Goal: Task Accomplishment & Management: Use online tool/utility

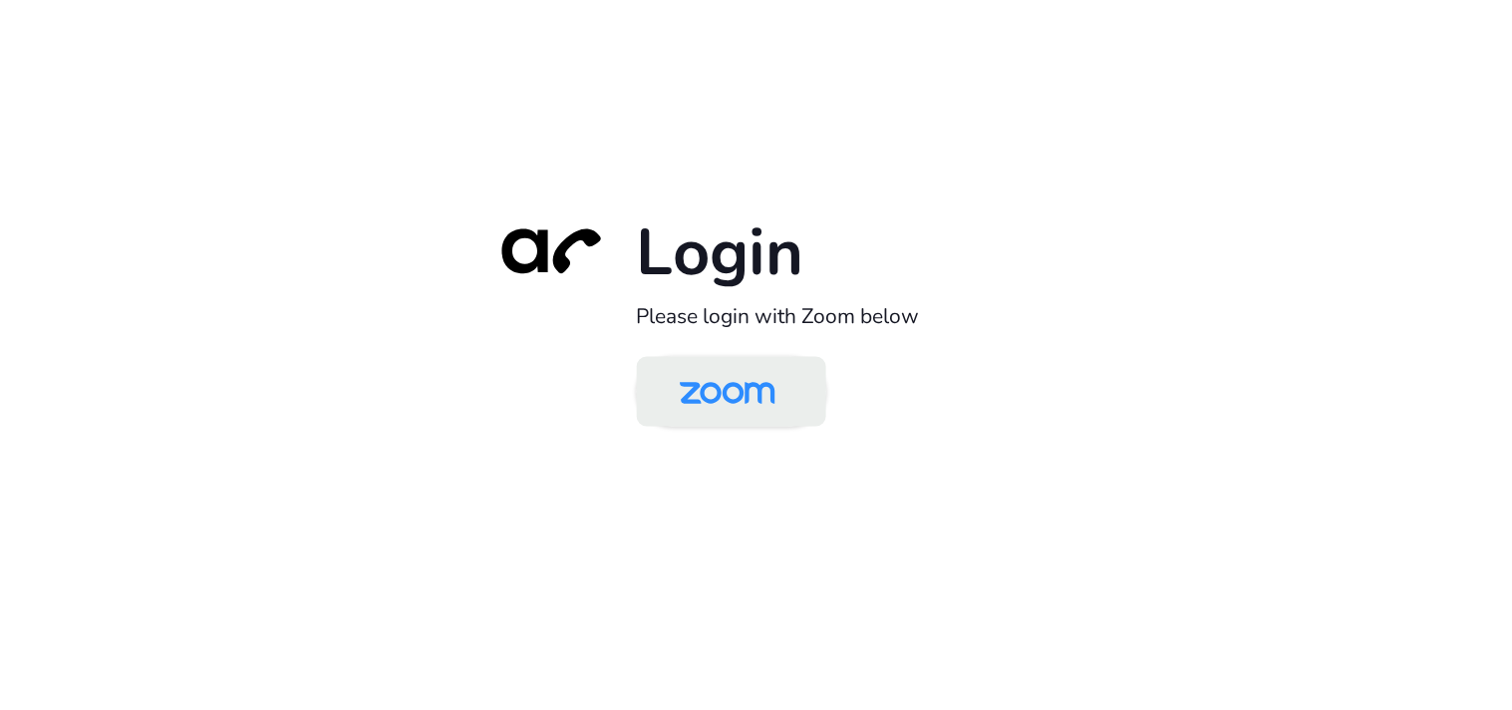
click at [742, 402] on img at bounding box center [728, 393] width 138 height 65
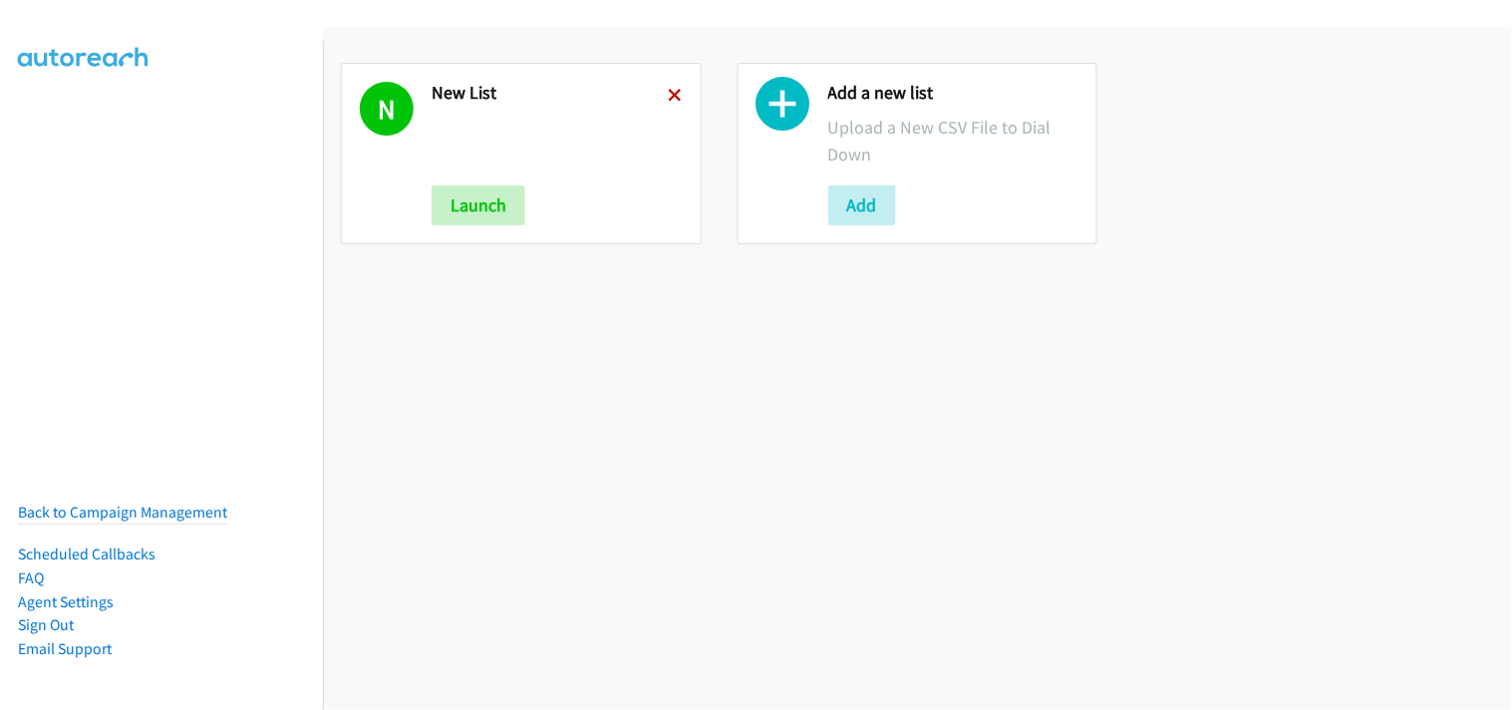
click at [669, 91] on icon at bounding box center [676, 97] width 14 height 14
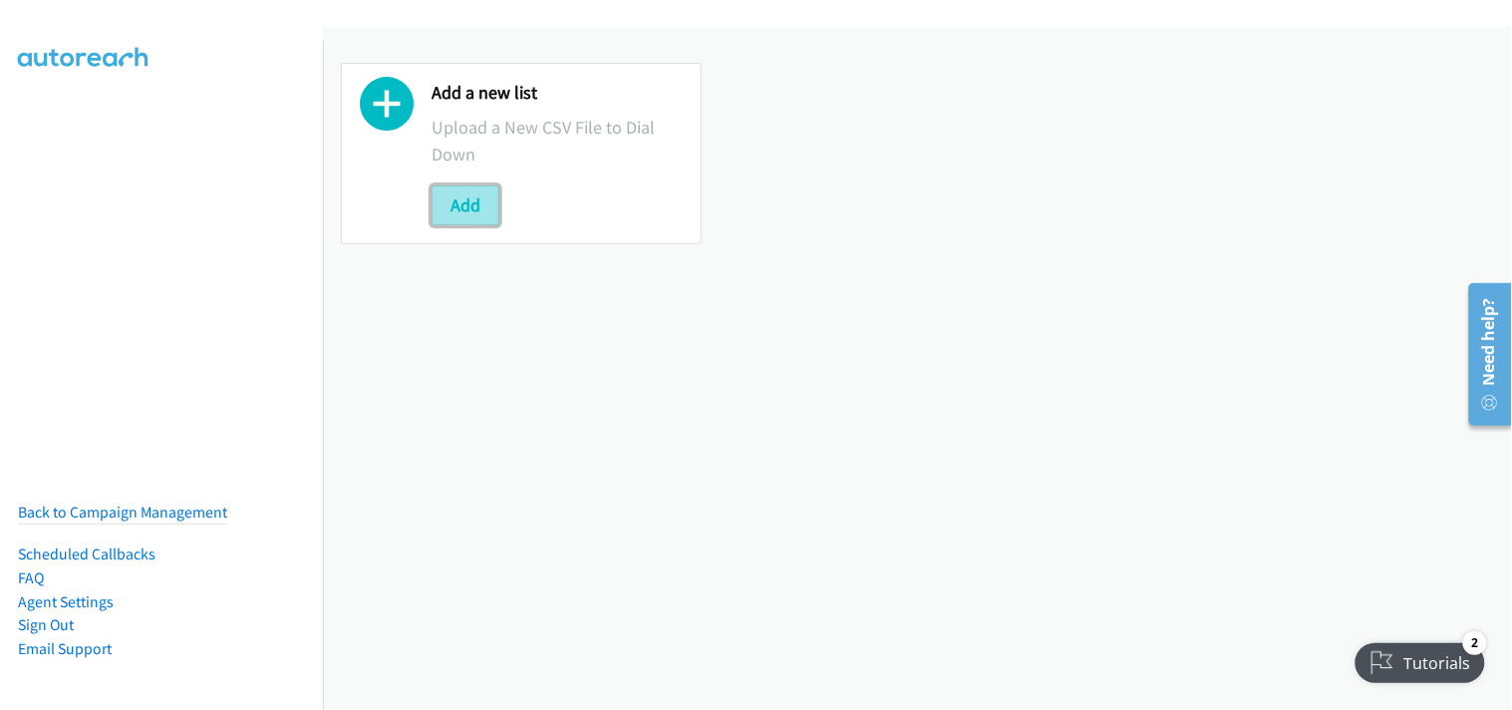
click at [471, 213] on button "Add" at bounding box center [466, 205] width 68 height 40
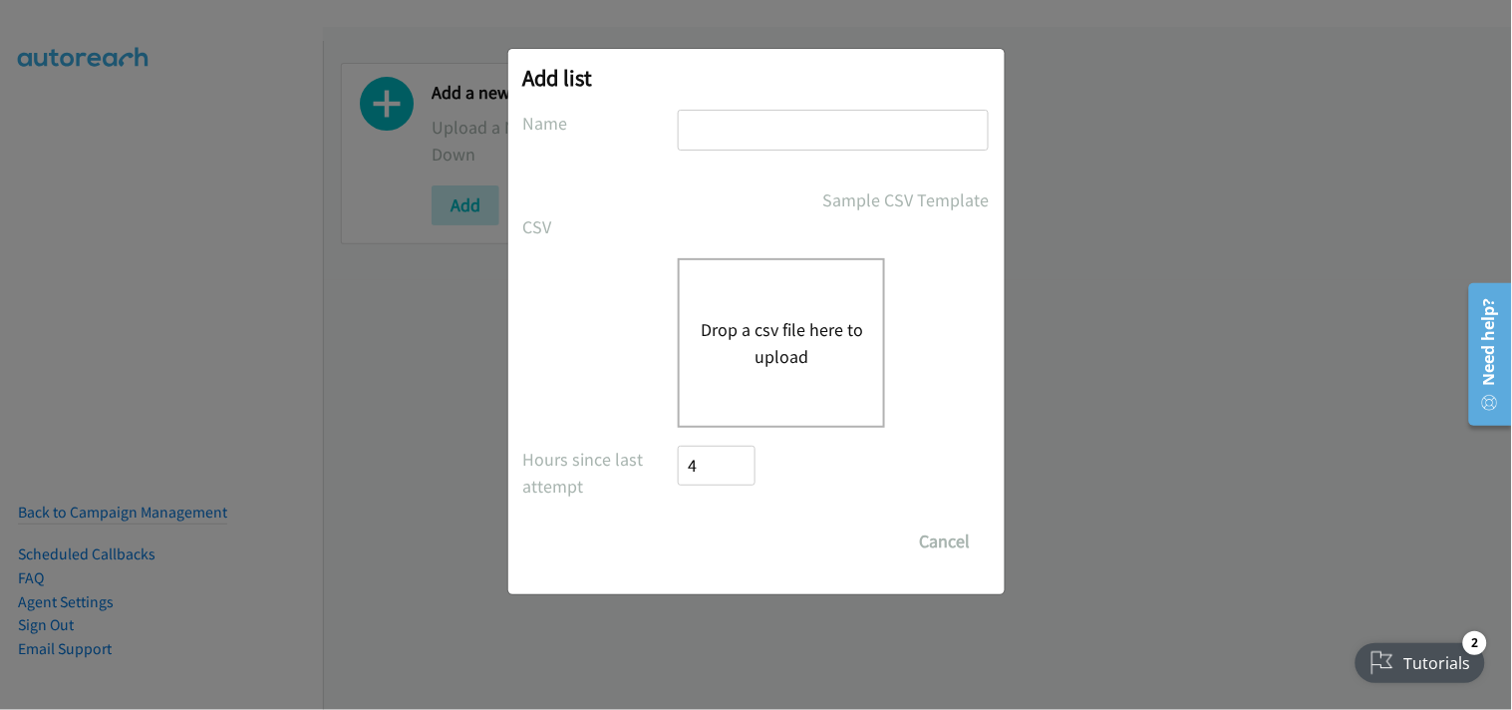
click at [745, 346] on button "Drop a csv file here to upload" at bounding box center [781, 343] width 163 height 54
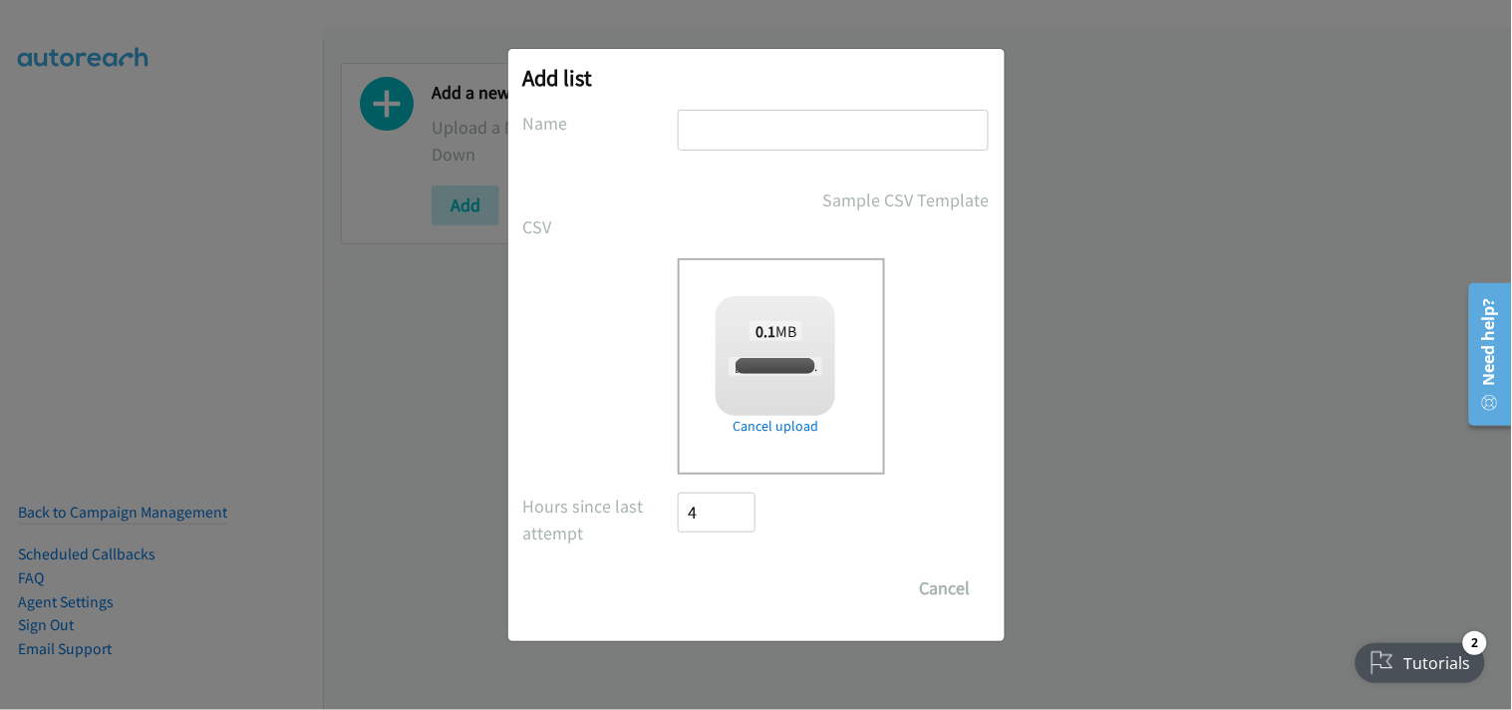
click at [744, 121] on input "text" at bounding box center [833, 130] width 311 height 41
checkbox input "true"
type input "New List"
click at [747, 582] on input "Save List" at bounding box center [731, 588] width 105 height 40
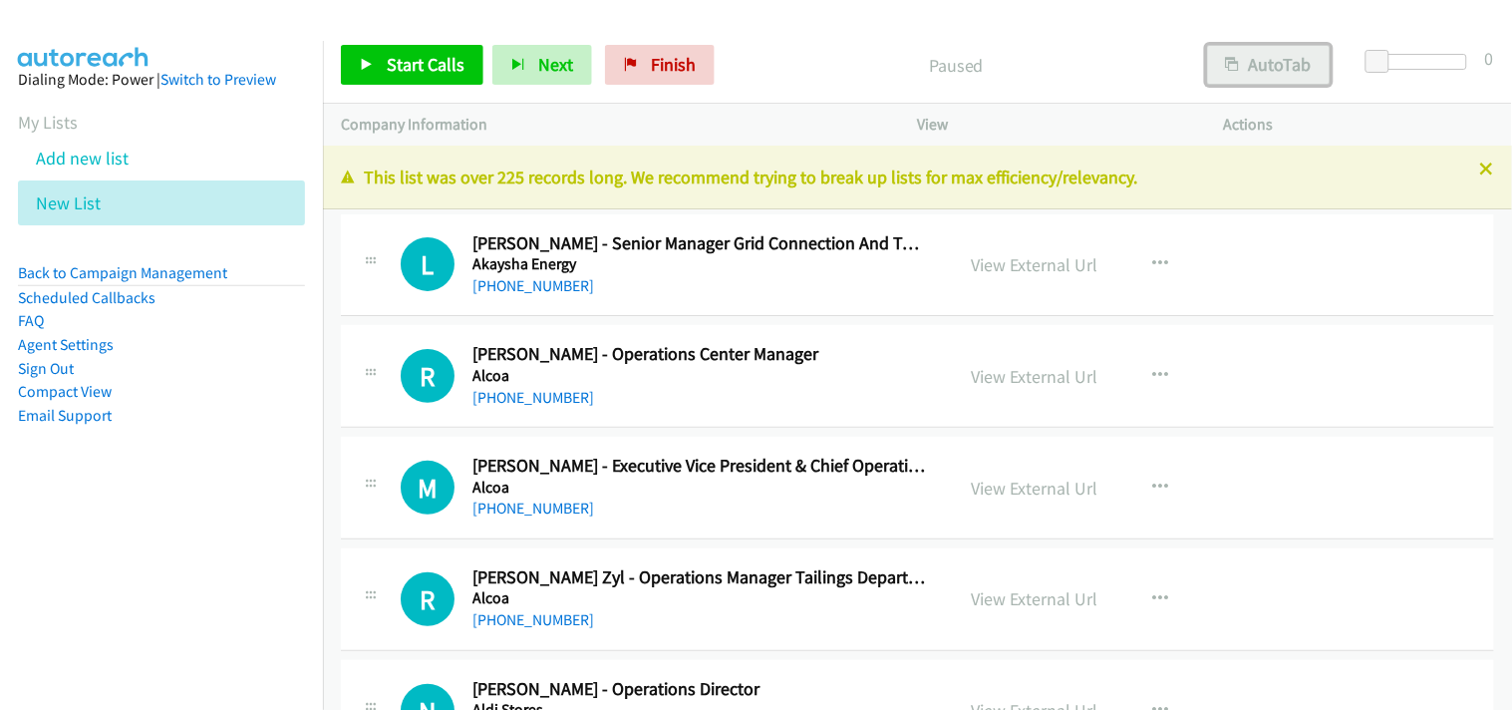
click at [1247, 67] on button "AutoTab" at bounding box center [1269, 65] width 124 height 40
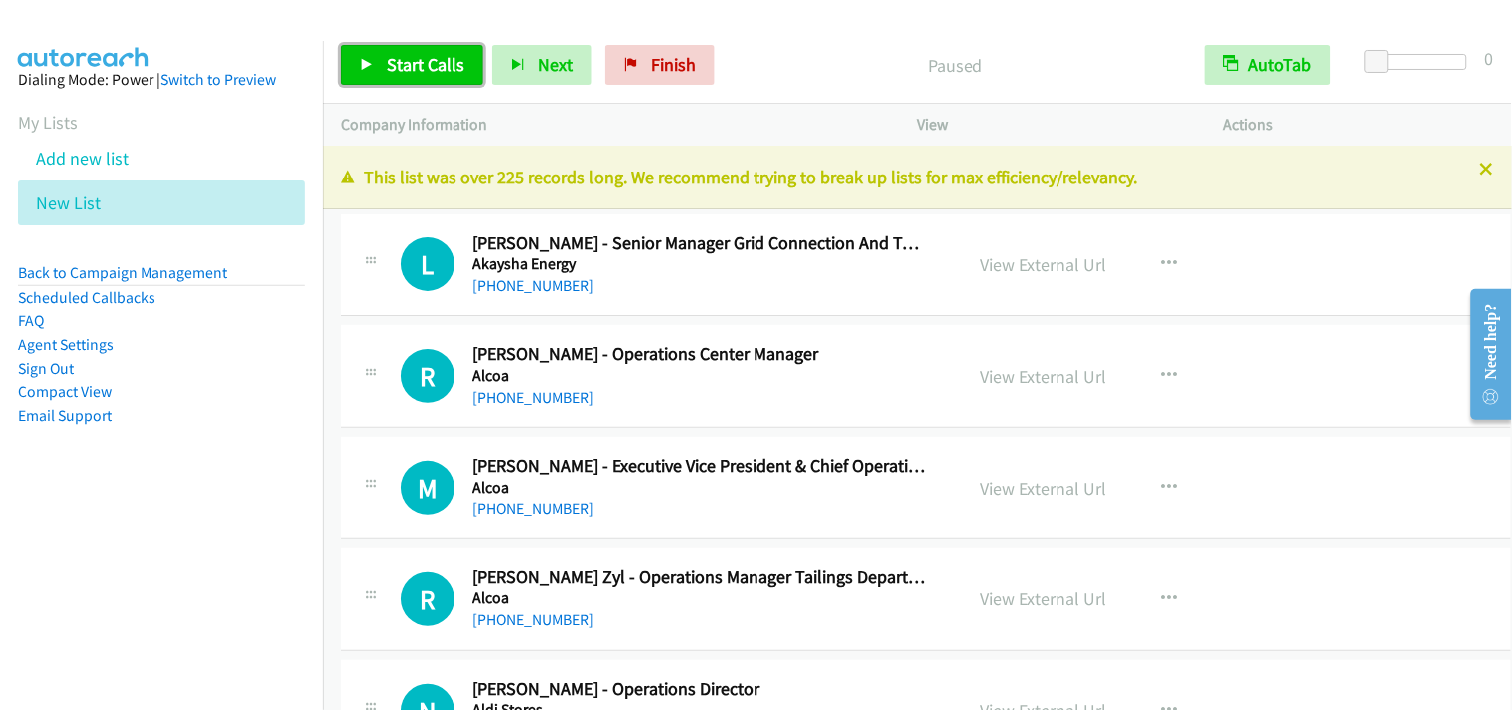
click at [409, 57] on span "Start Calls" at bounding box center [426, 64] width 78 height 23
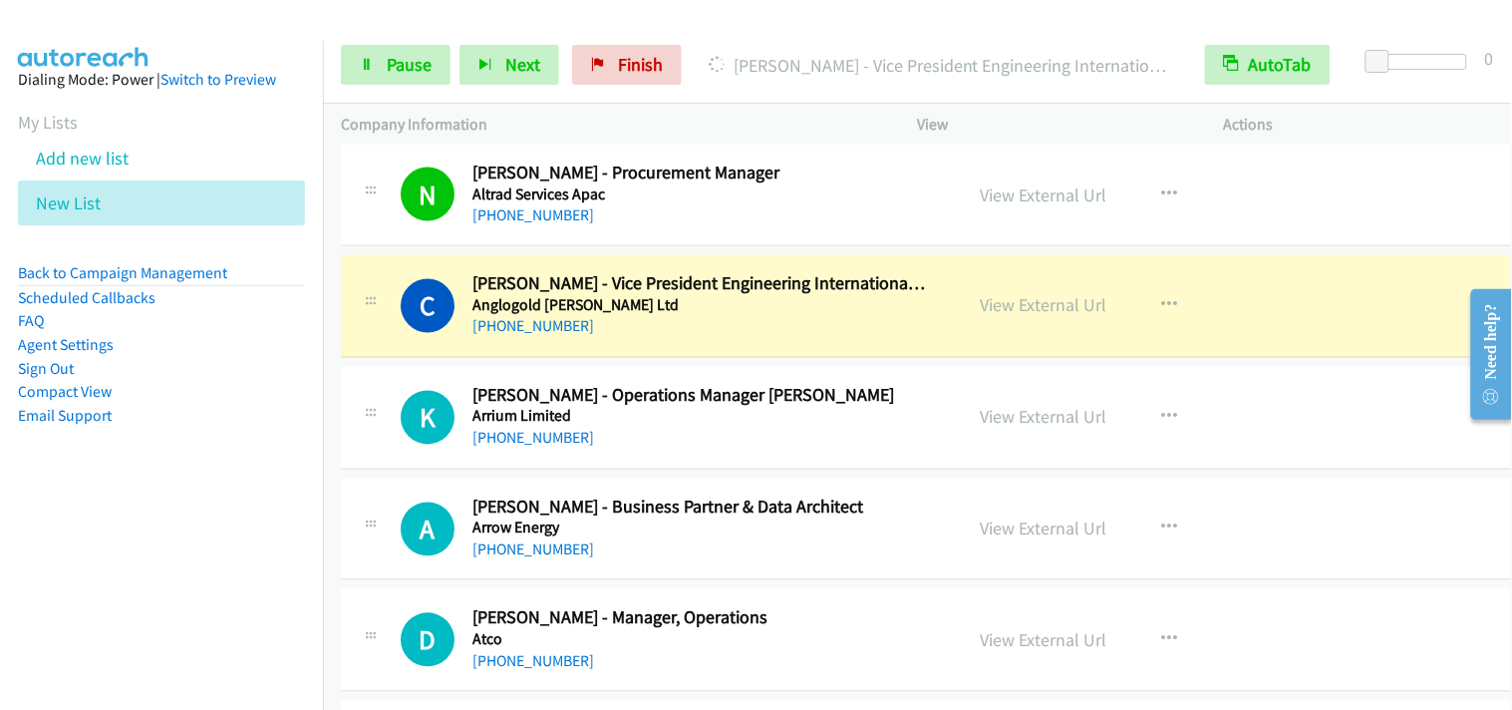
scroll to position [885, 0]
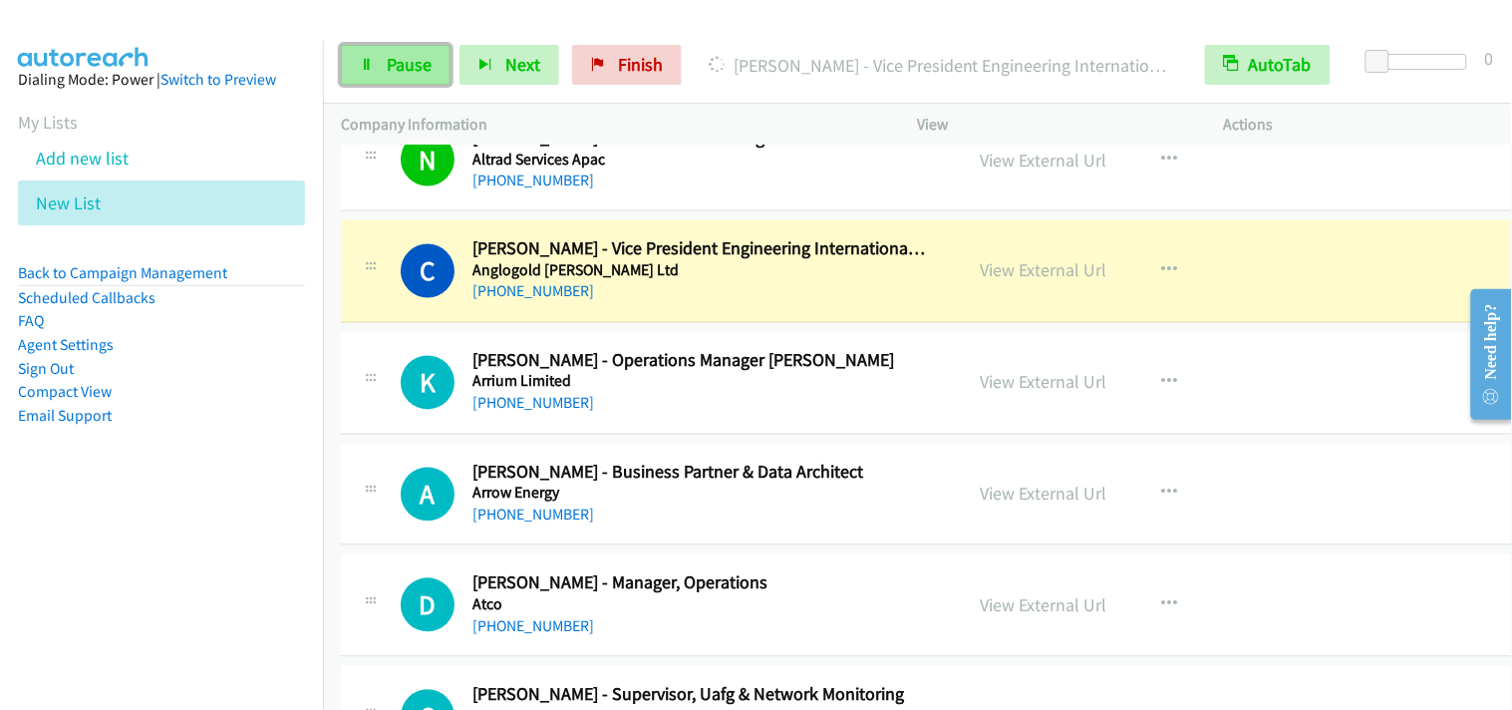
click at [427, 80] on link "Pause" at bounding box center [396, 65] width 110 height 40
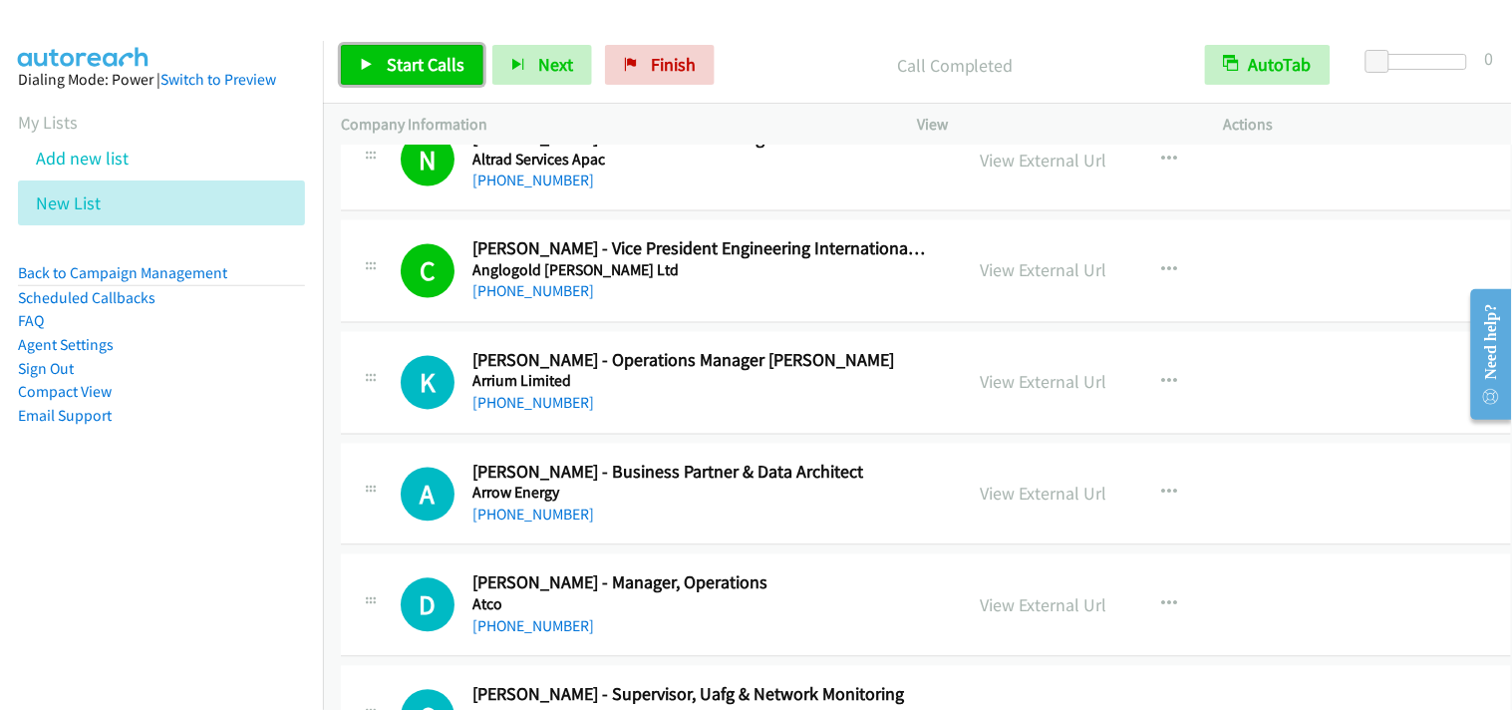
click at [423, 68] on span "Start Calls" at bounding box center [426, 64] width 78 height 23
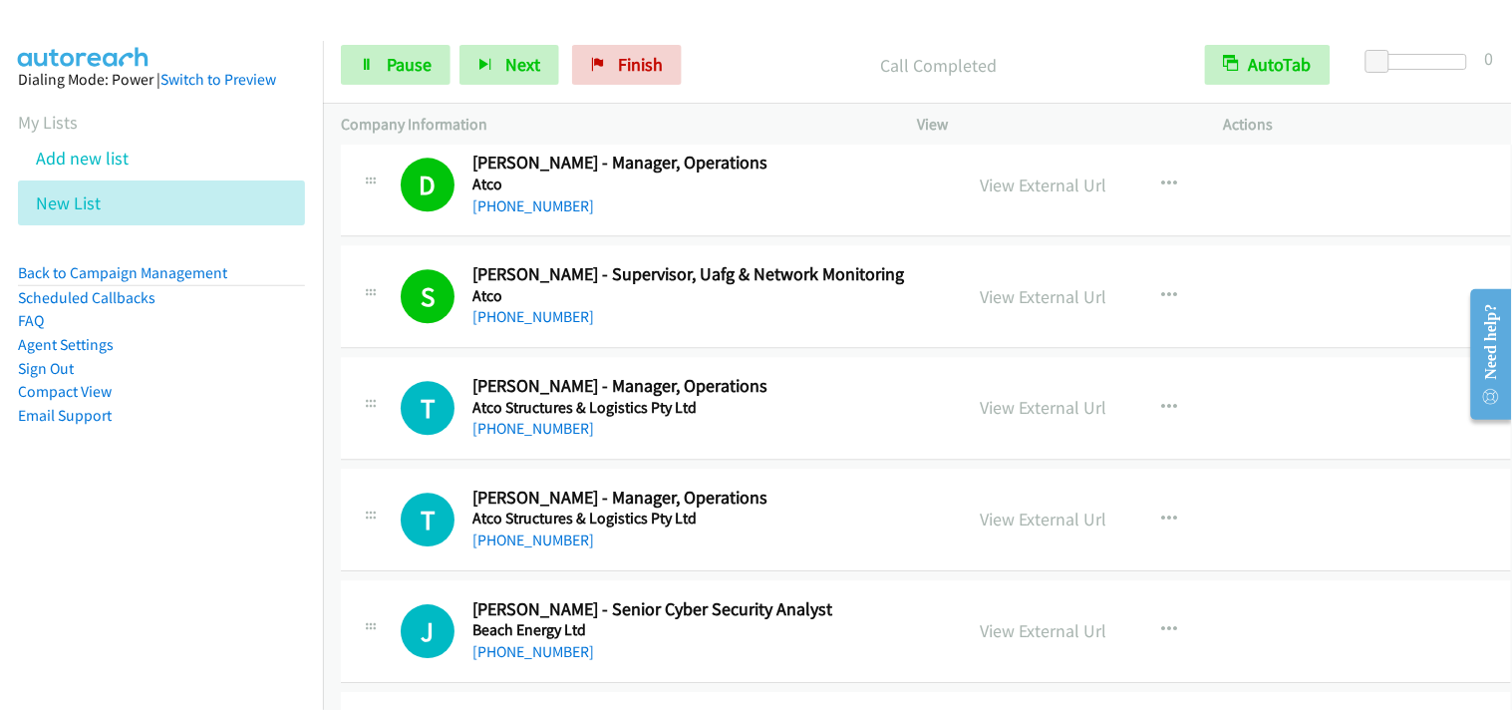
scroll to position [1329, 0]
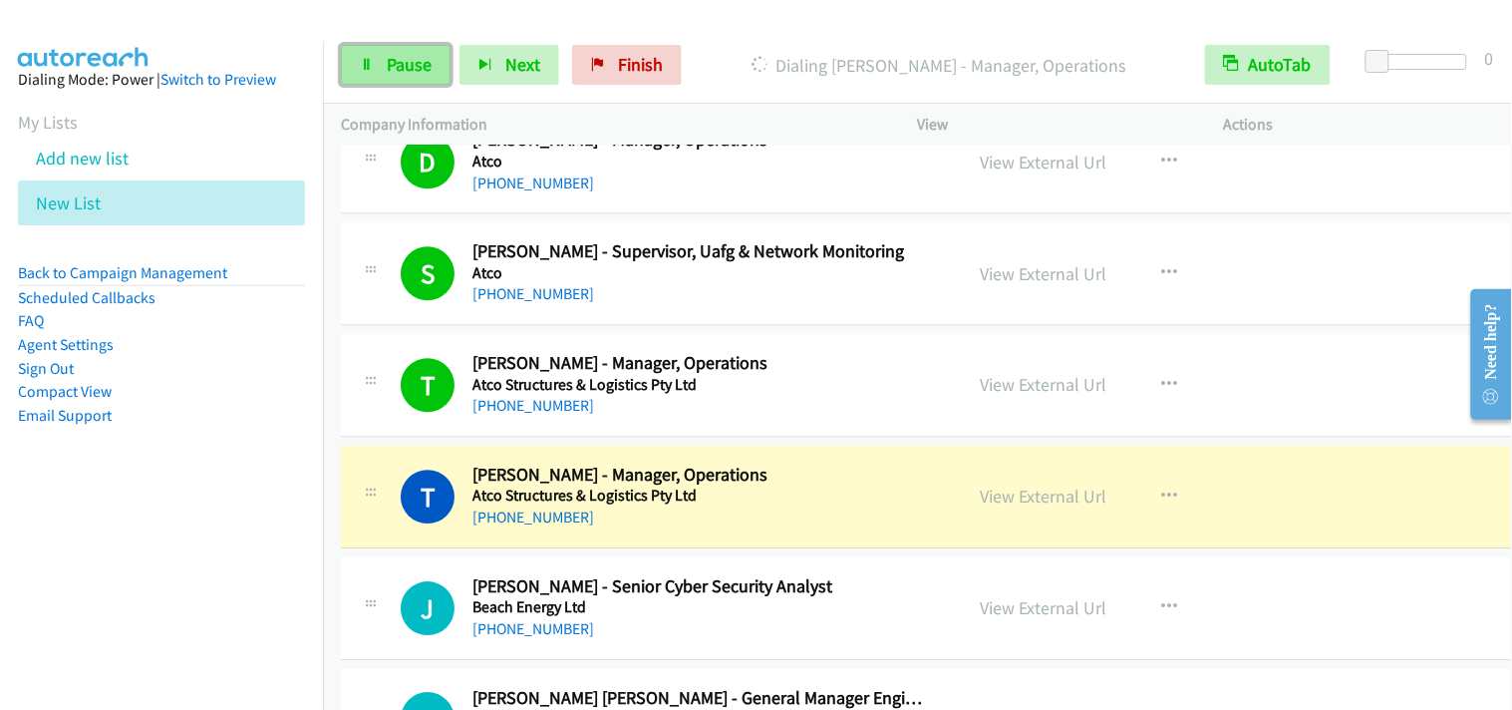
click at [422, 65] on span "Pause" at bounding box center [409, 64] width 45 height 23
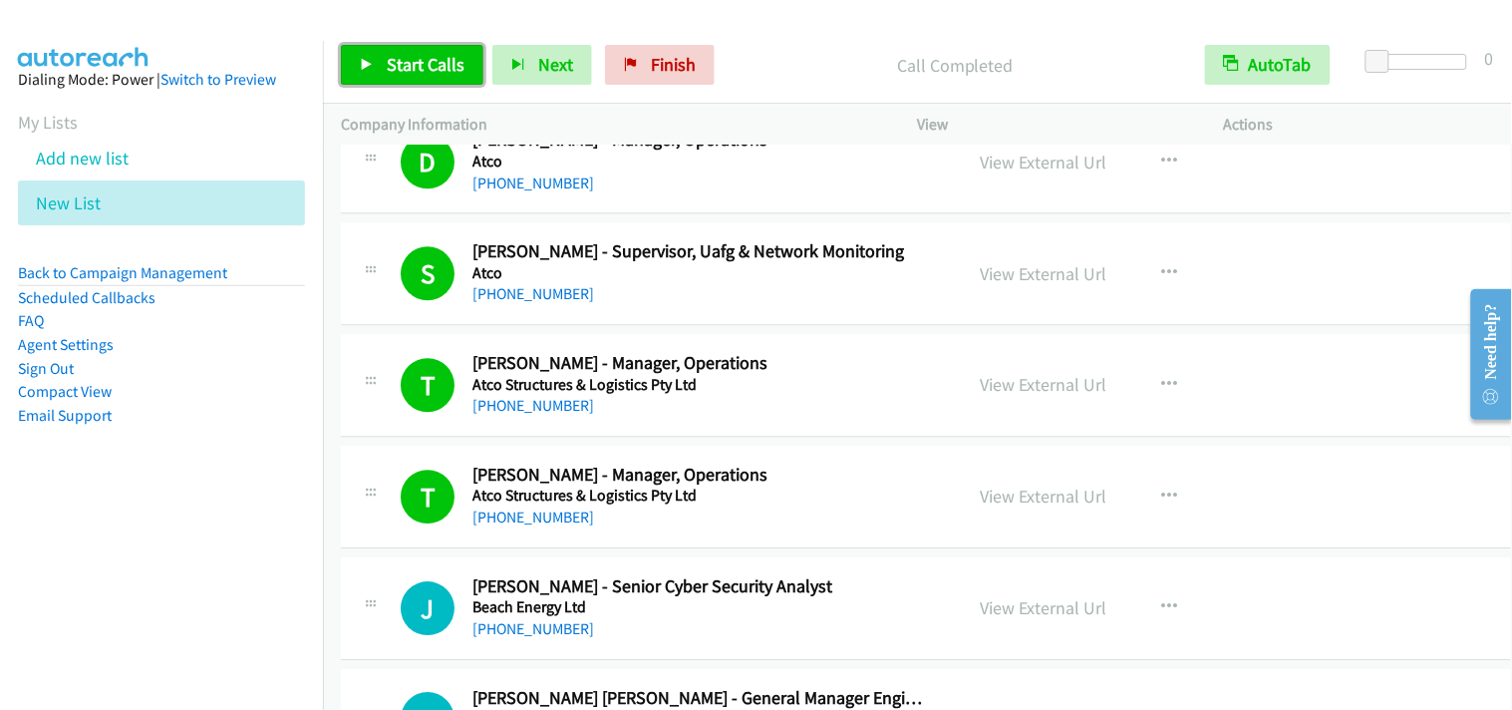
click at [449, 77] on link "Start Calls" at bounding box center [412, 65] width 143 height 40
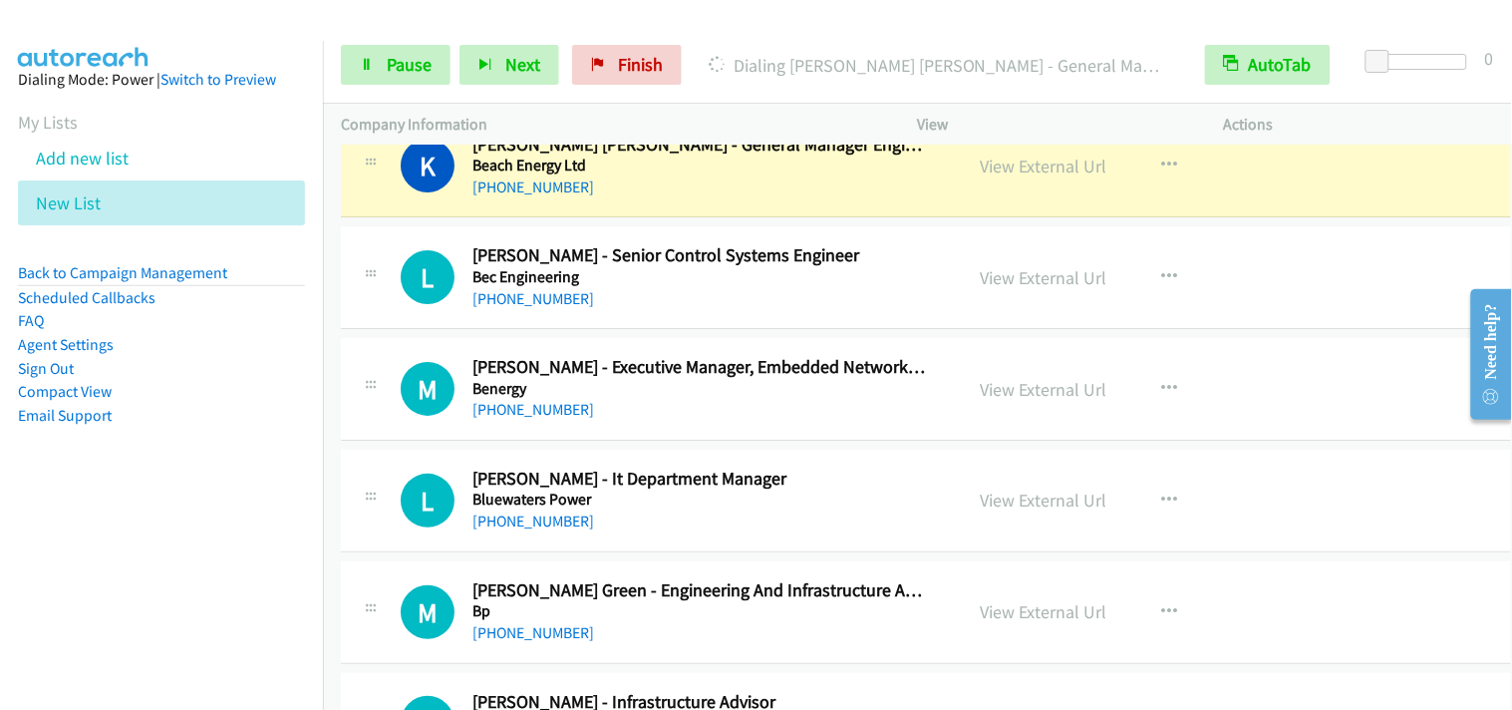
scroll to position [1771, 0]
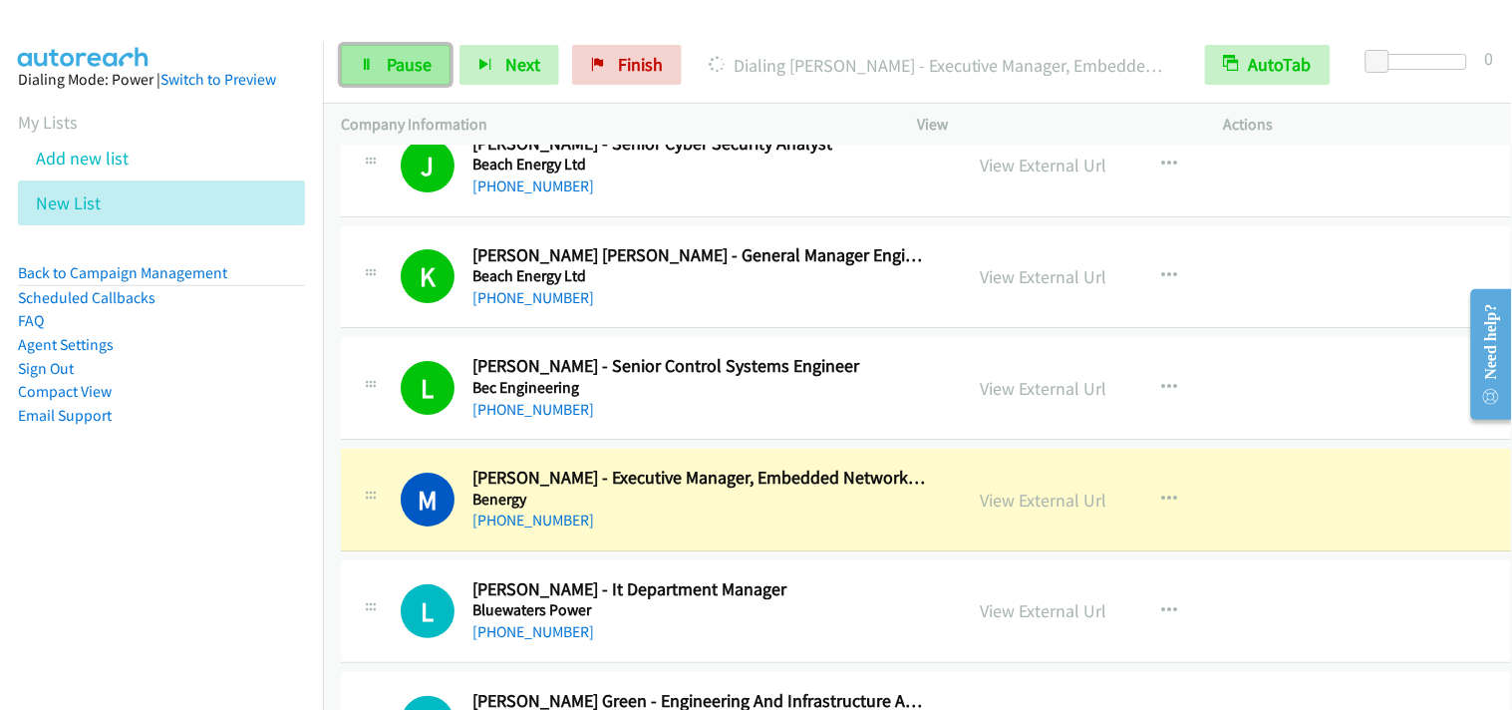
click at [400, 46] on link "Pause" at bounding box center [396, 65] width 110 height 40
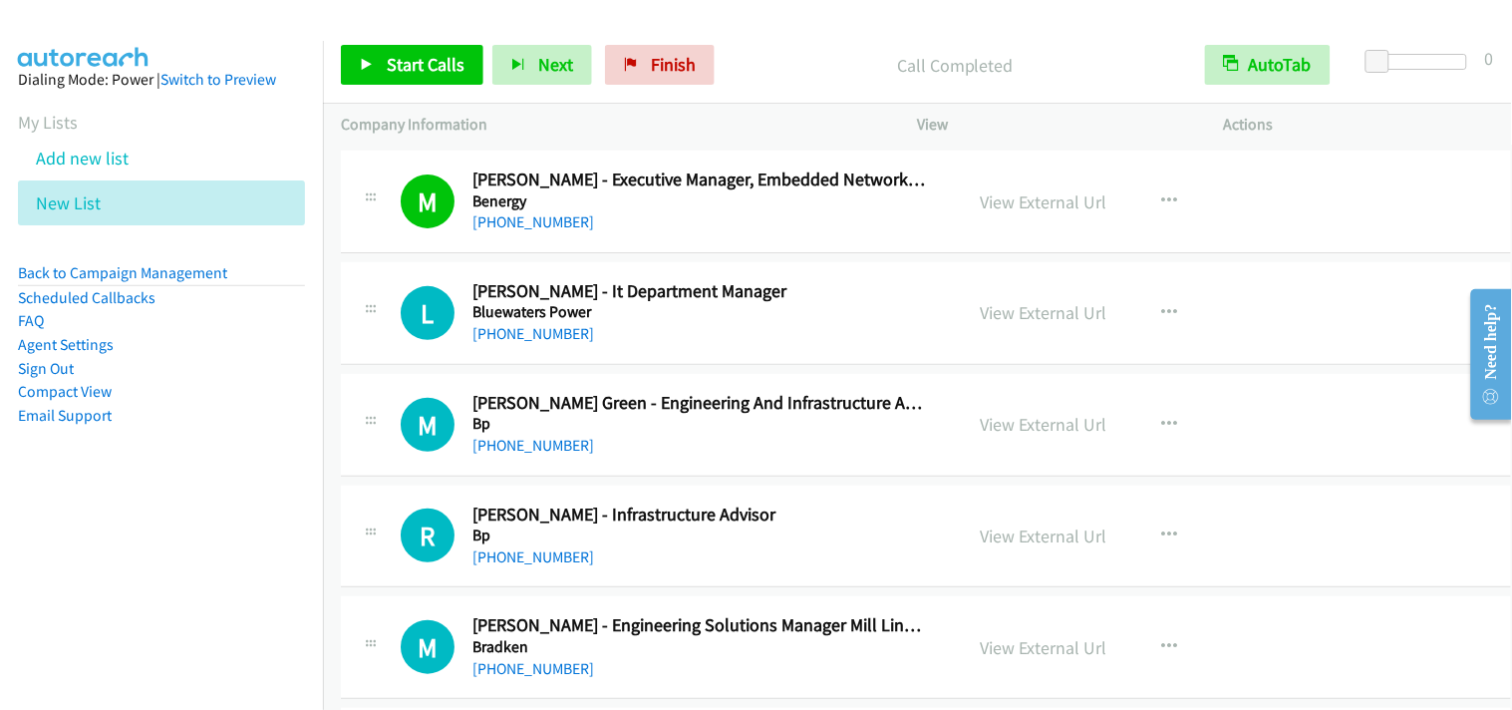
scroll to position [2104, 0]
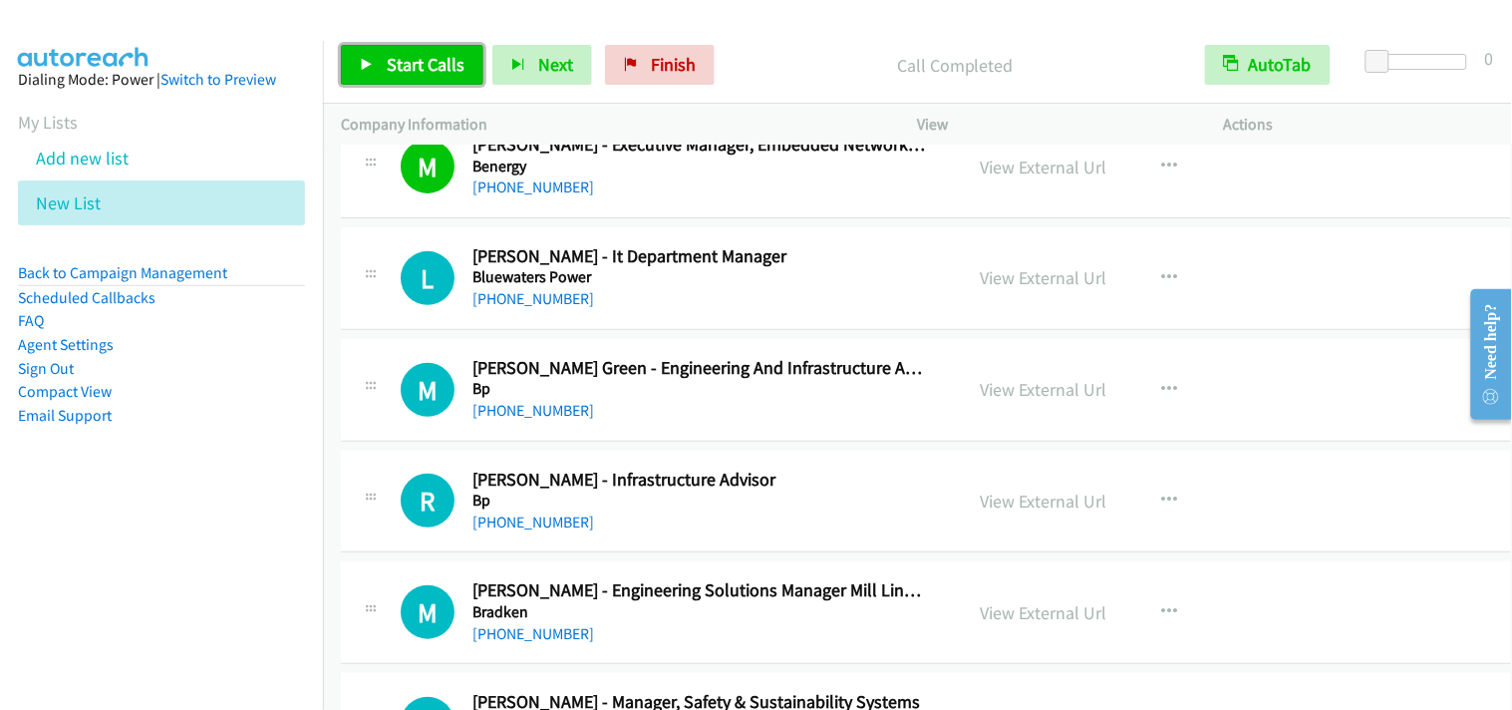
click at [387, 72] on span "Start Calls" at bounding box center [426, 64] width 78 height 23
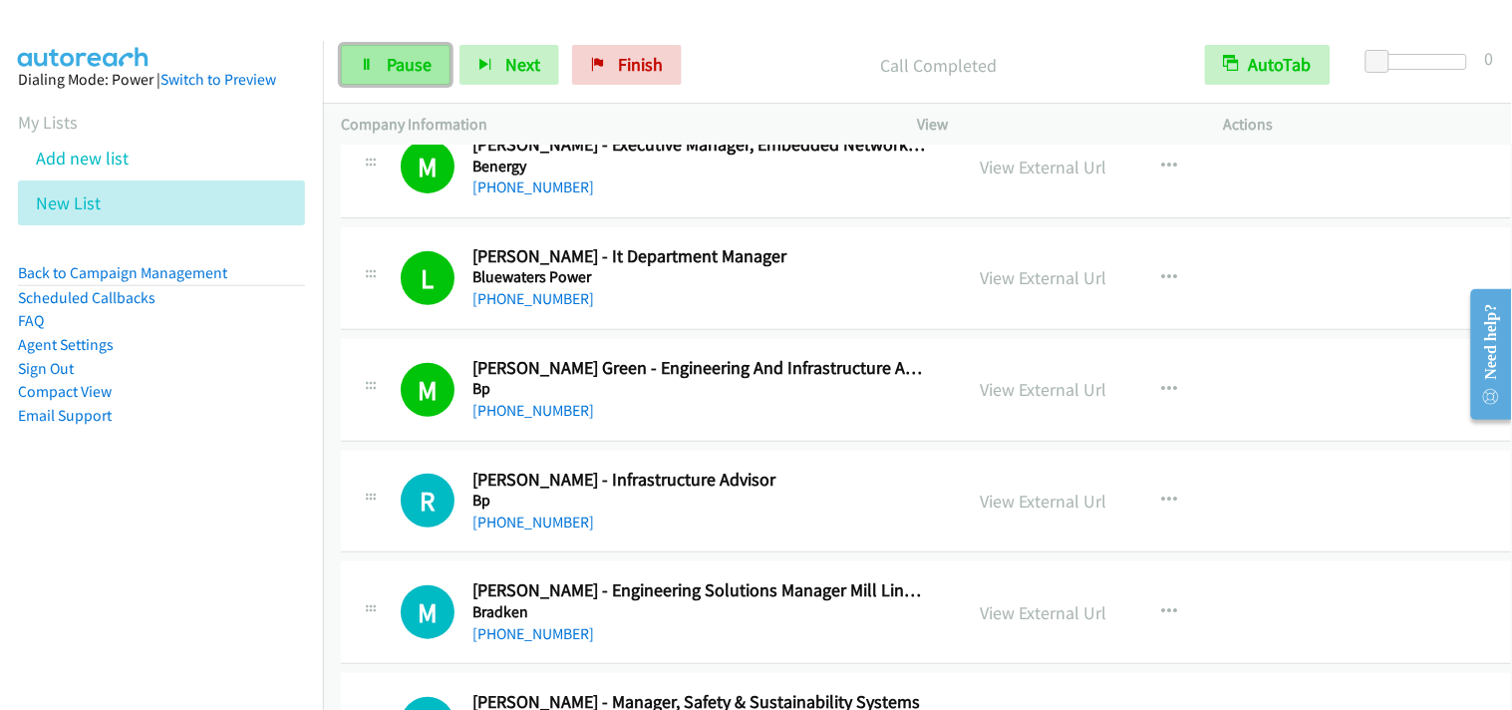
click at [399, 55] on span "Pause" at bounding box center [409, 64] width 45 height 23
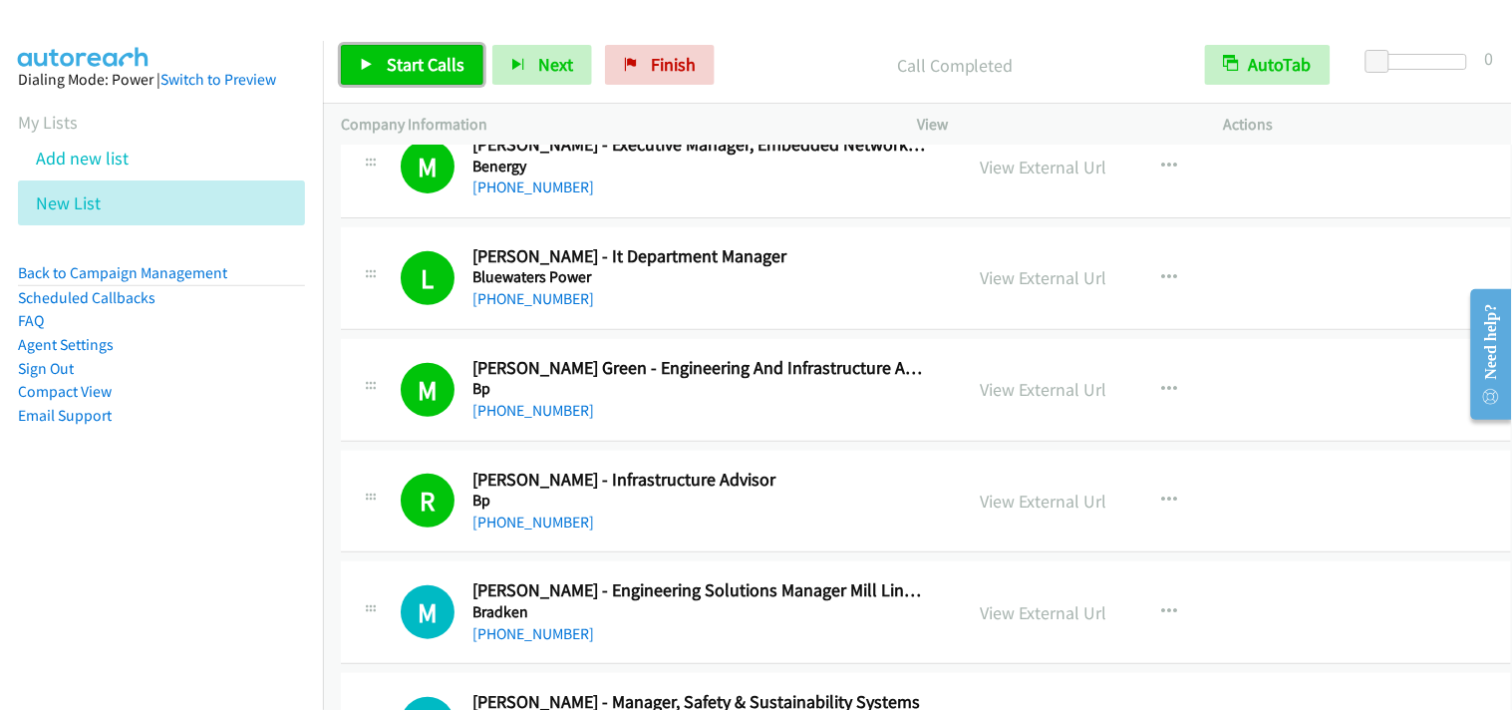
click at [446, 58] on span "Start Calls" at bounding box center [426, 64] width 78 height 23
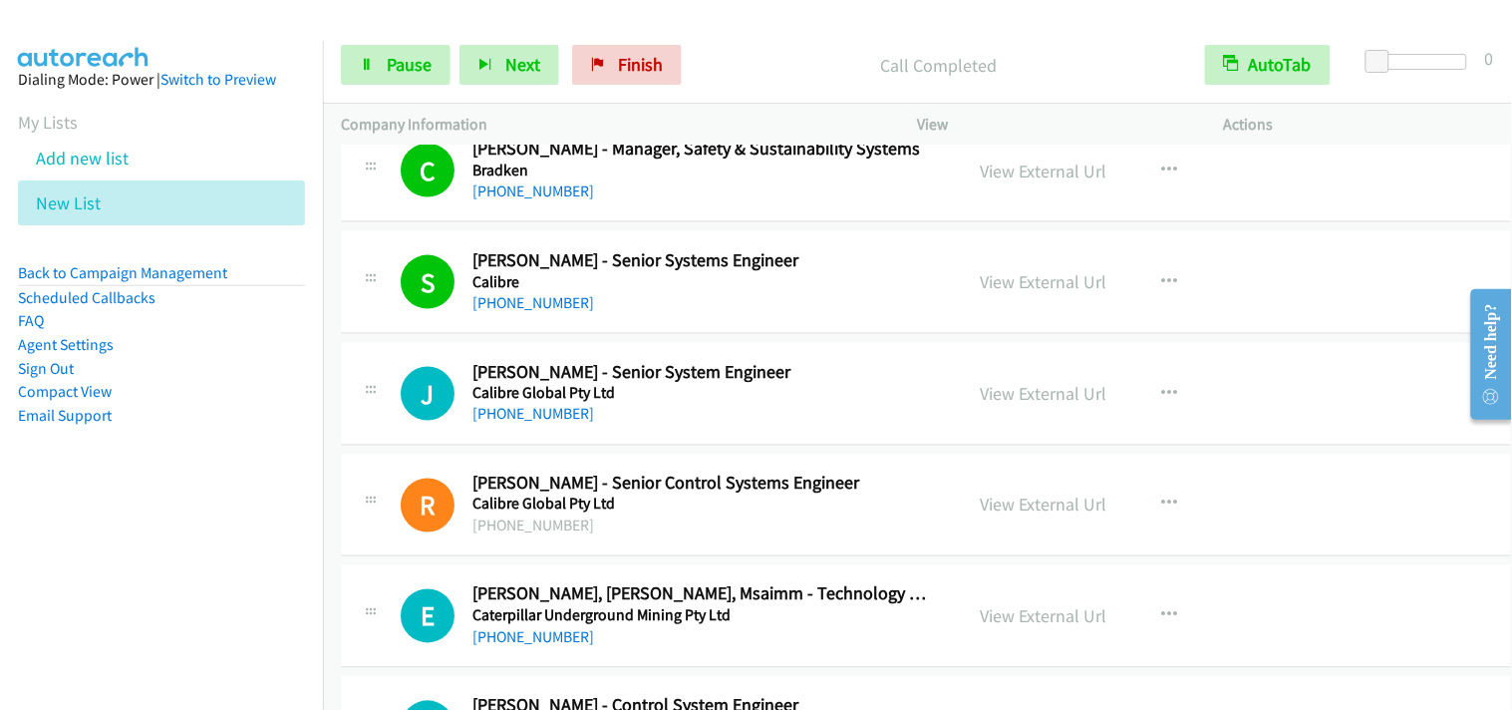
scroll to position [2768, 0]
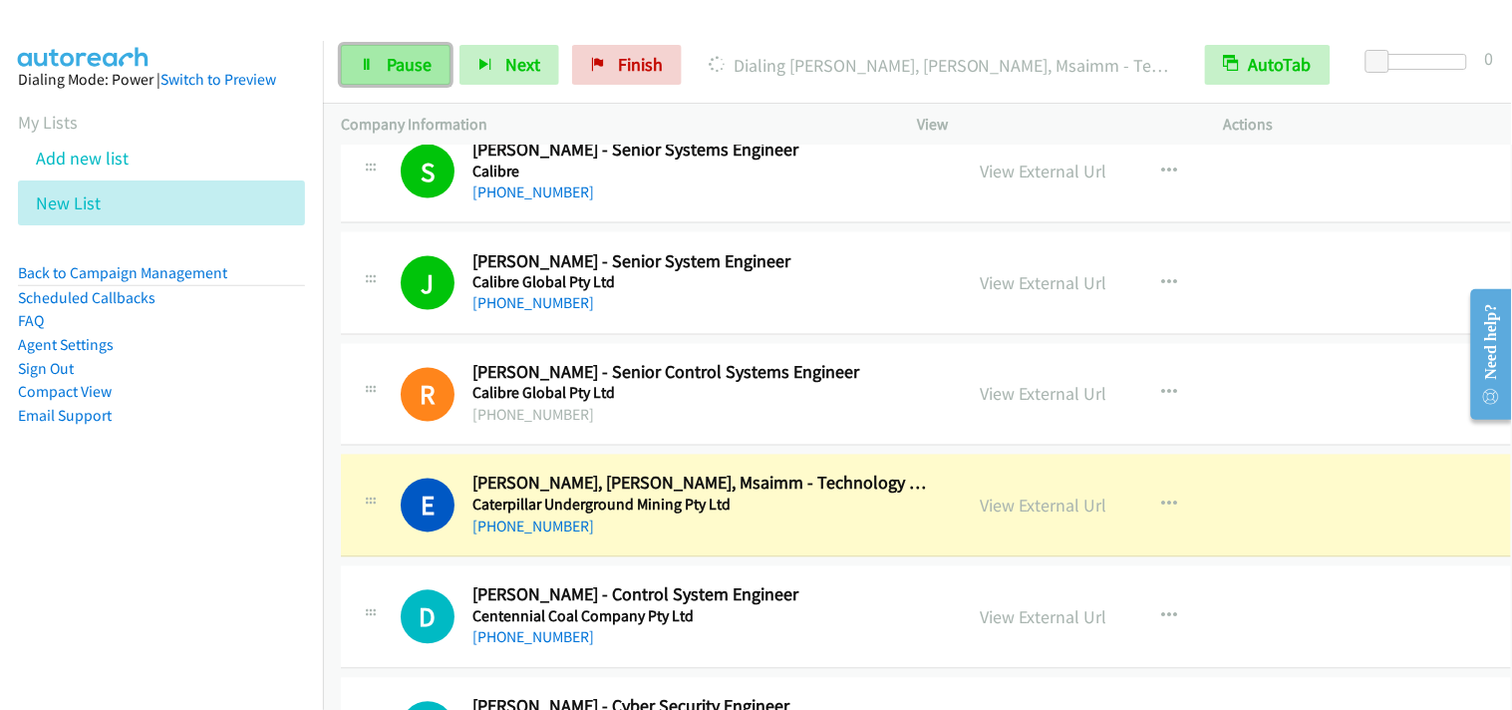
click at [409, 63] on span "Pause" at bounding box center [409, 64] width 45 height 23
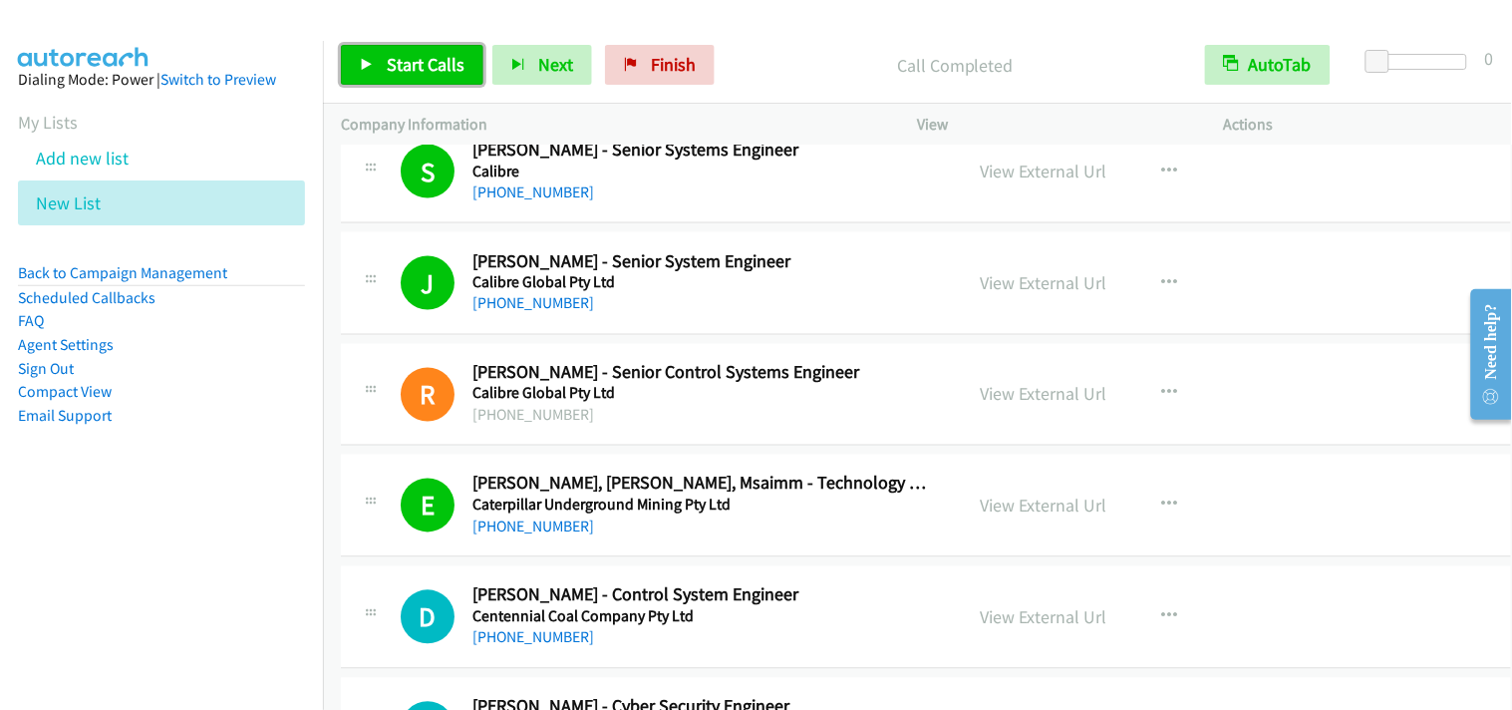
click at [390, 60] on span "Start Calls" at bounding box center [426, 64] width 78 height 23
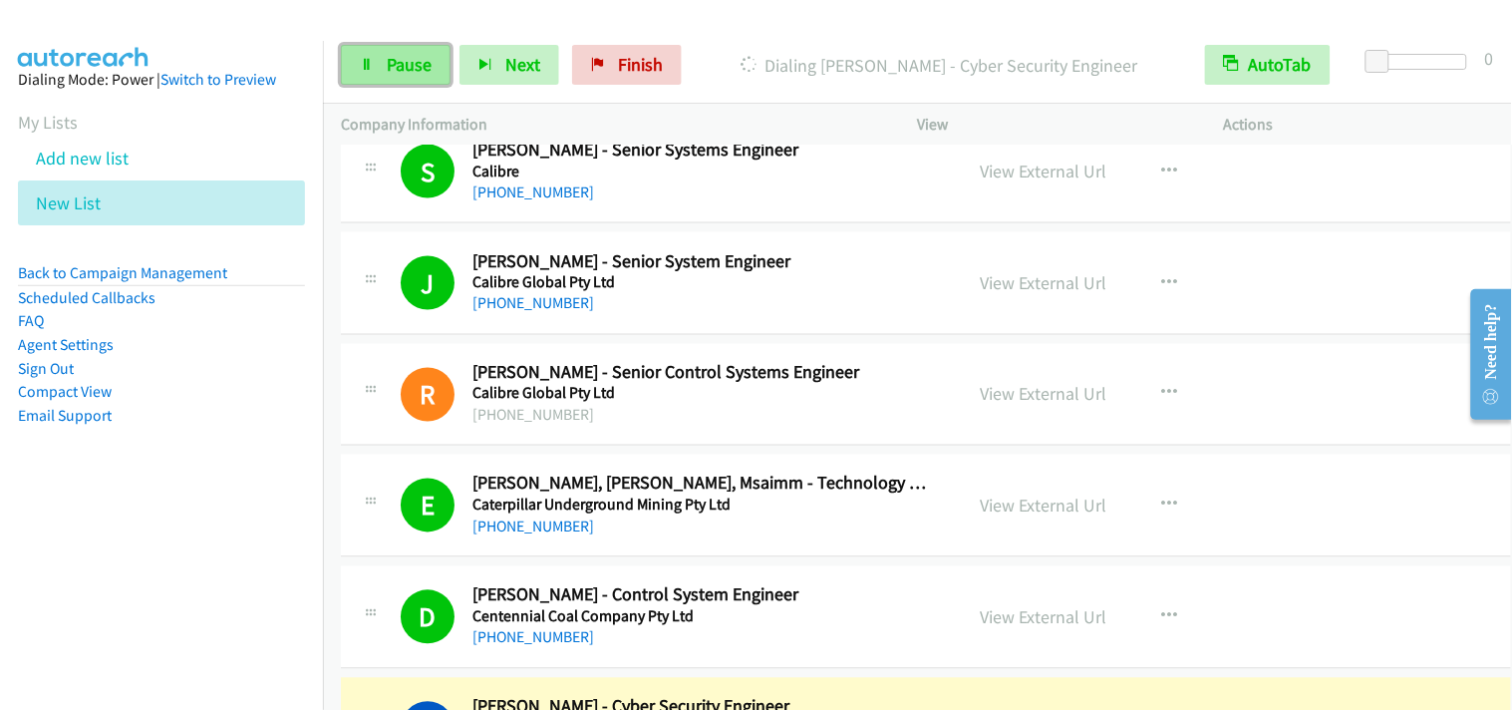
click at [422, 67] on span "Pause" at bounding box center [409, 64] width 45 height 23
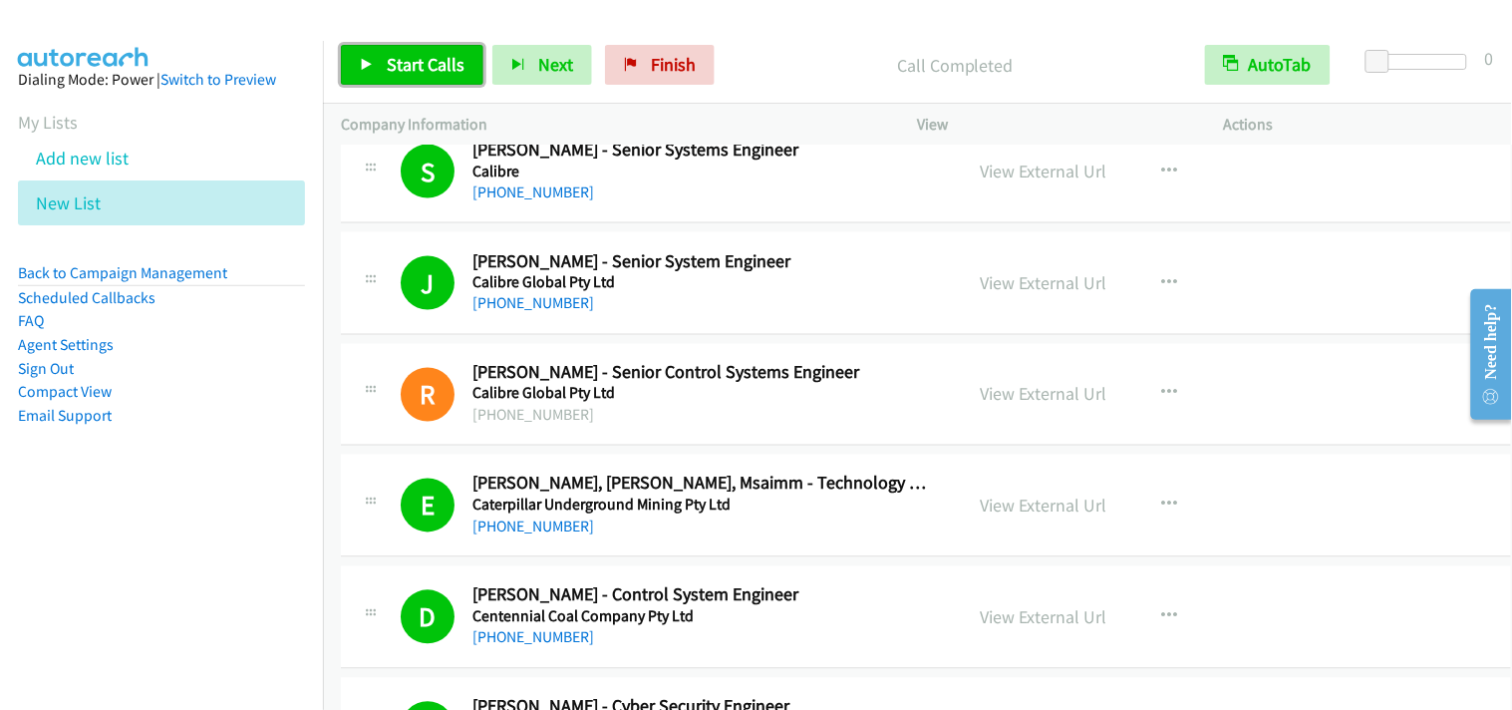
click at [385, 51] on link "Start Calls" at bounding box center [412, 65] width 143 height 40
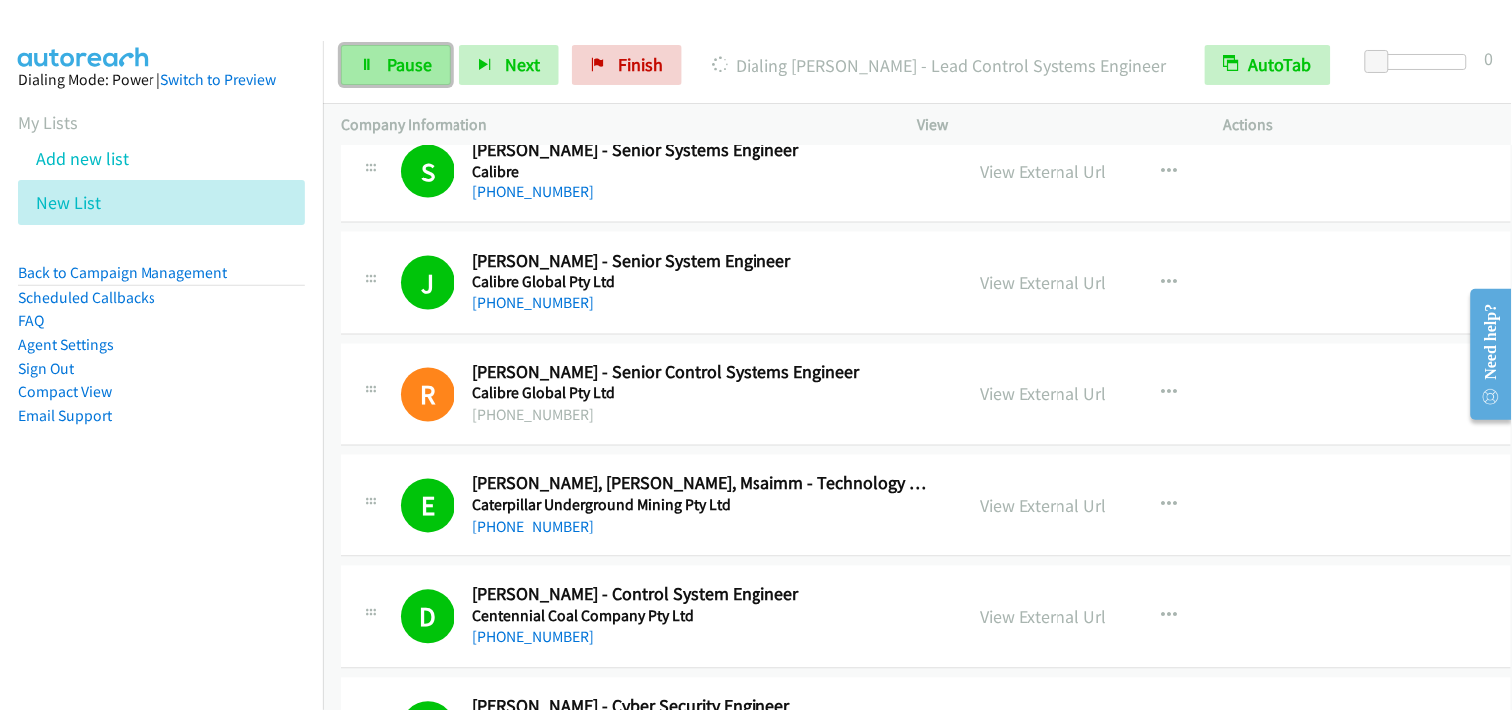
click at [403, 72] on span "Pause" at bounding box center [409, 64] width 45 height 23
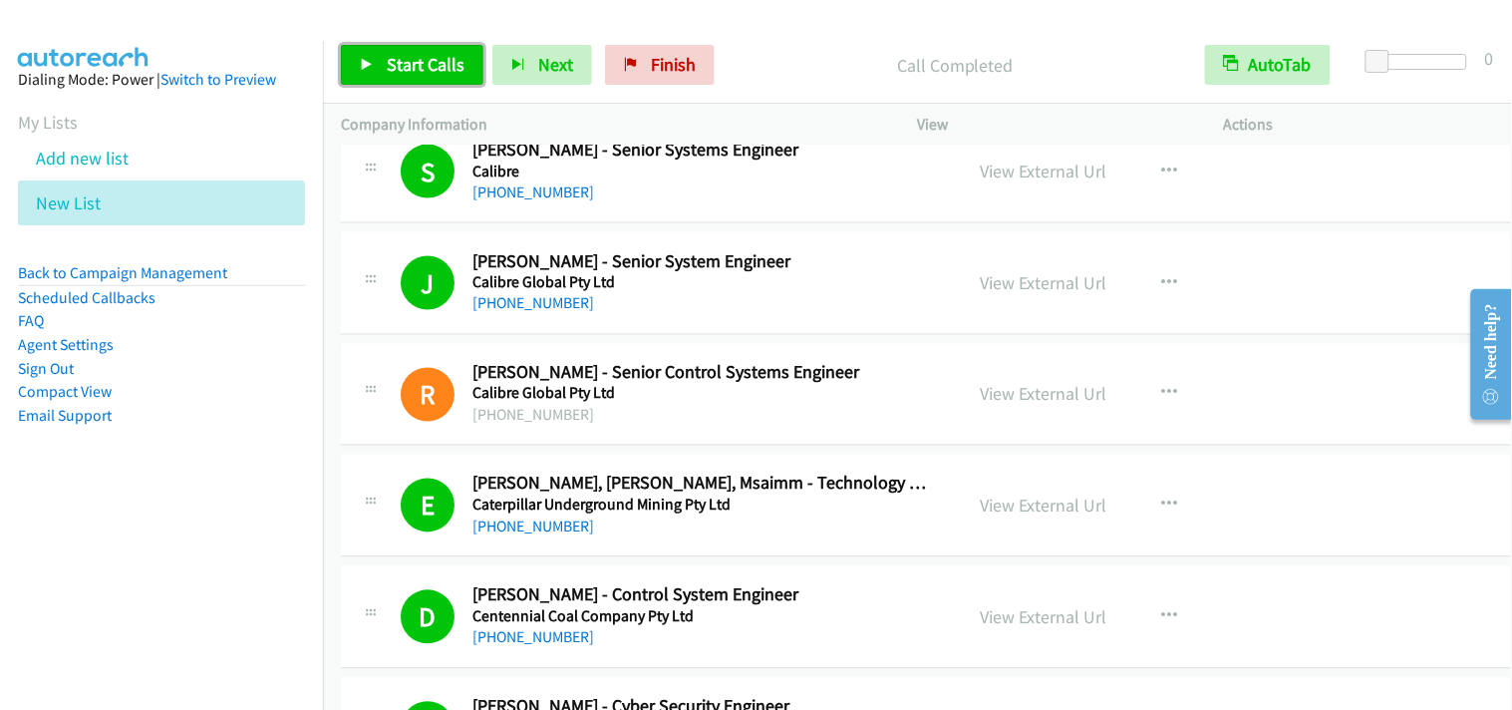
click at [394, 48] on link "Start Calls" at bounding box center [412, 65] width 143 height 40
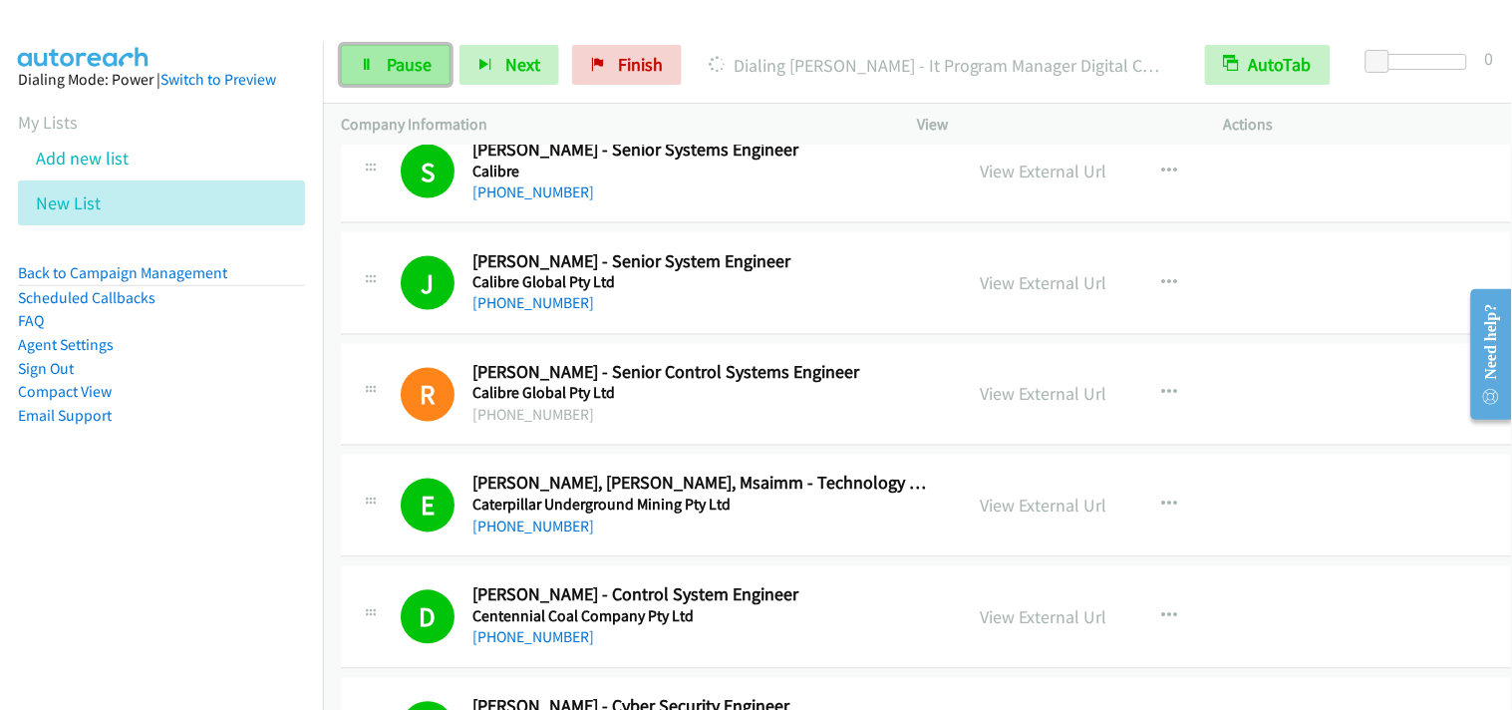
click at [416, 57] on span "Pause" at bounding box center [409, 64] width 45 height 23
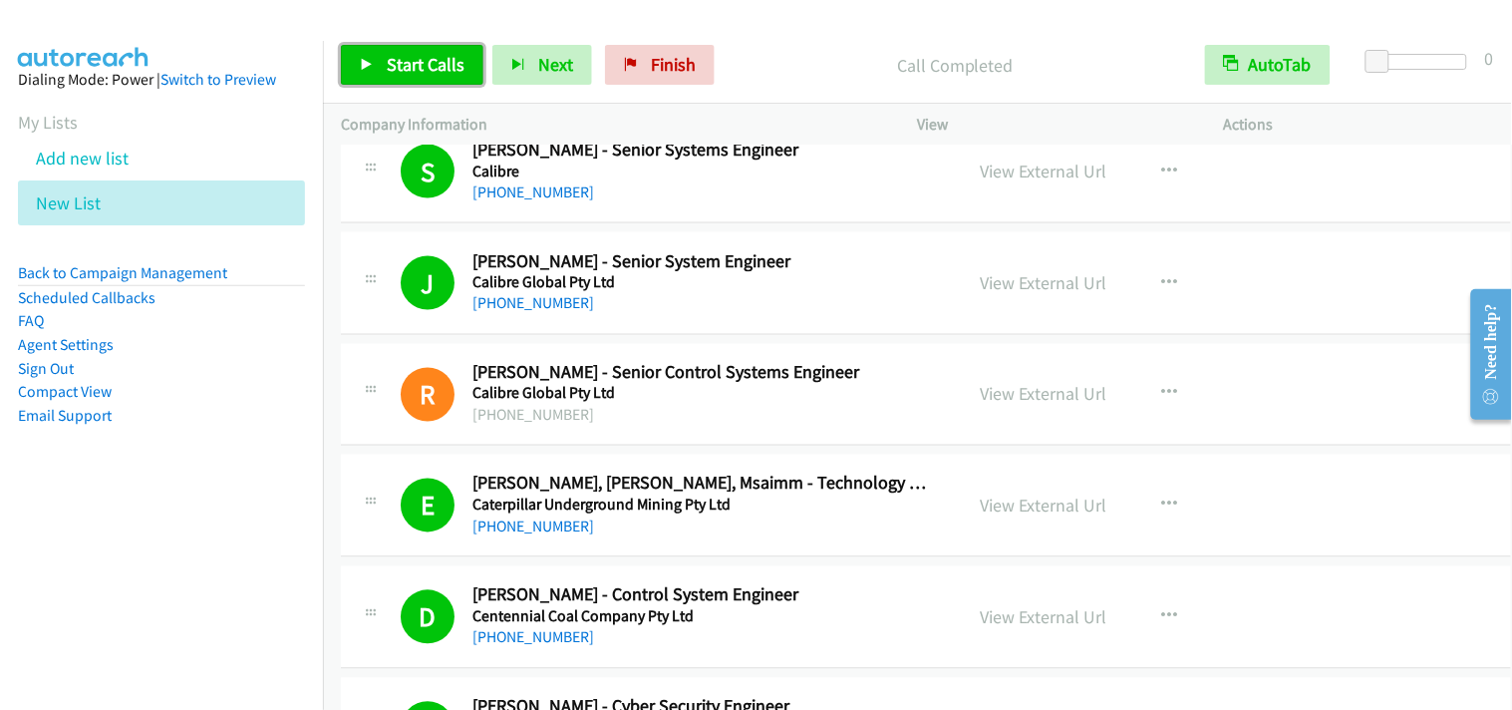
click at [406, 54] on span "Start Calls" at bounding box center [426, 64] width 78 height 23
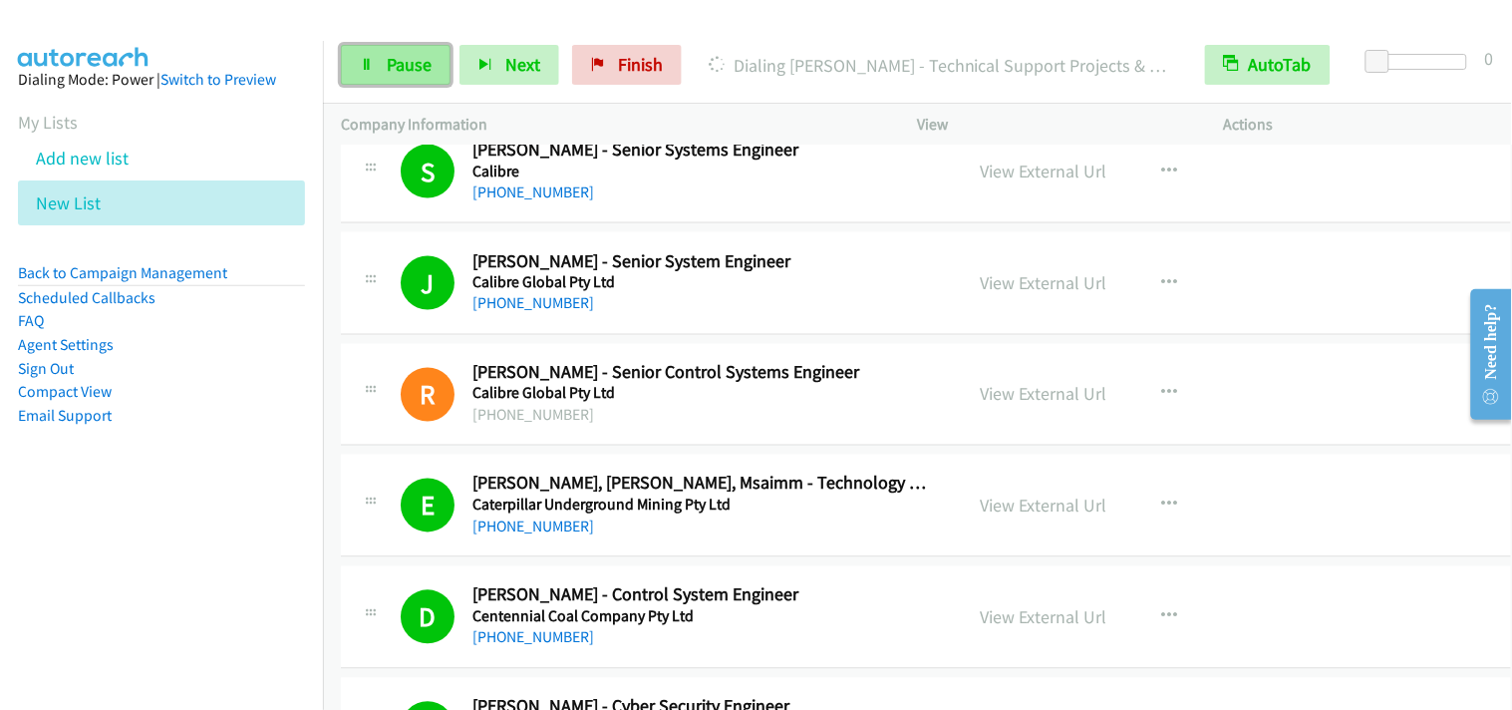
click at [407, 62] on span "Pause" at bounding box center [409, 64] width 45 height 23
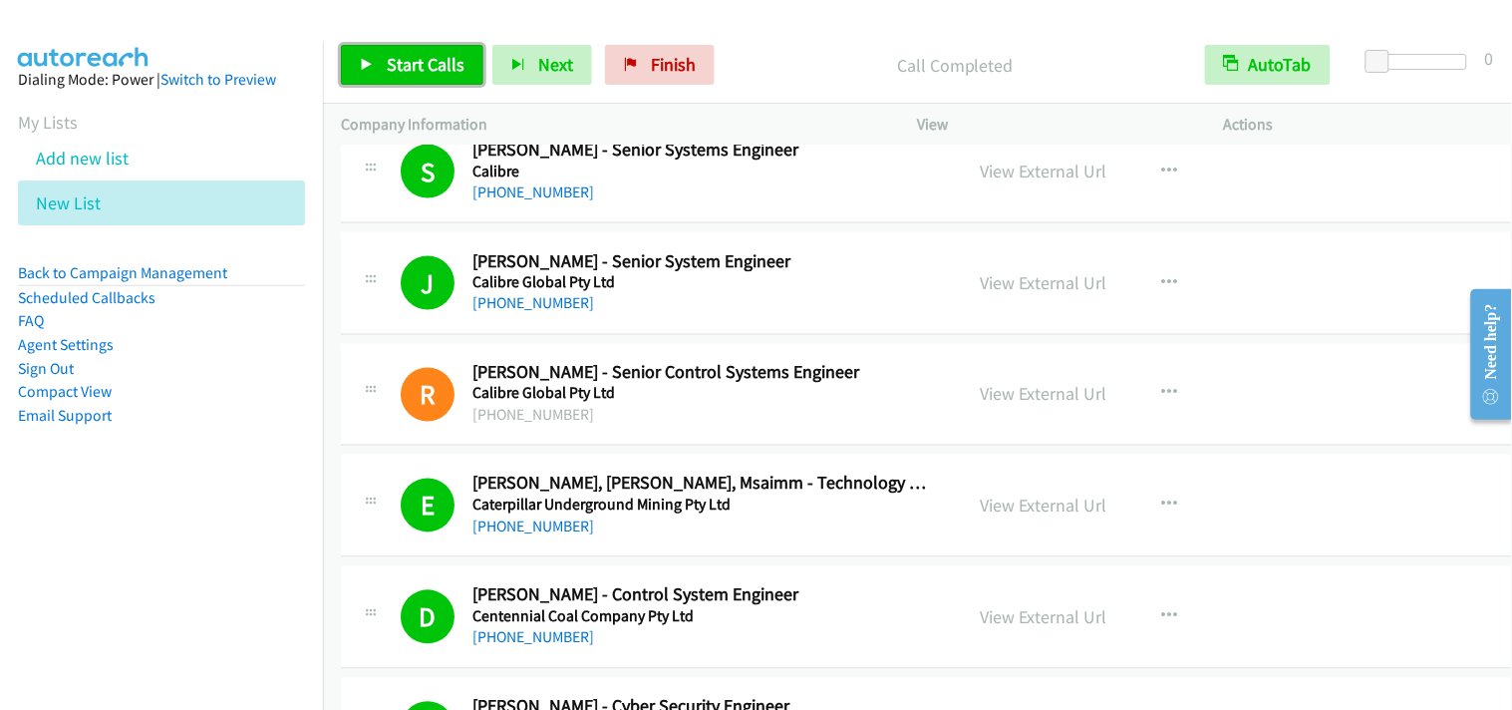
click at [434, 54] on span "Start Calls" at bounding box center [426, 64] width 78 height 23
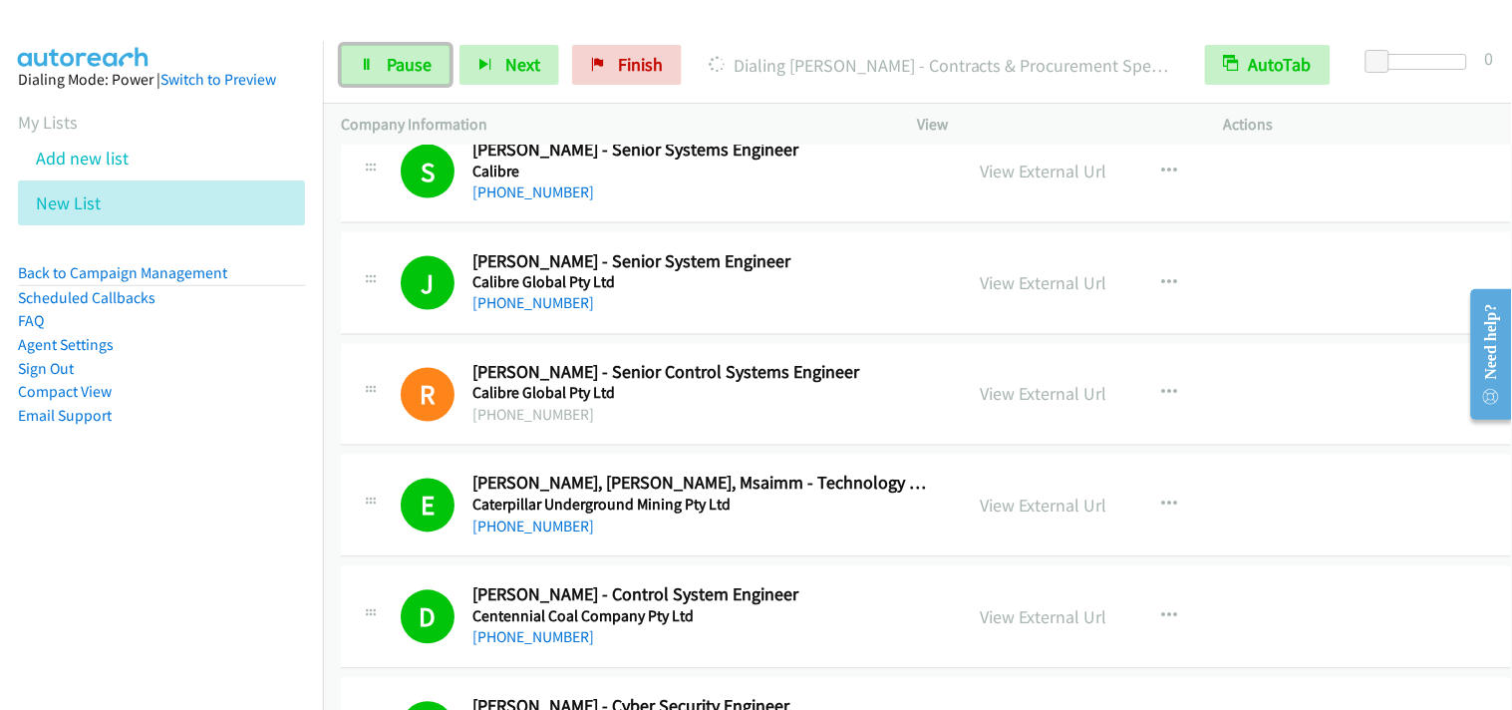
click at [403, 74] on span "Pause" at bounding box center [409, 64] width 45 height 23
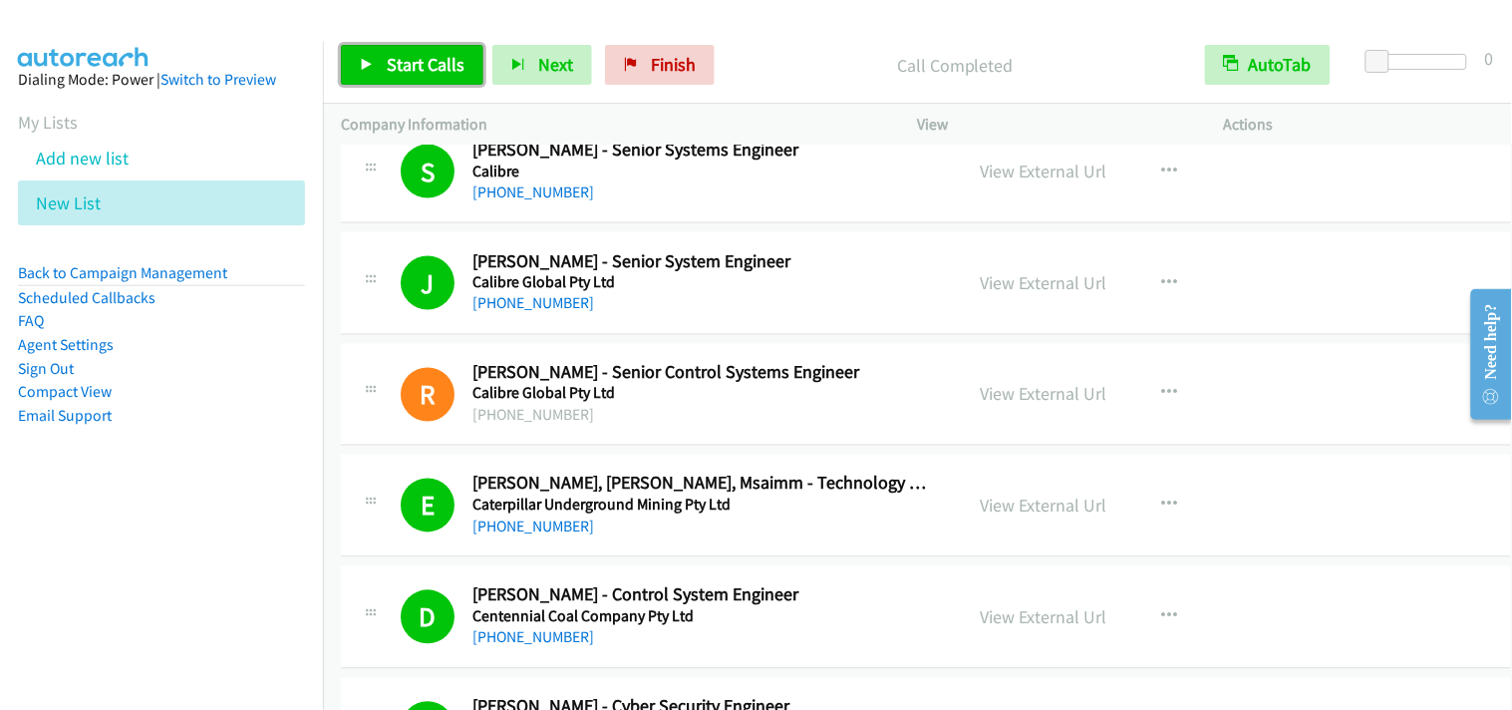
click at [367, 53] on link "Start Calls" at bounding box center [412, 65] width 143 height 40
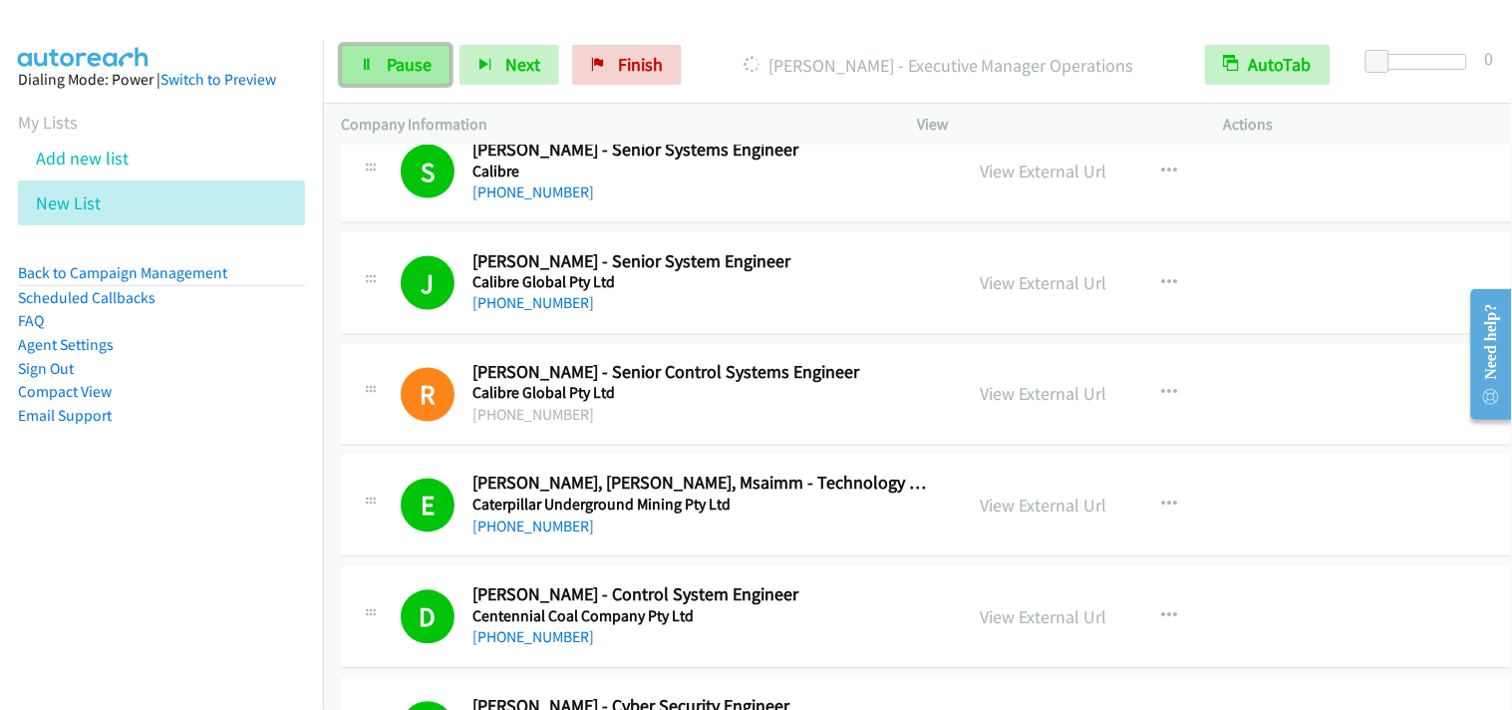
click at [433, 84] on link "Pause" at bounding box center [396, 65] width 110 height 40
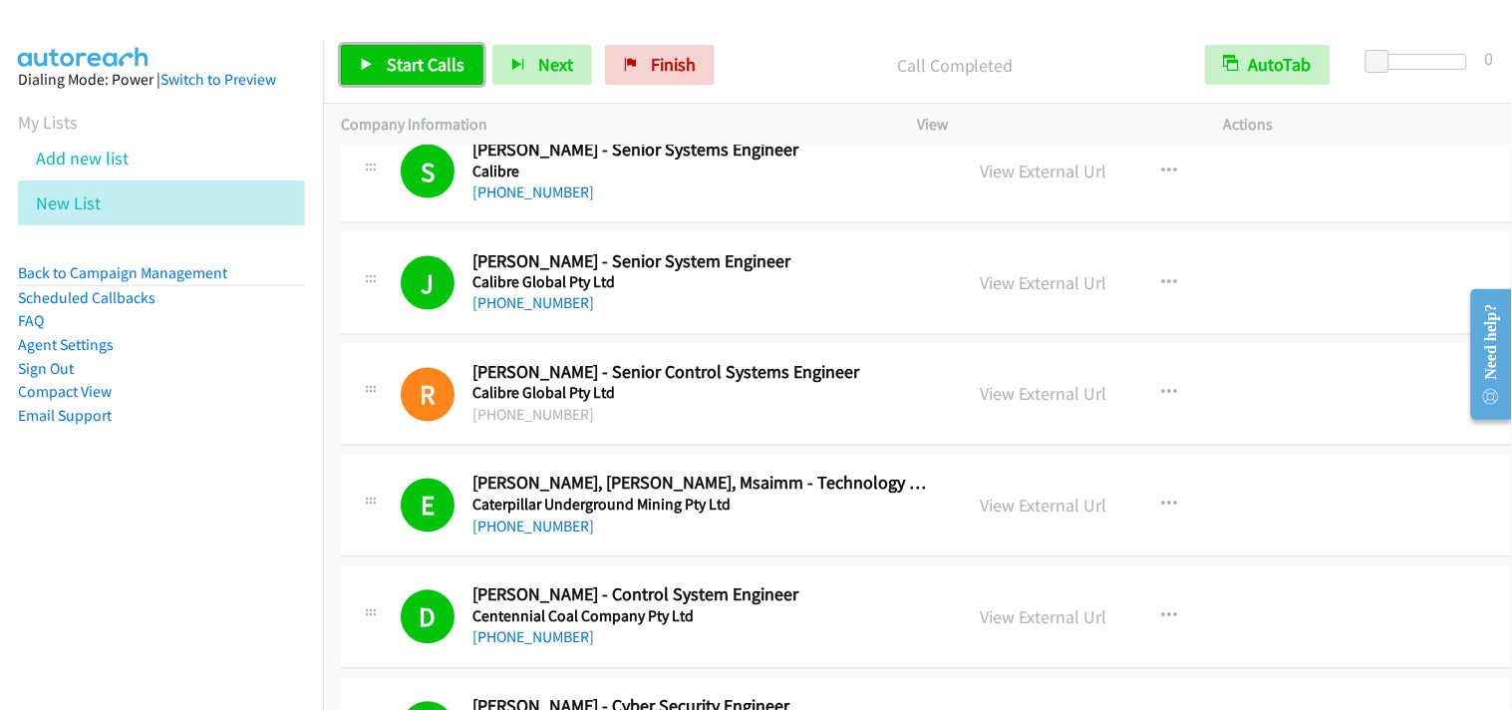
click at [454, 66] on span "Start Calls" at bounding box center [426, 64] width 78 height 23
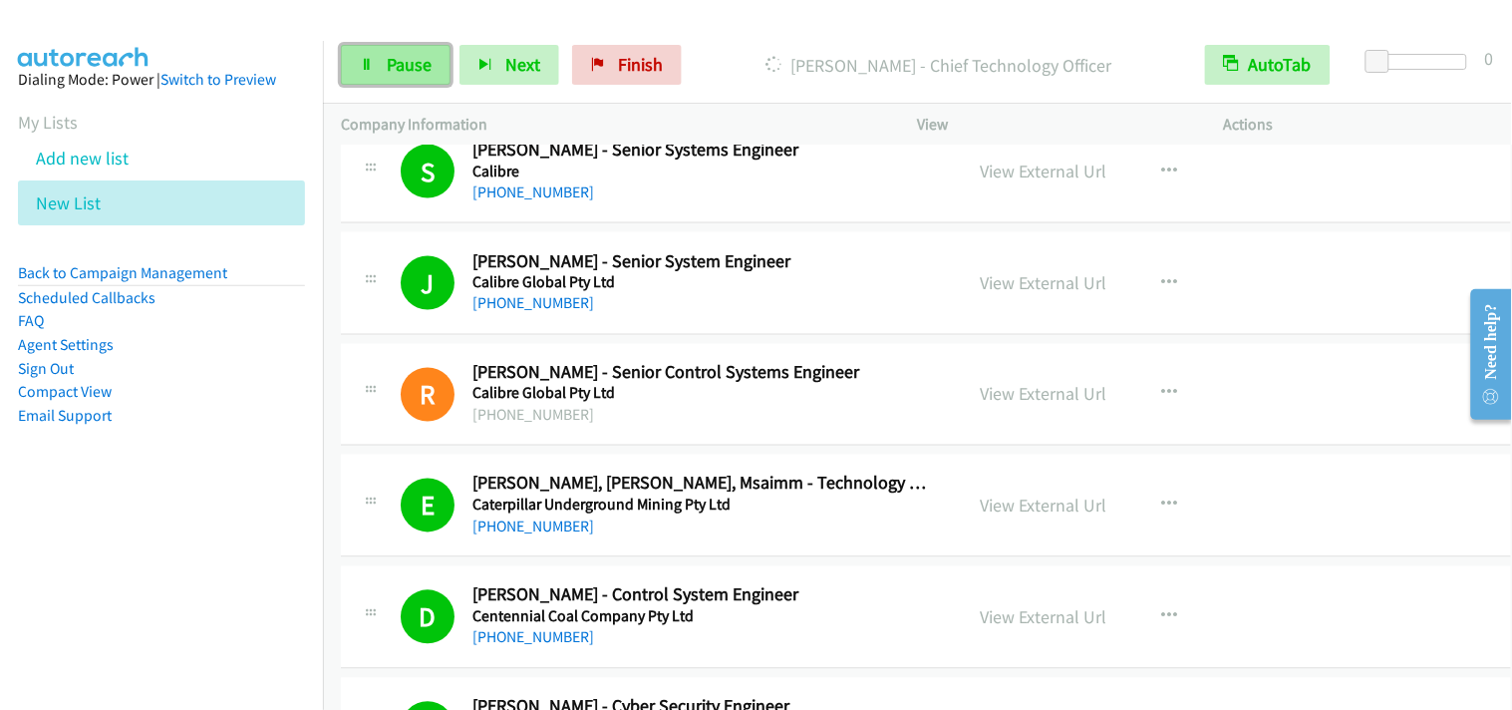
click at [420, 61] on span "Pause" at bounding box center [409, 64] width 45 height 23
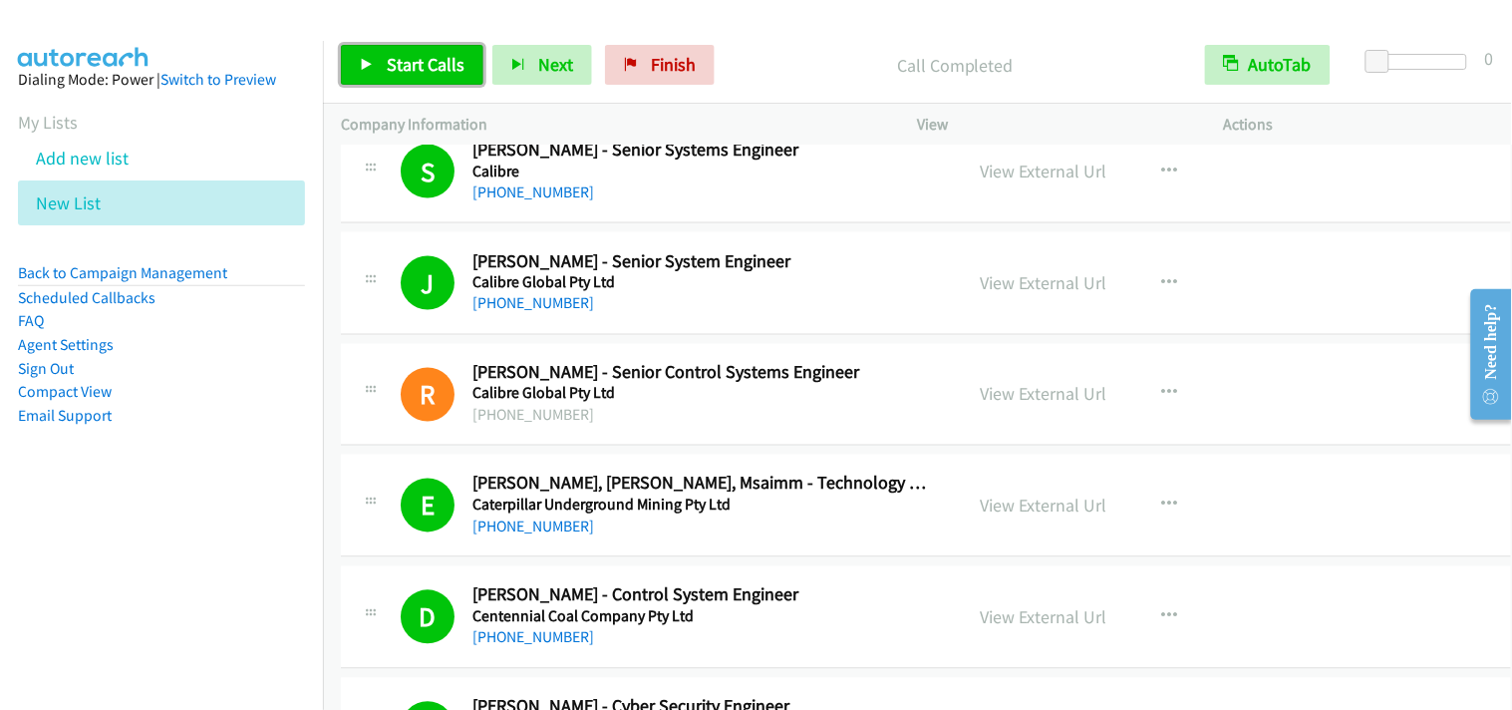
click at [458, 65] on span "Start Calls" at bounding box center [426, 64] width 78 height 23
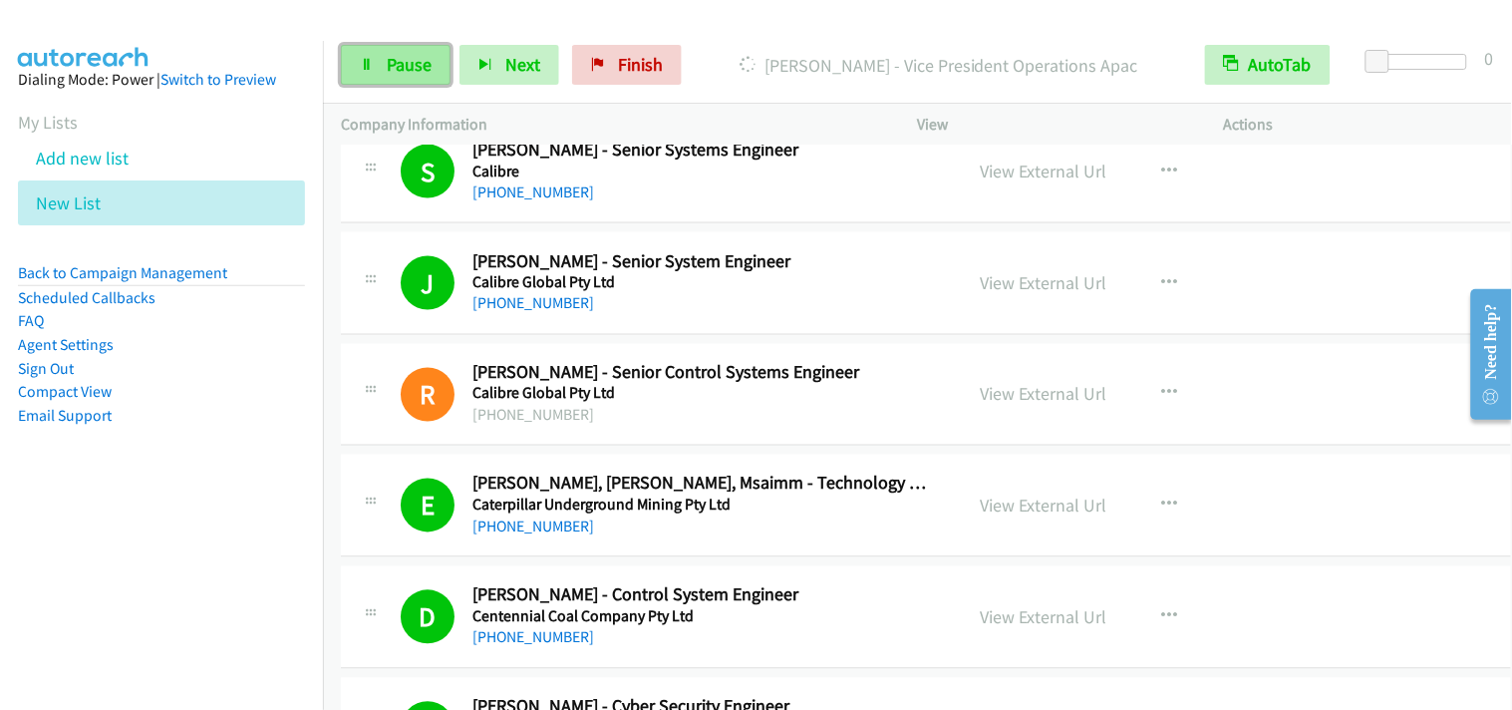
click at [400, 65] on span "Pause" at bounding box center [409, 64] width 45 height 23
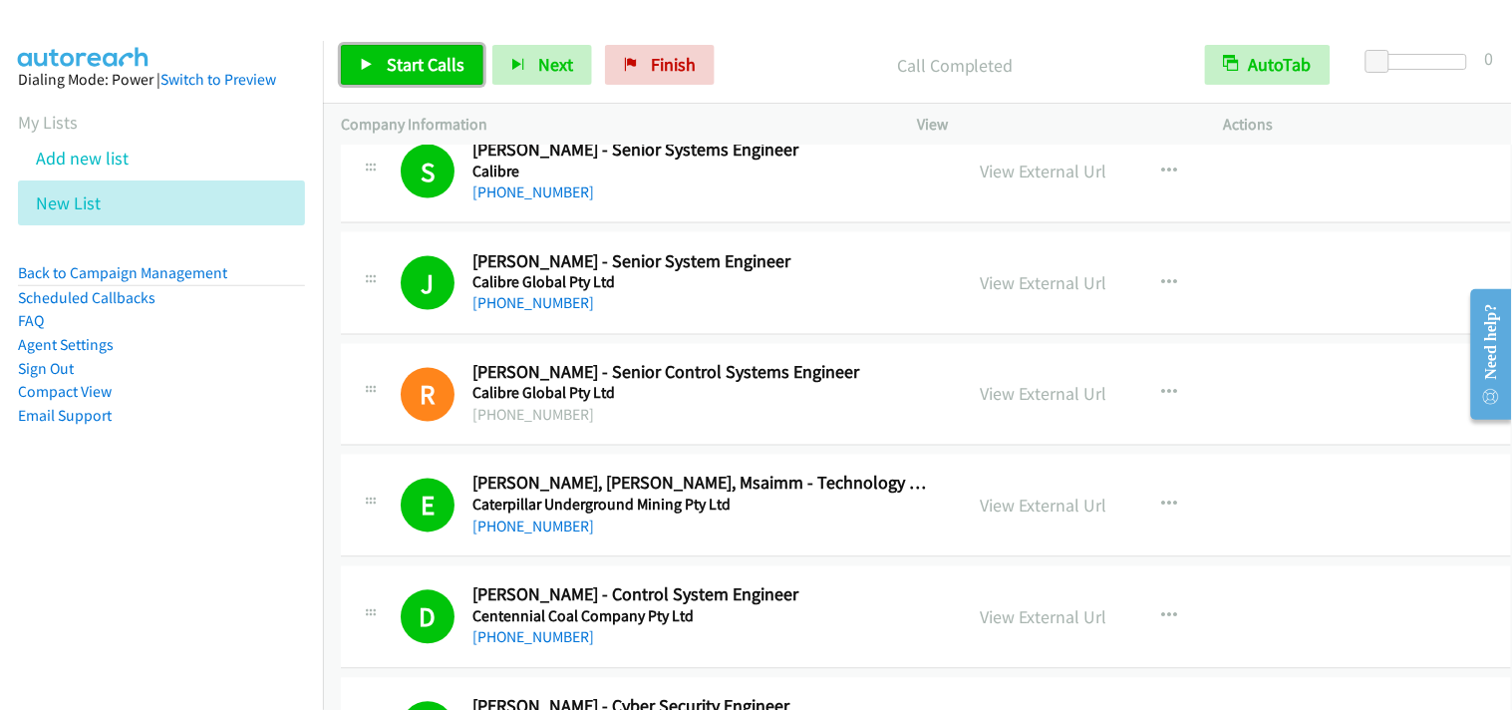
click at [441, 57] on span "Start Calls" at bounding box center [426, 64] width 78 height 23
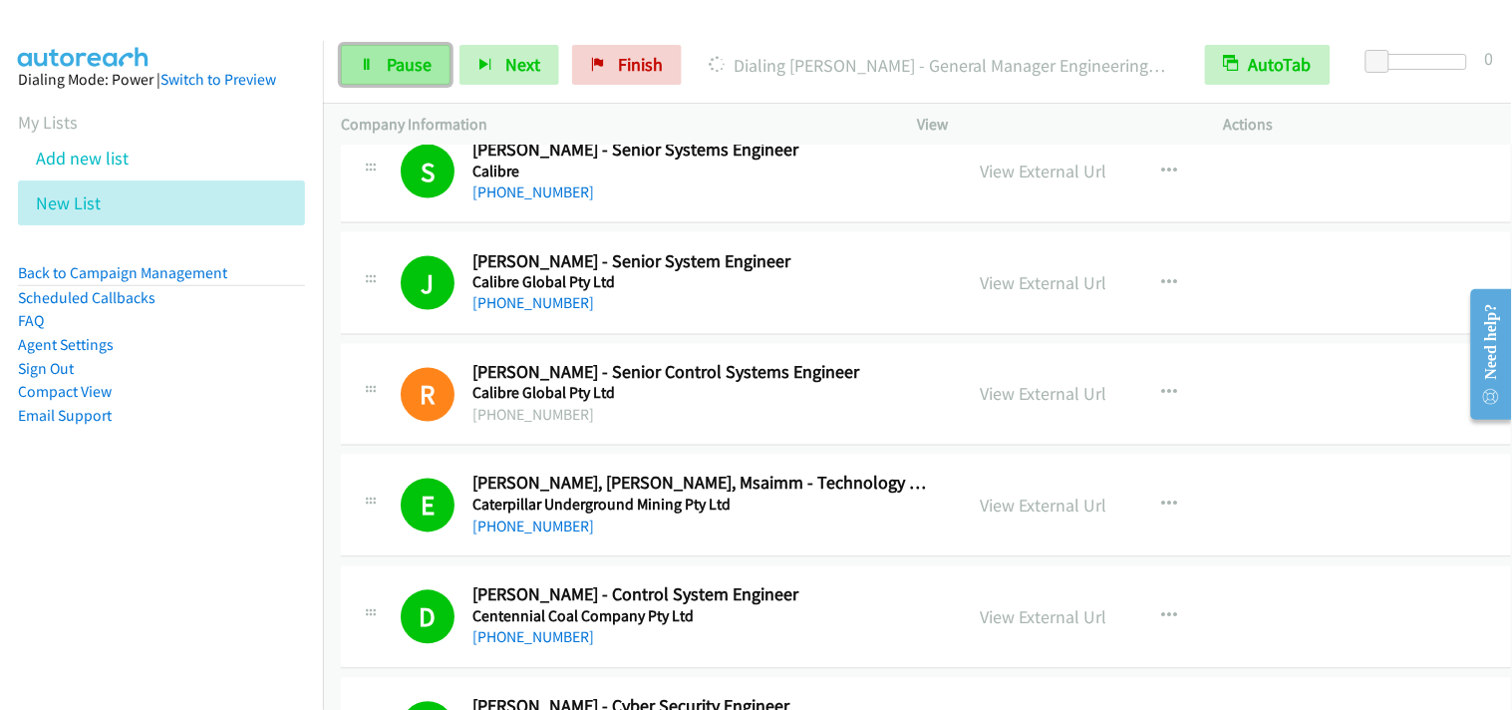
click at [395, 74] on span "Pause" at bounding box center [409, 64] width 45 height 23
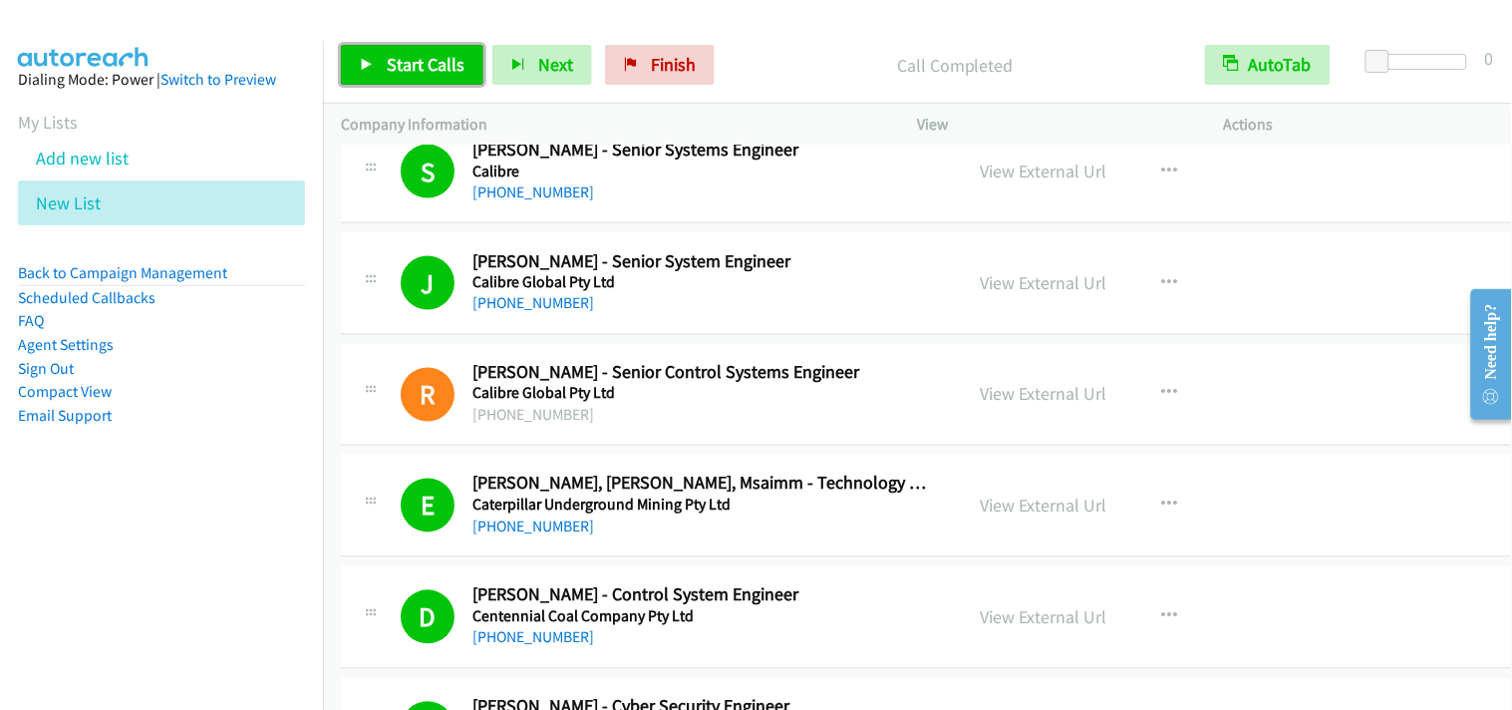
click at [389, 48] on link "Start Calls" at bounding box center [412, 65] width 143 height 40
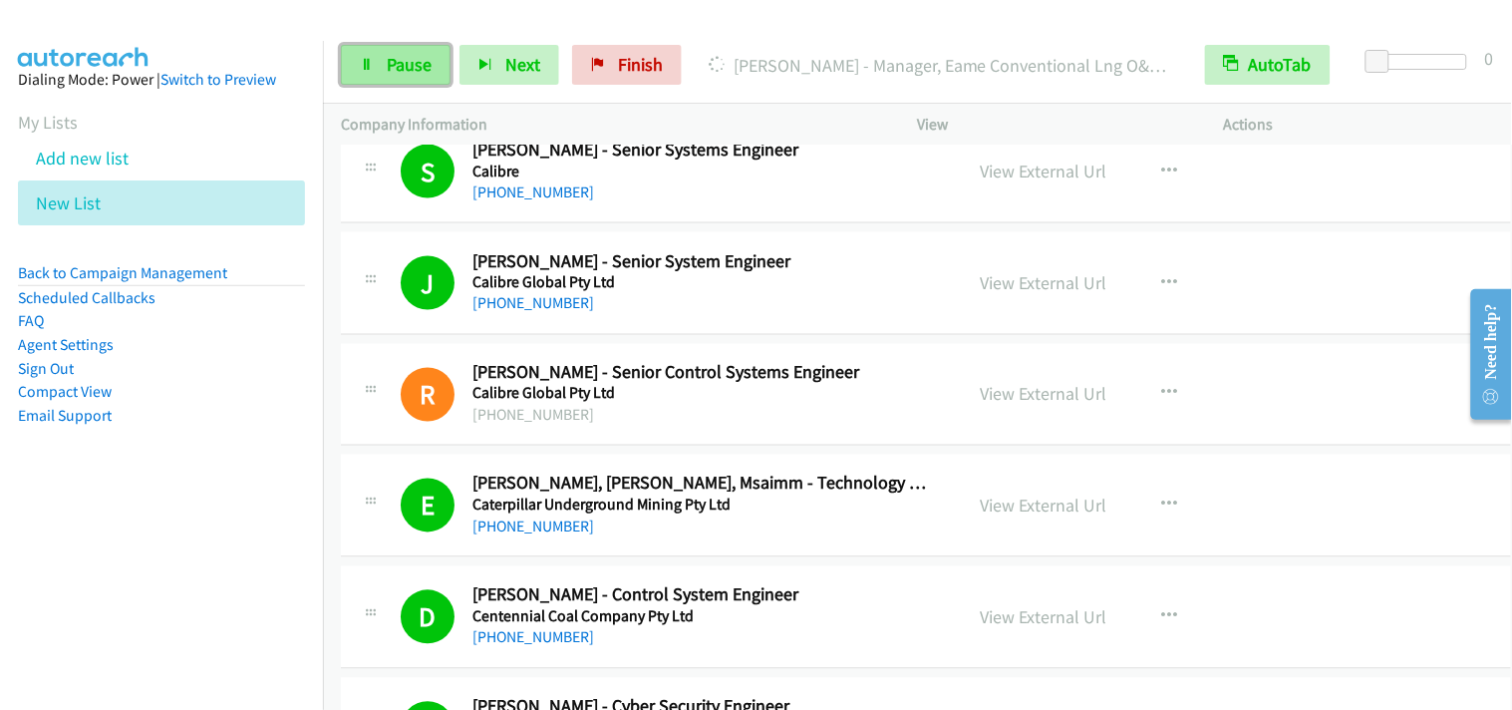
click at [404, 60] on span "Pause" at bounding box center [409, 64] width 45 height 23
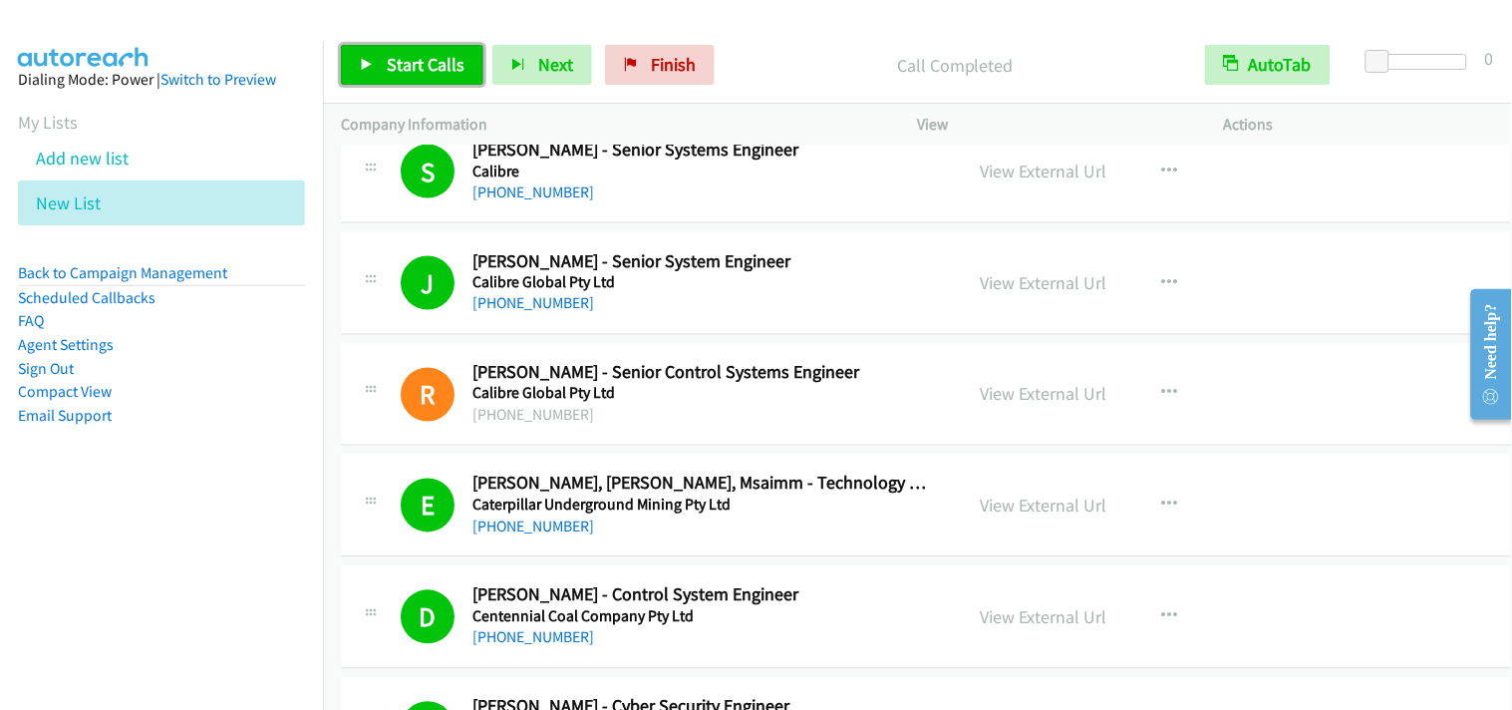
click at [448, 71] on span "Start Calls" at bounding box center [426, 64] width 78 height 23
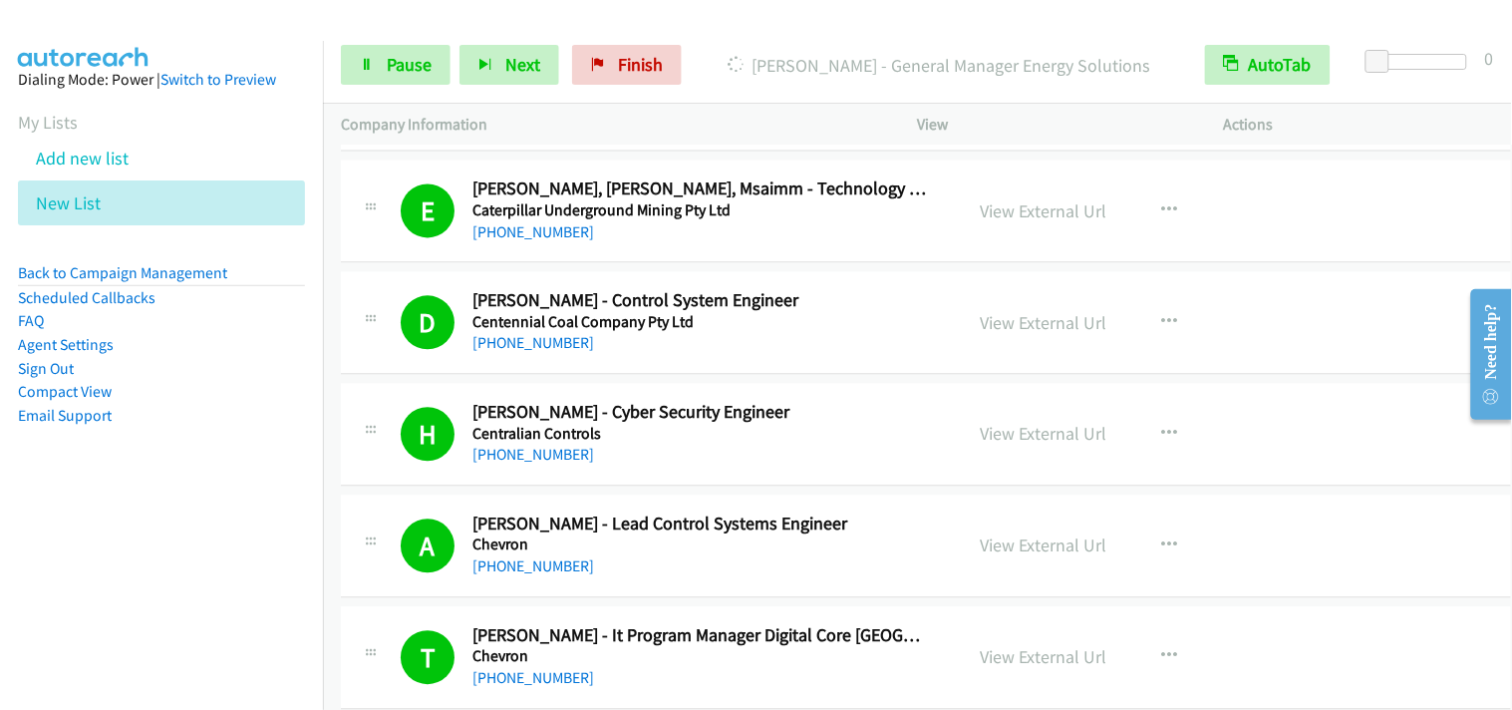
scroll to position [3101, 0]
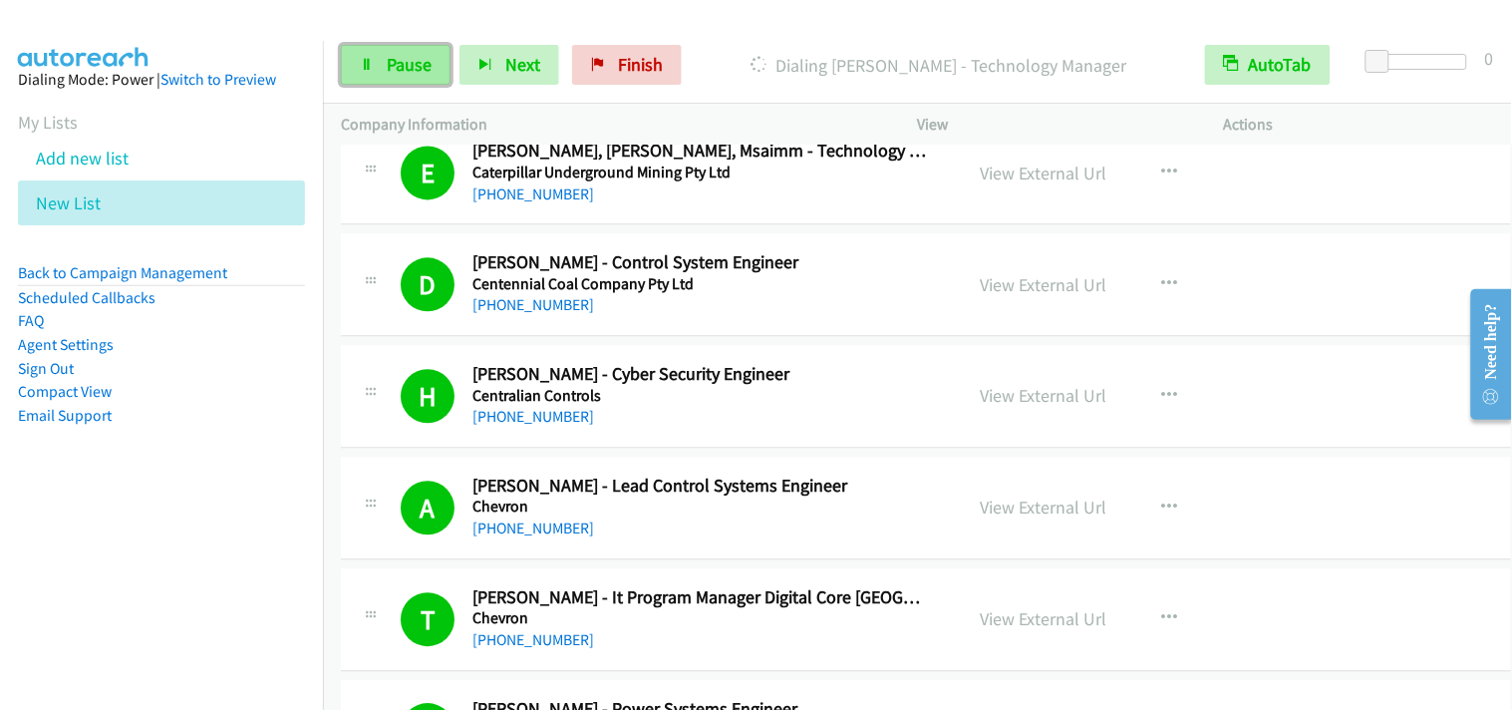
click at [436, 76] on link "Pause" at bounding box center [396, 65] width 110 height 40
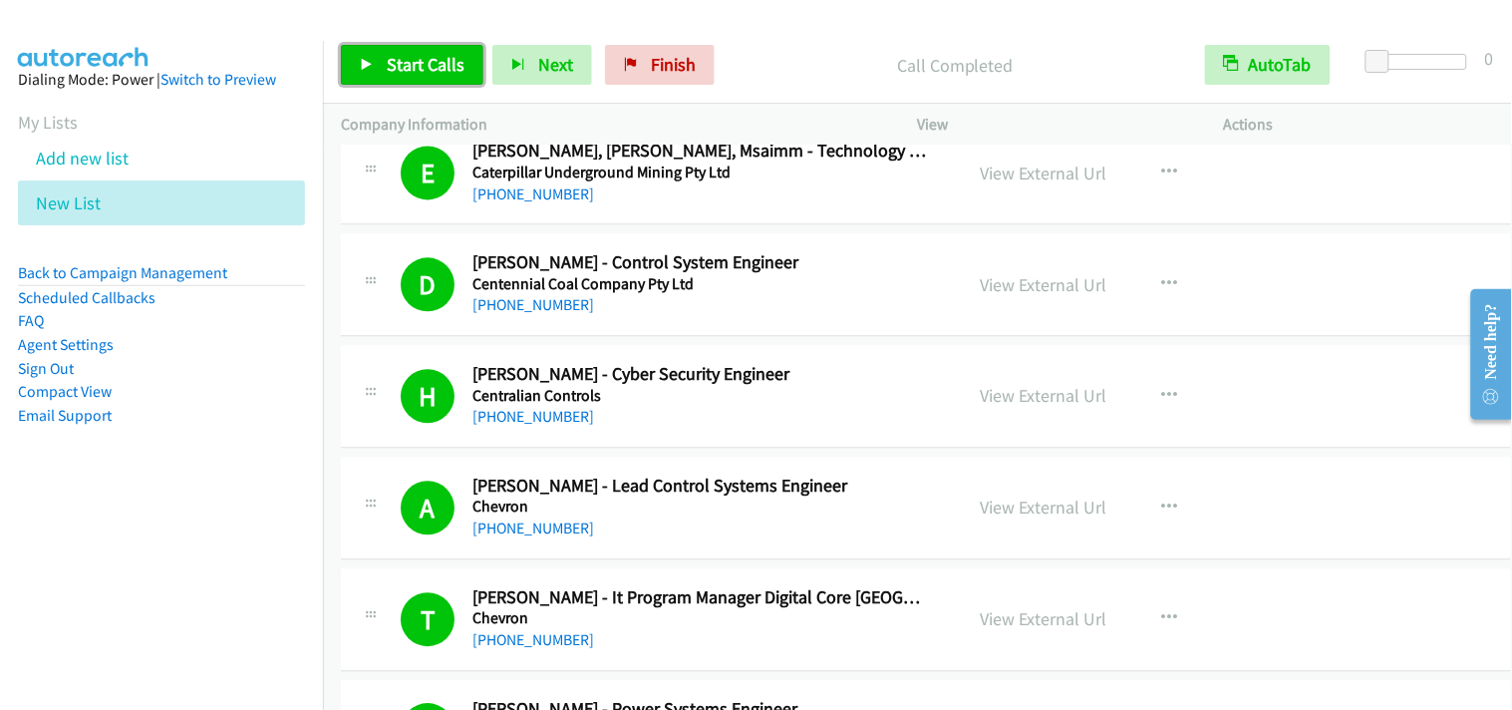
click at [373, 53] on link "Start Calls" at bounding box center [412, 65] width 143 height 40
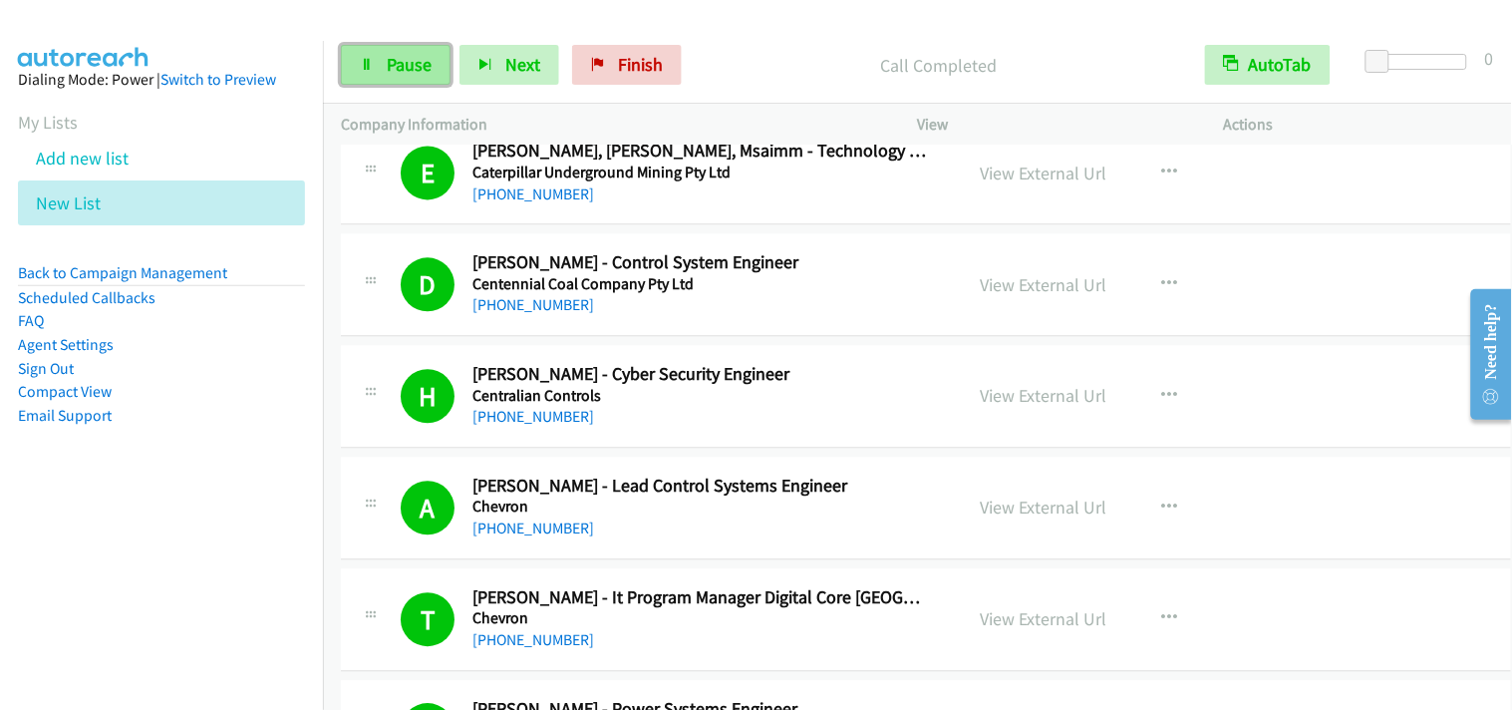
click at [415, 55] on span "Pause" at bounding box center [409, 64] width 45 height 23
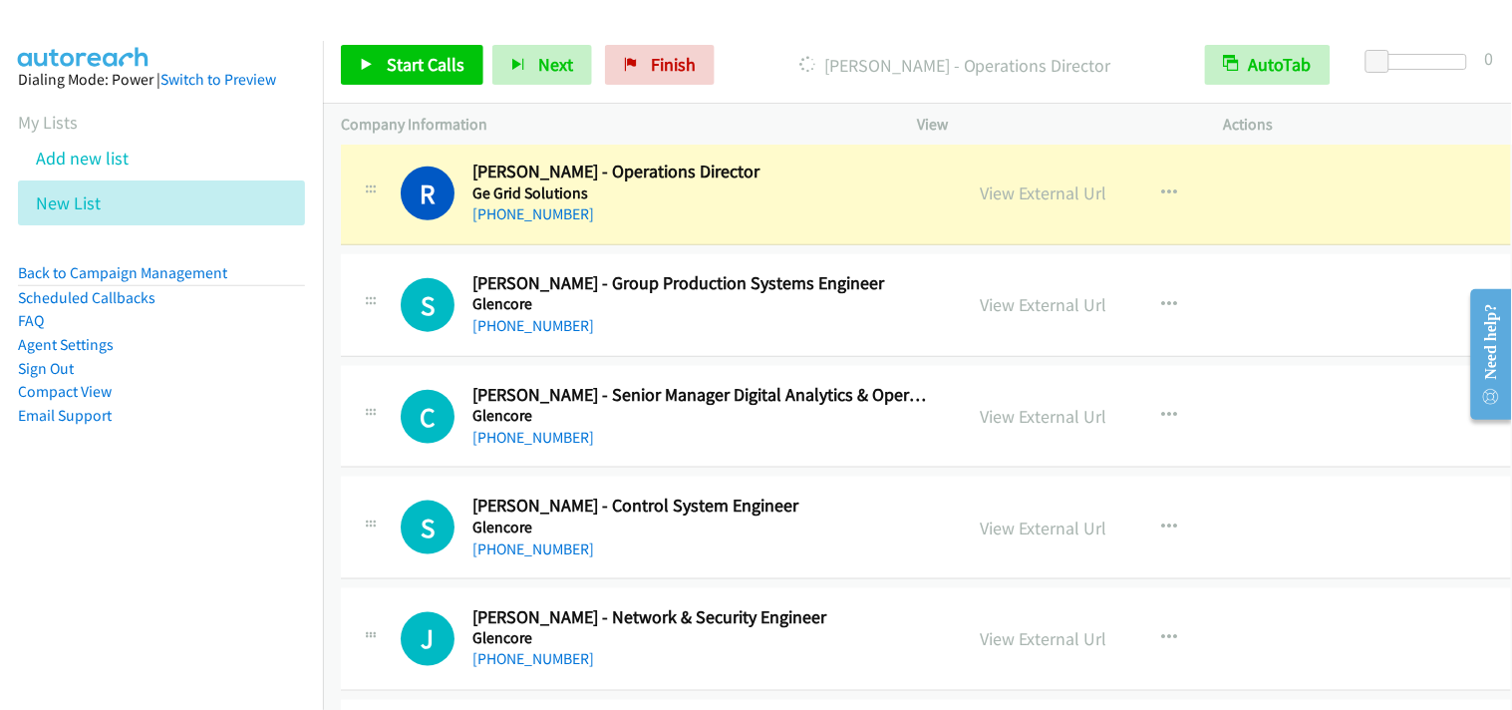
scroll to position [6201, 0]
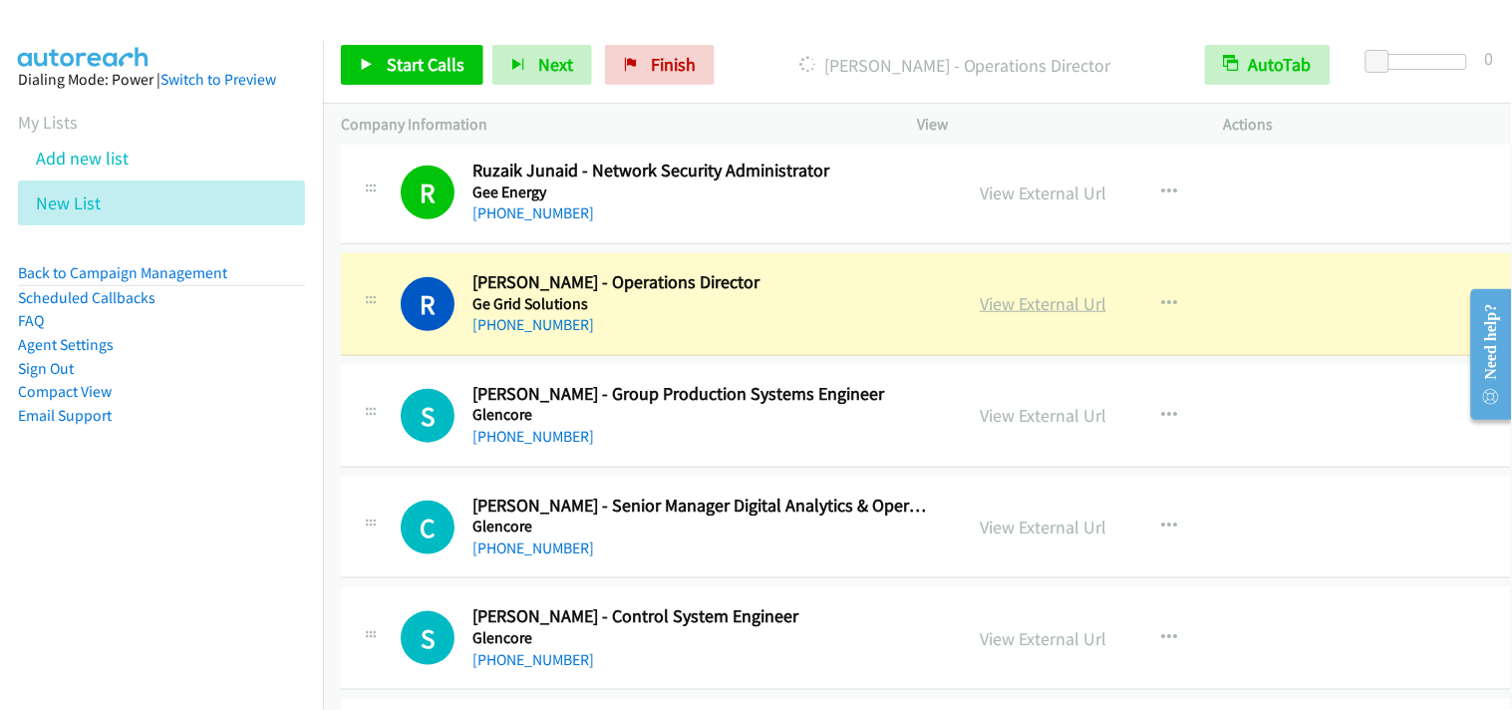
click at [1038, 307] on link "View External Url" at bounding box center [1043, 303] width 127 height 23
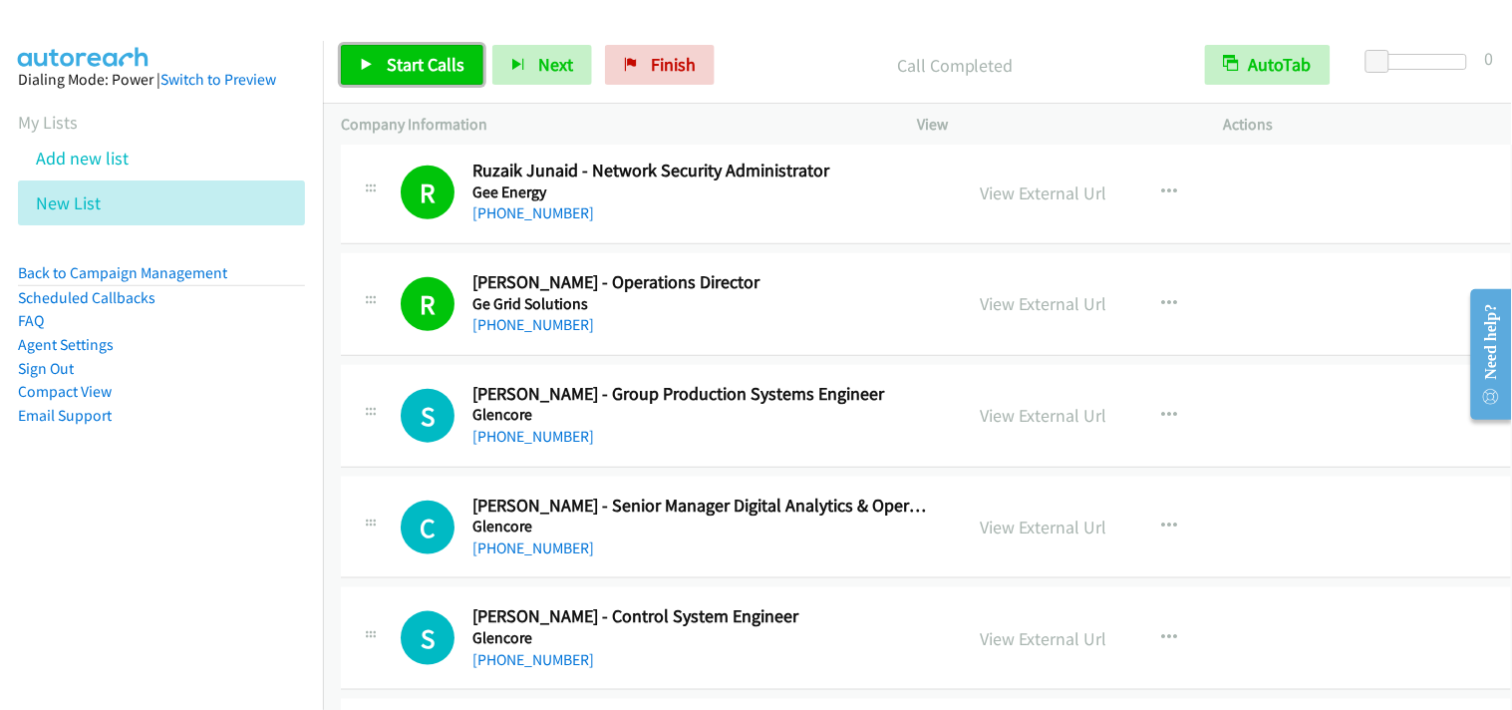
click at [374, 64] on link "Start Calls" at bounding box center [412, 65] width 143 height 40
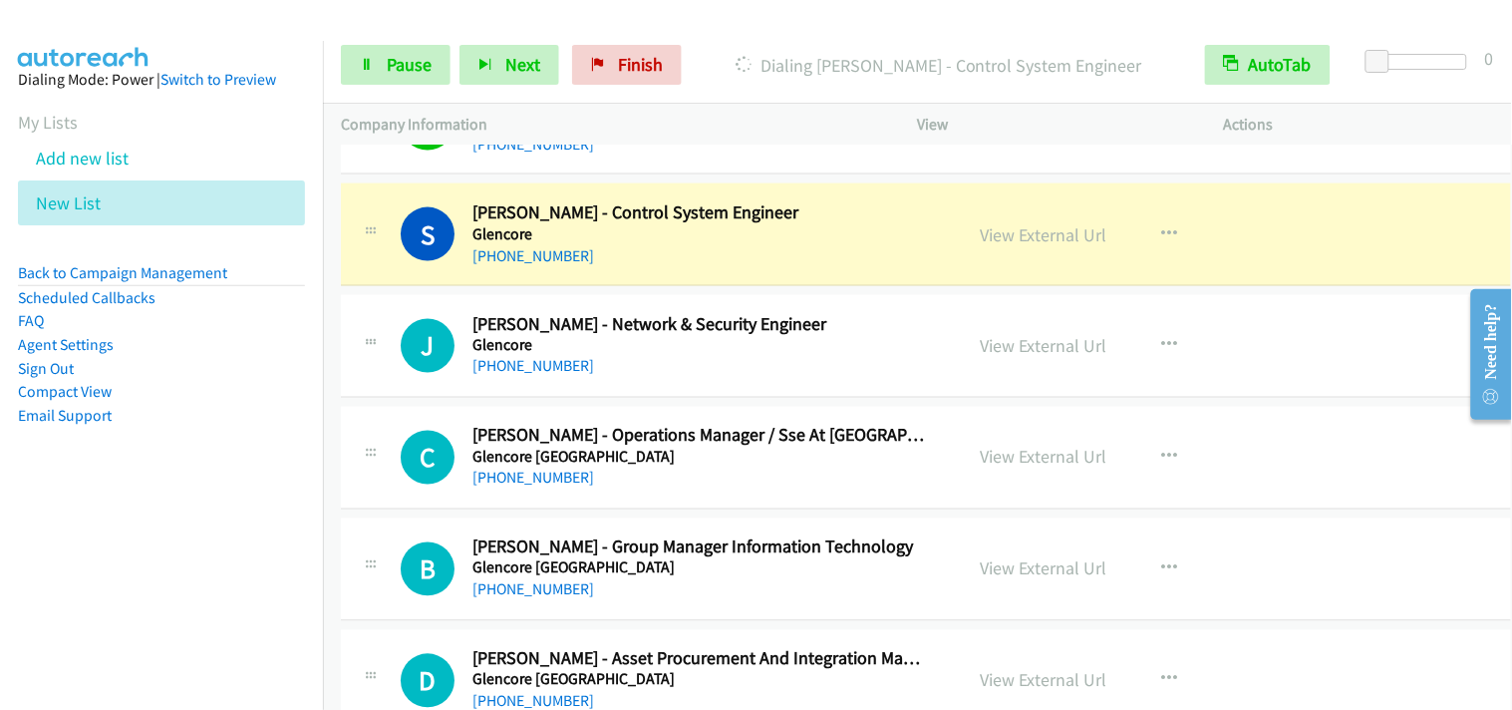
scroll to position [6644, 0]
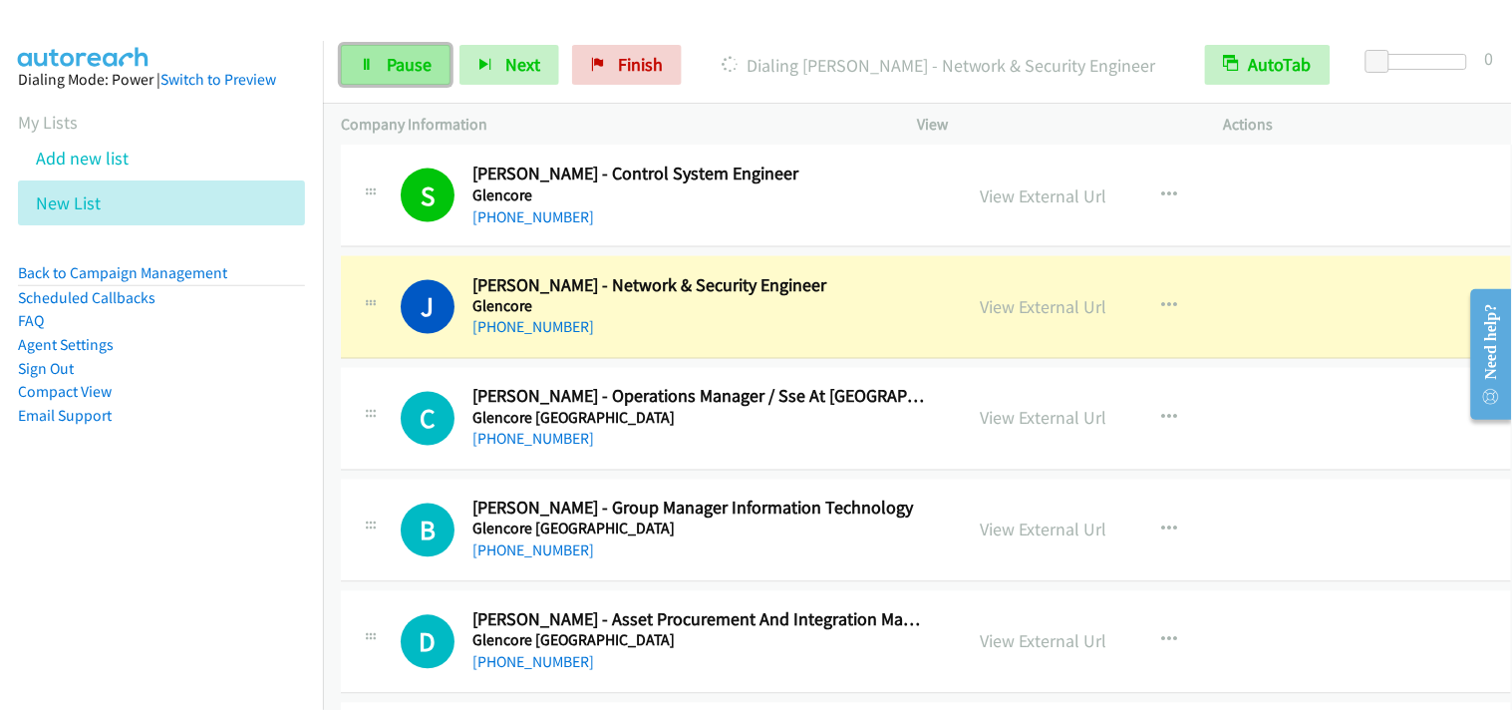
click at [414, 54] on span "Pause" at bounding box center [409, 64] width 45 height 23
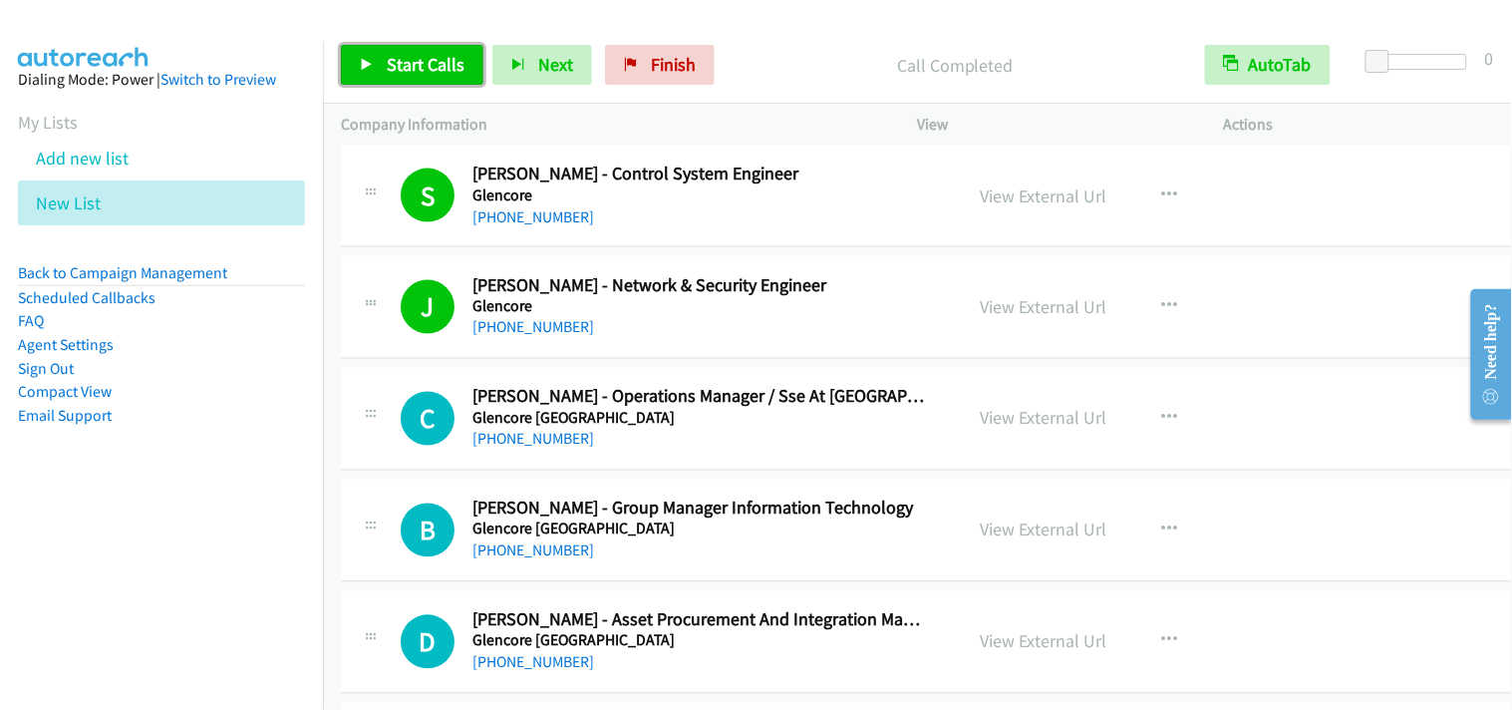
click at [390, 56] on span "Start Calls" at bounding box center [426, 64] width 78 height 23
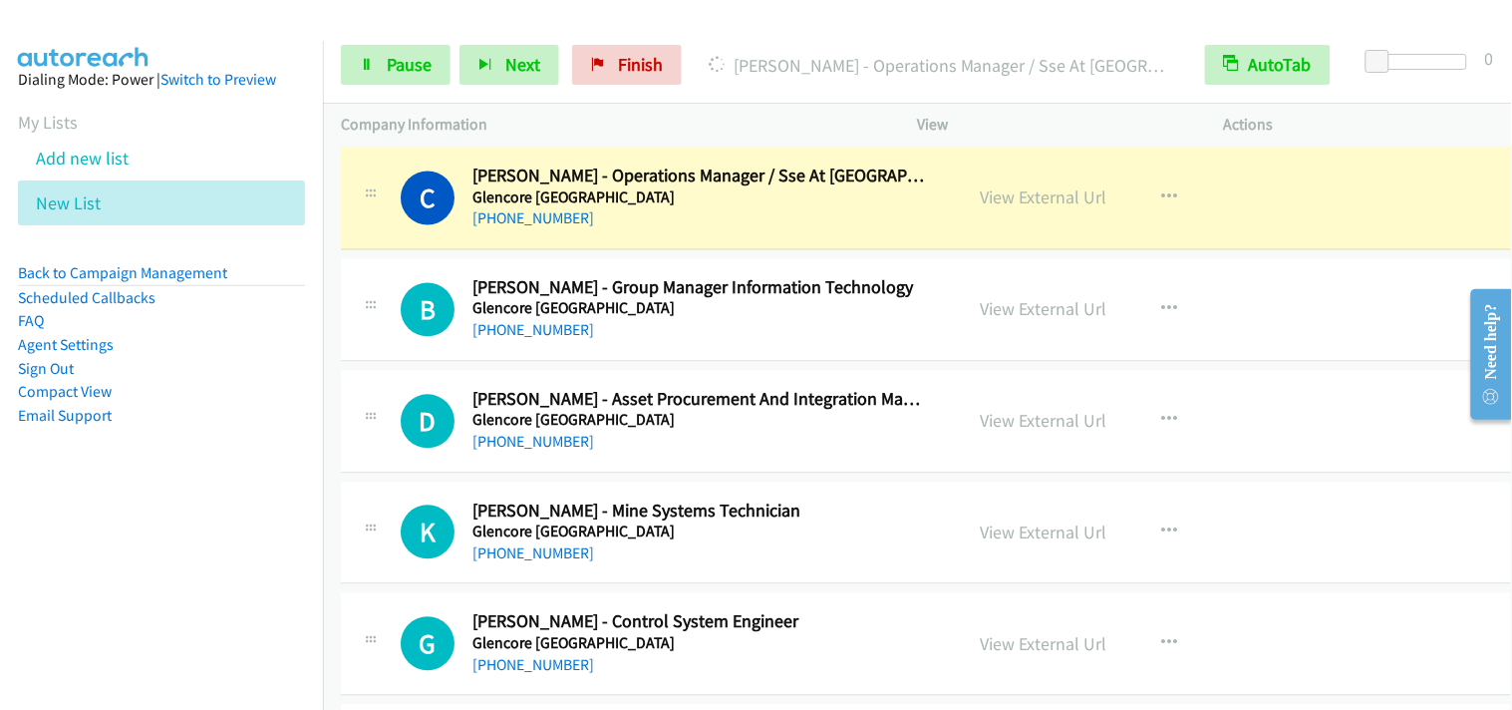
scroll to position [6865, 0]
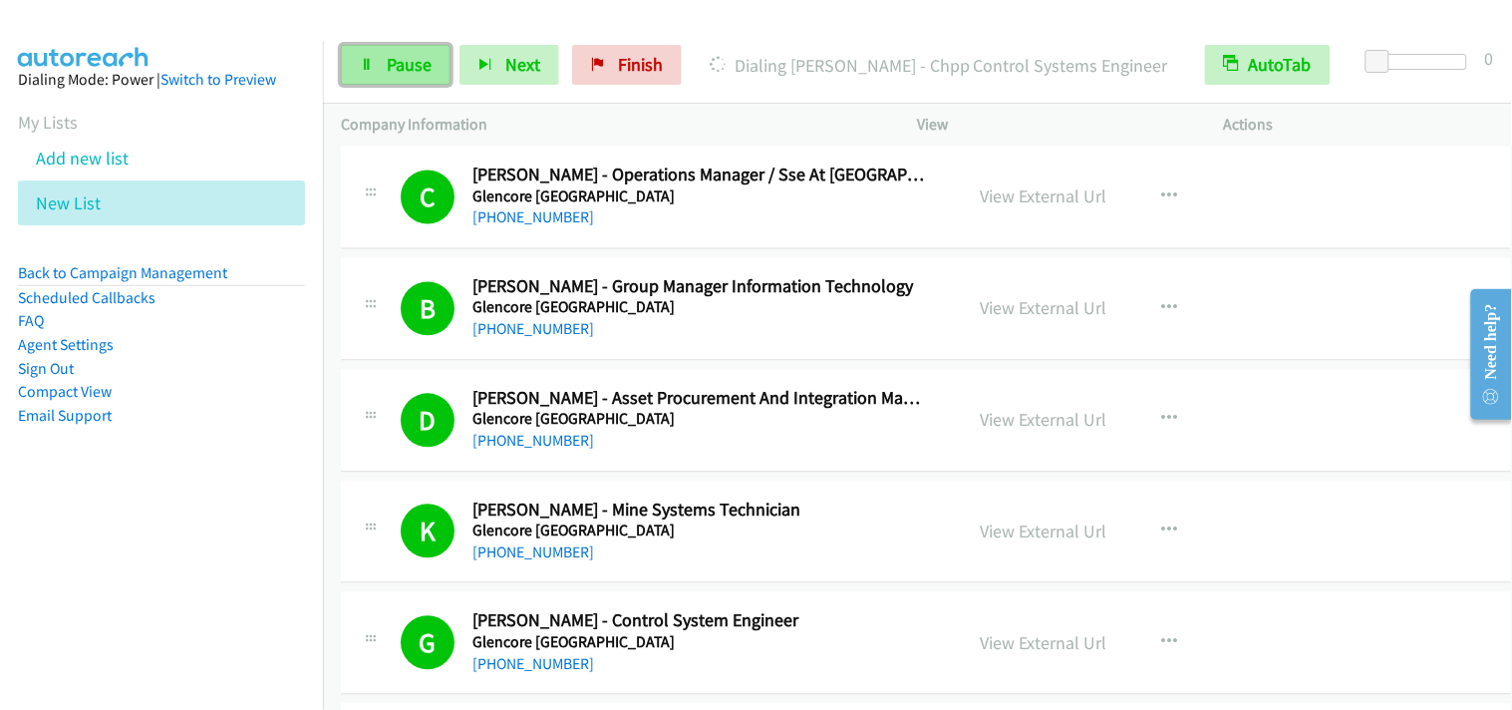
click at [421, 61] on span "Pause" at bounding box center [409, 64] width 45 height 23
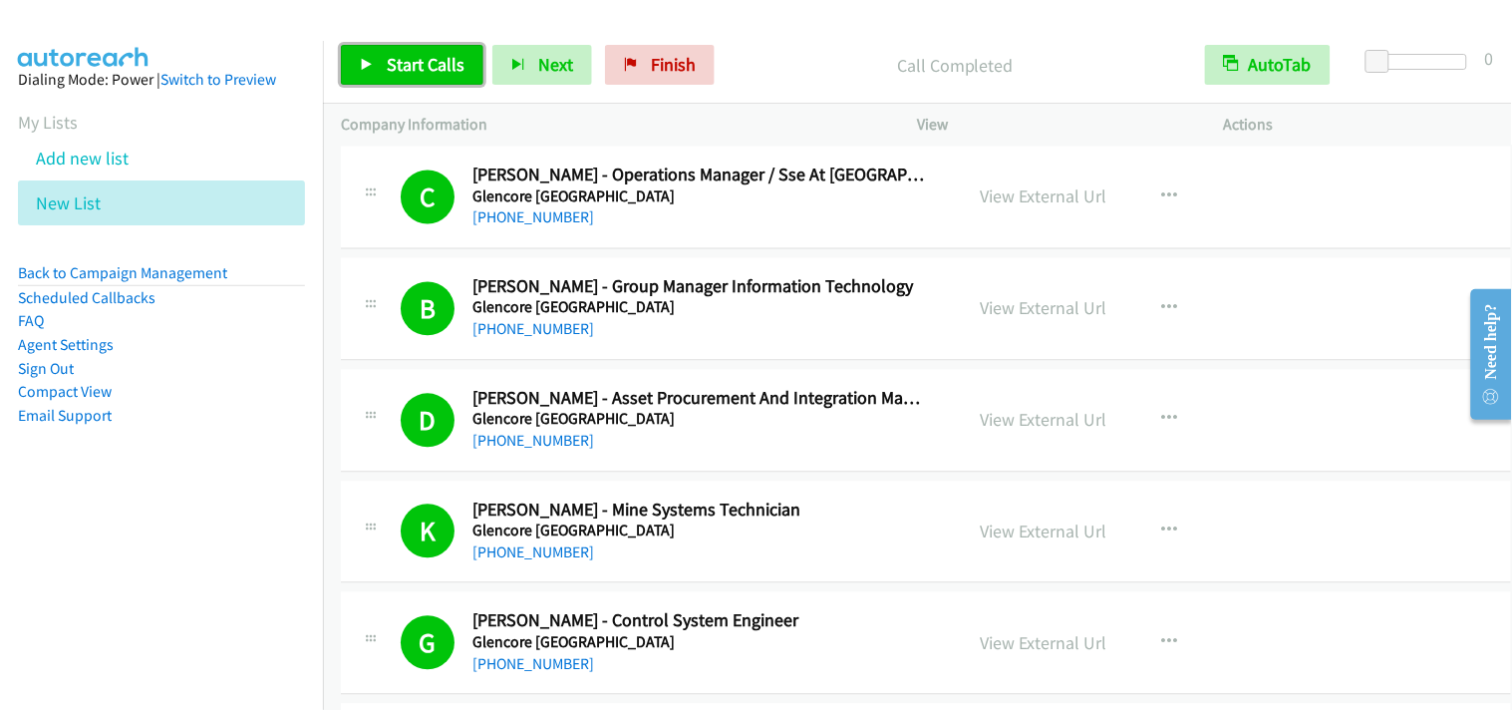
drag, startPoint x: 400, startPoint y: 71, endPoint x: 519, endPoint y: 143, distance: 139.5
click at [402, 70] on span "Start Calls" at bounding box center [426, 64] width 78 height 23
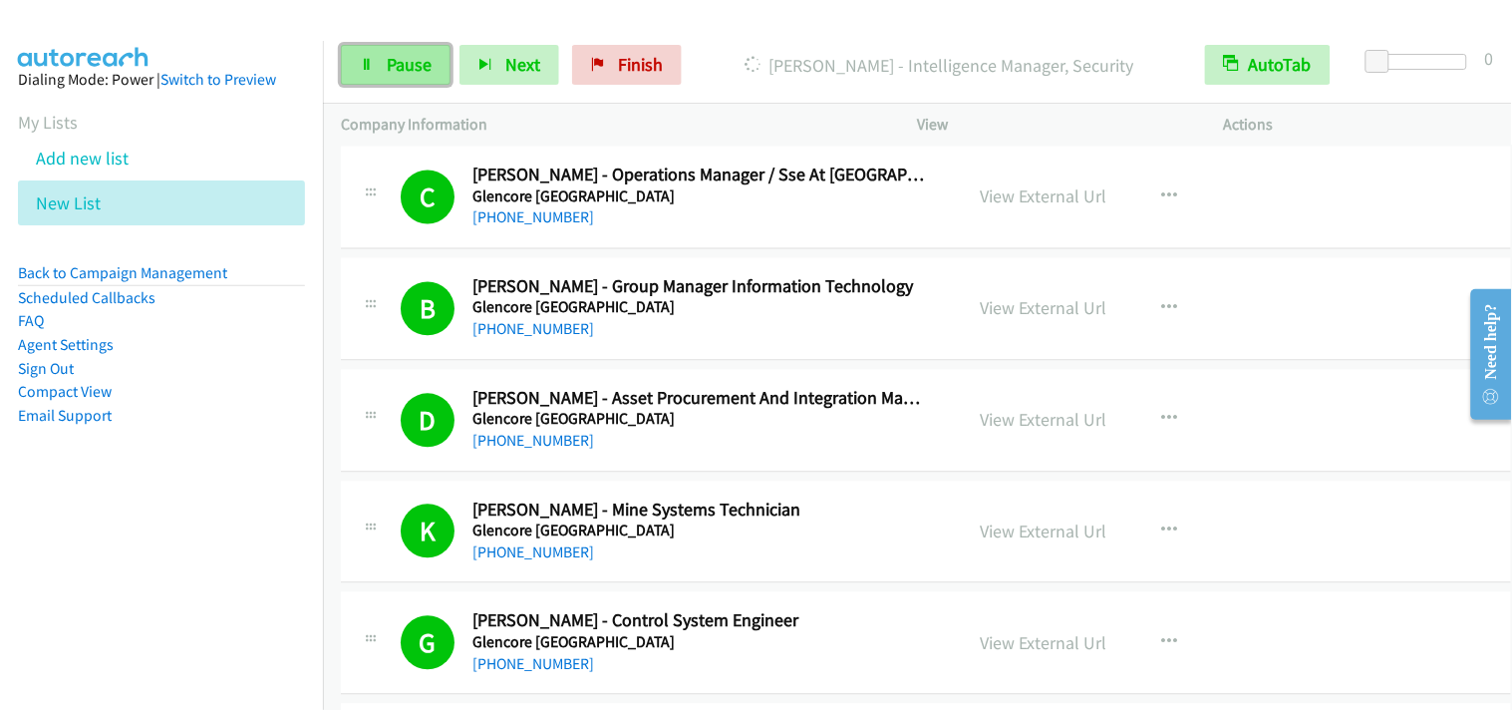
click at [405, 72] on span "Pause" at bounding box center [409, 64] width 45 height 23
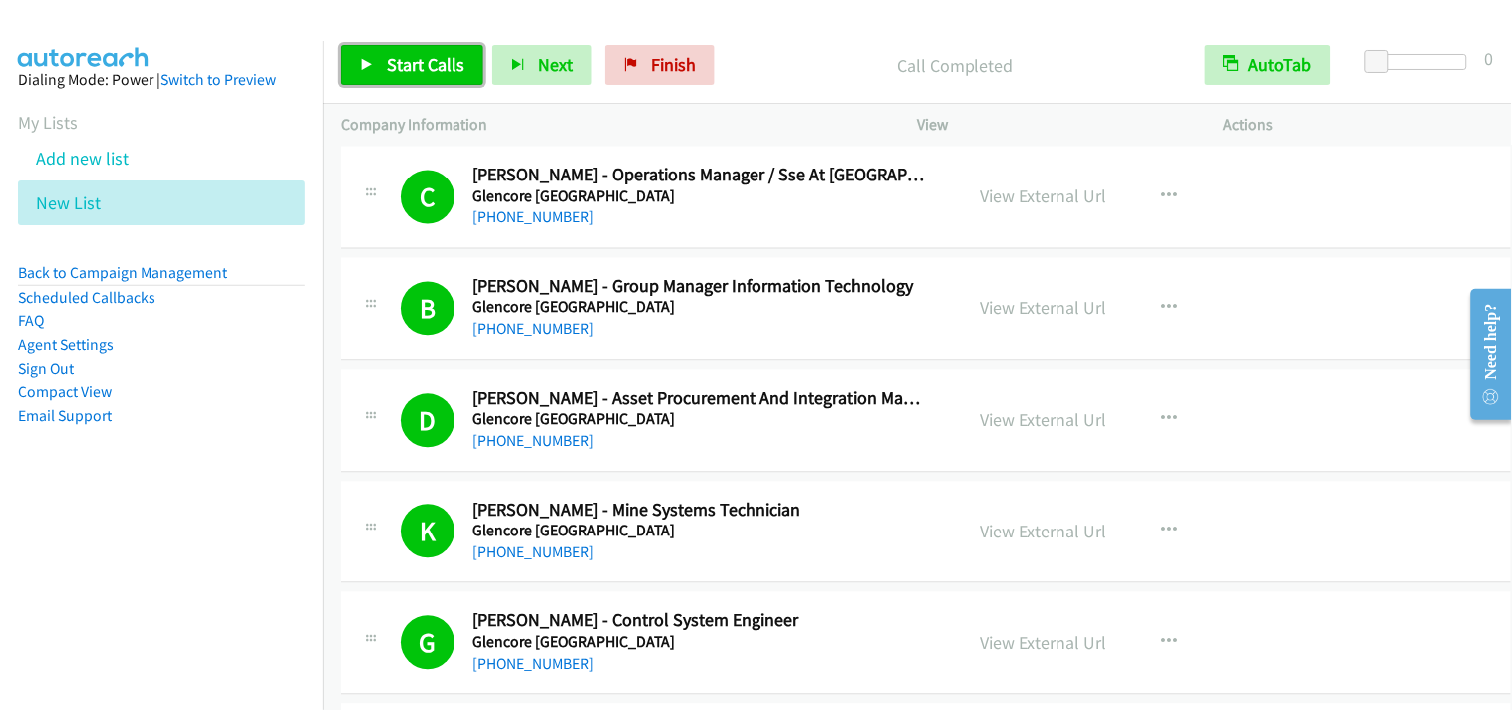
click at [423, 72] on span "Start Calls" at bounding box center [426, 64] width 78 height 23
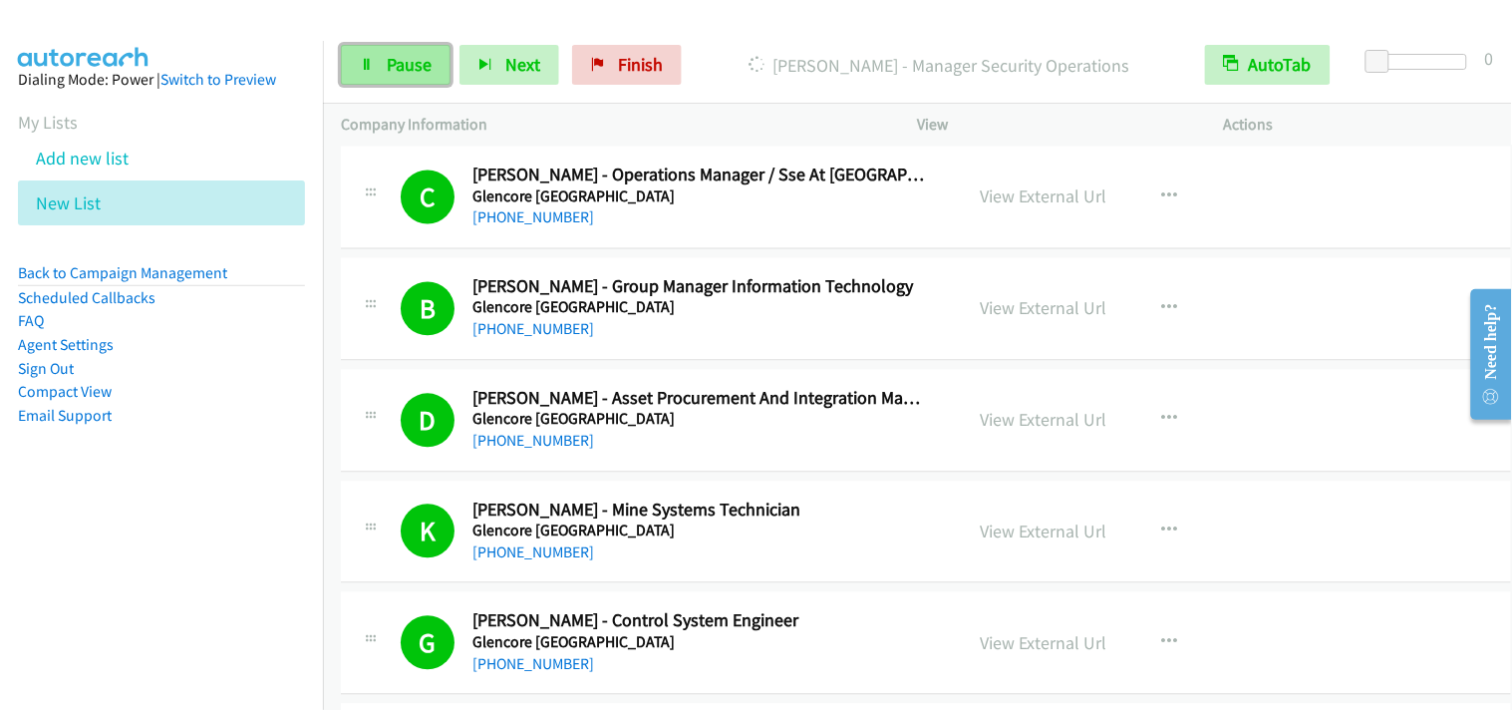
click at [431, 68] on link "Pause" at bounding box center [396, 65] width 110 height 40
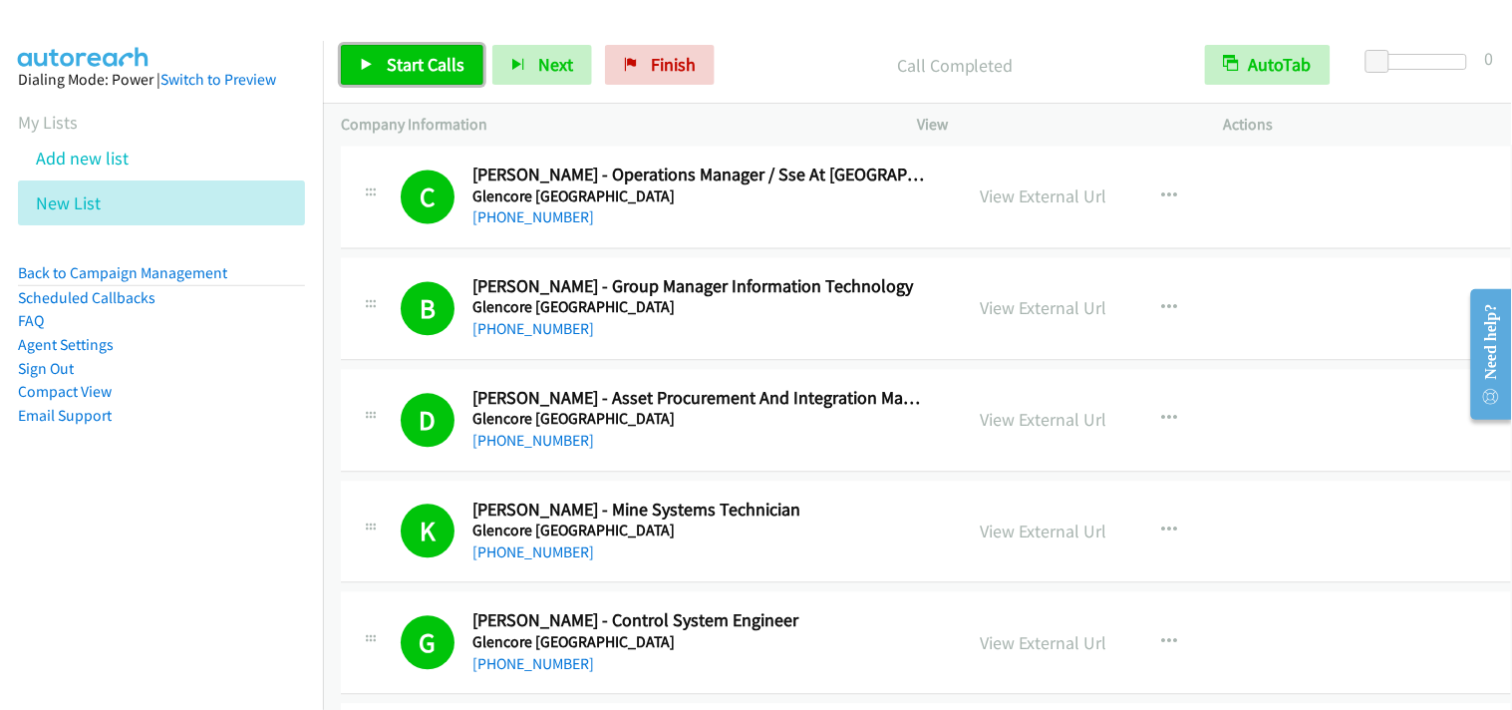
click at [452, 71] on span "Start Calls" at bounding box center [426, 64] width 78 height 23
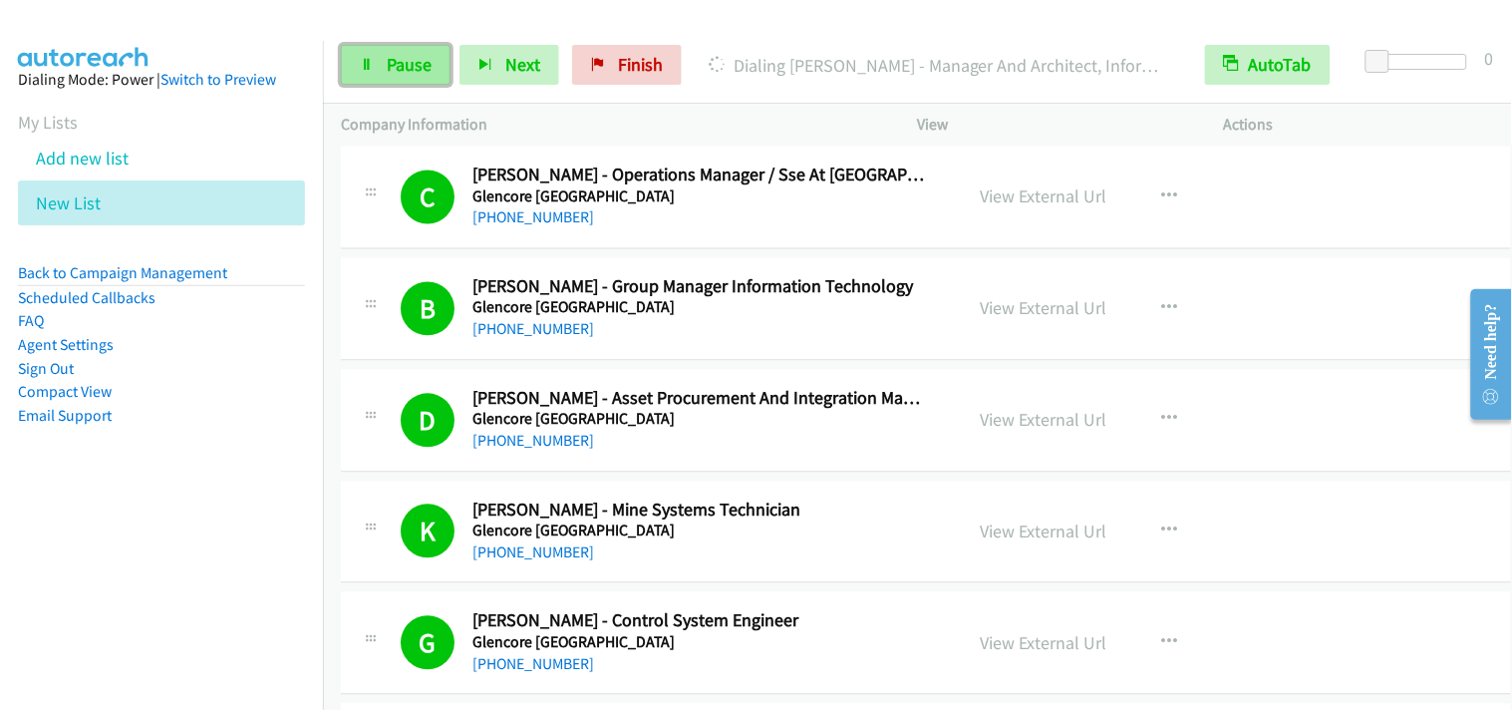
click at [387, 71] on span "Pause" at bounding box center [409, 64] width 45 height 23
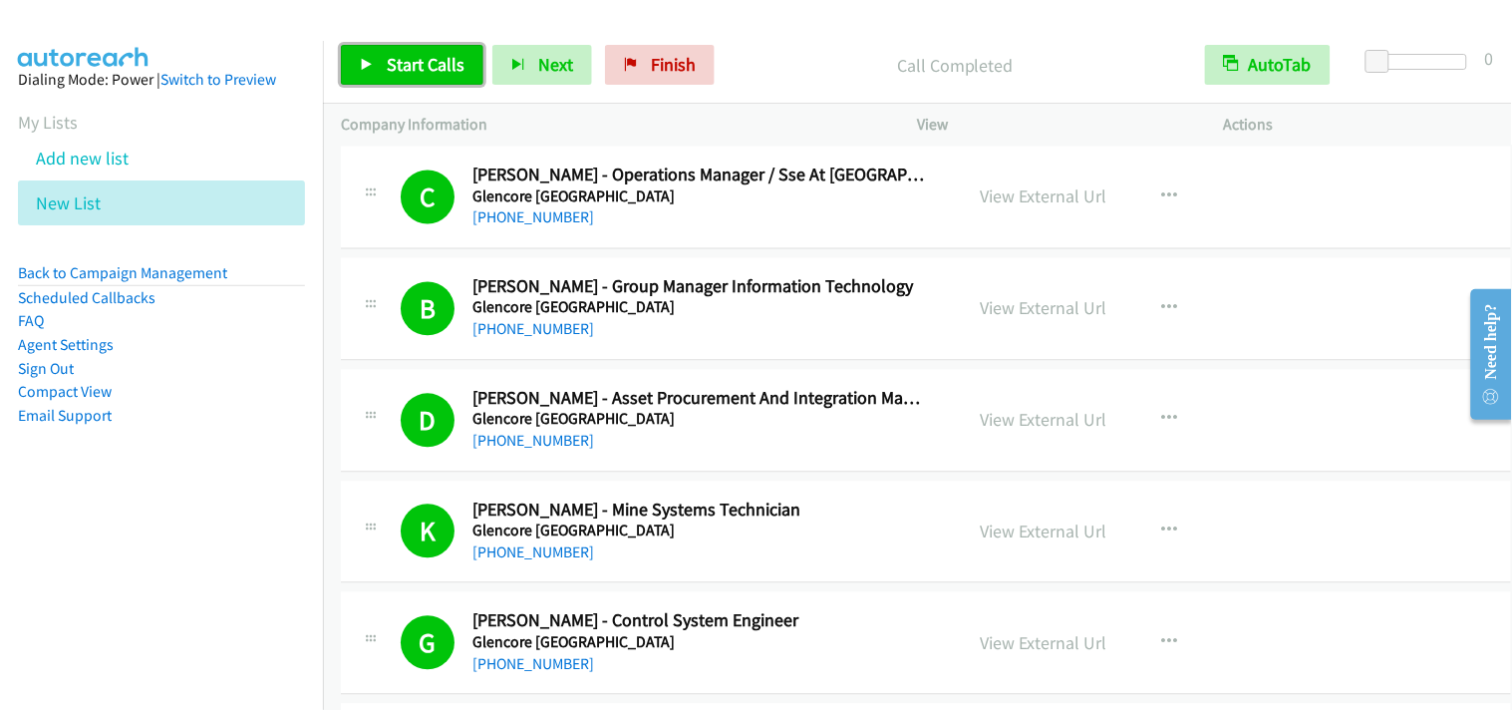
click at [446, 78] on link "Start Calls" at bounding box center [412, 65] width 143 height 40
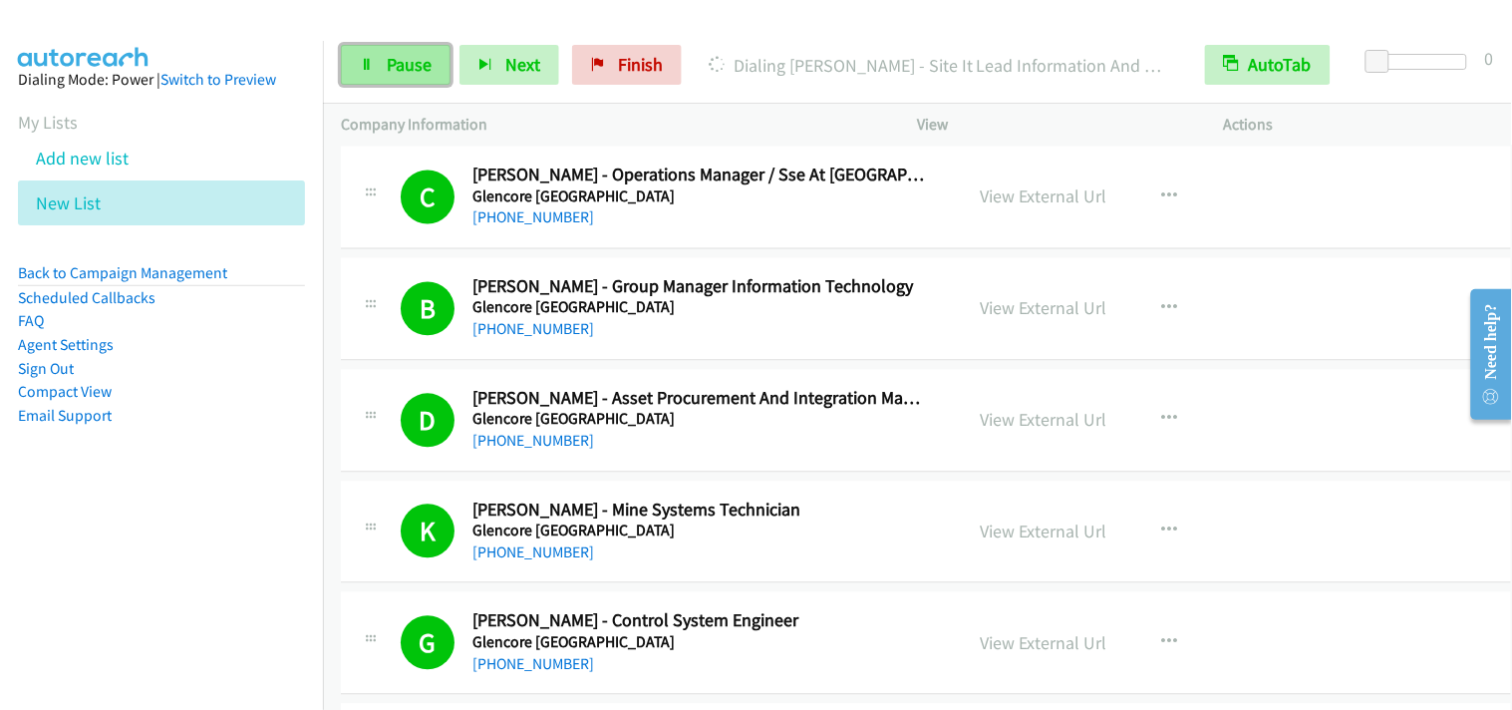
click at [362, 67] on icon at bounding box center [367, 66] width 14 height 14
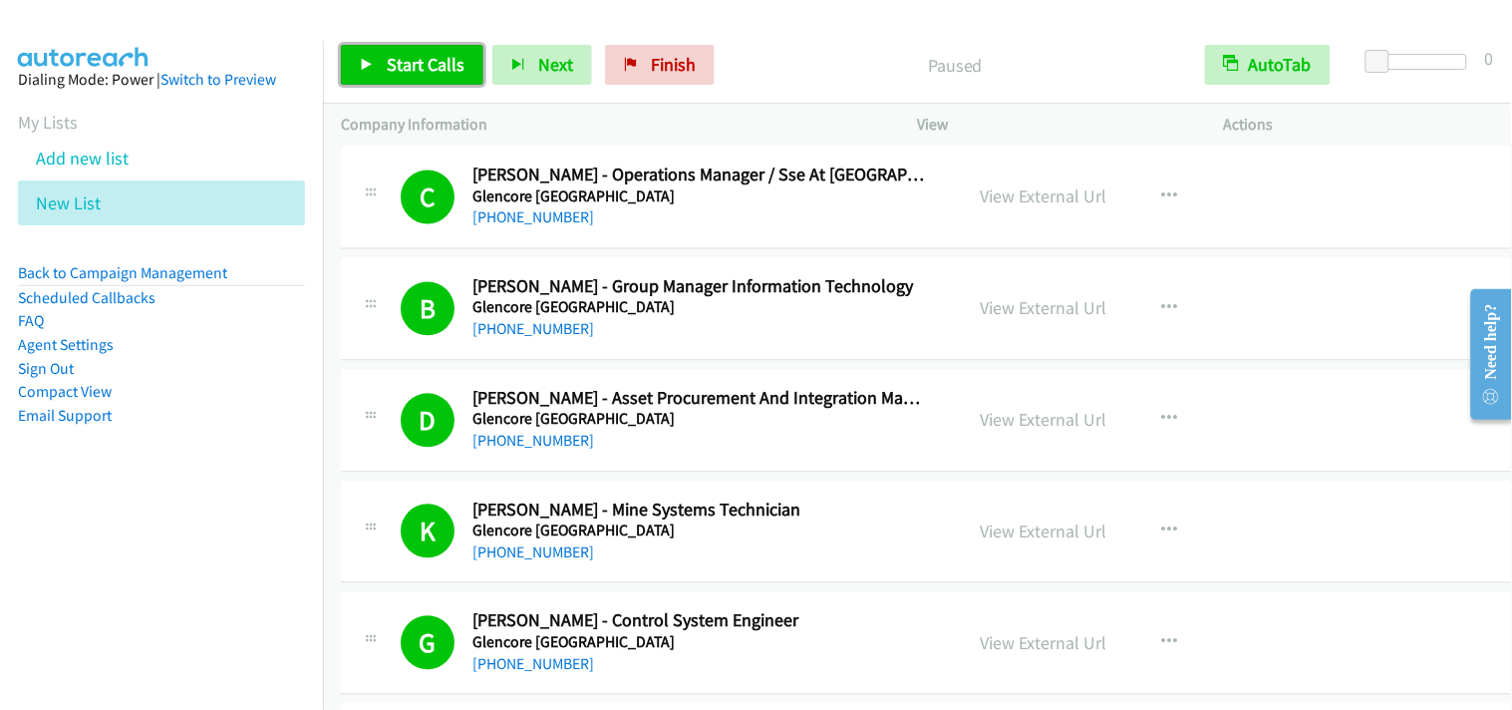
click at [440, 53] on span "Start Calls" at bounding box center [426, 64] width 78 height 23
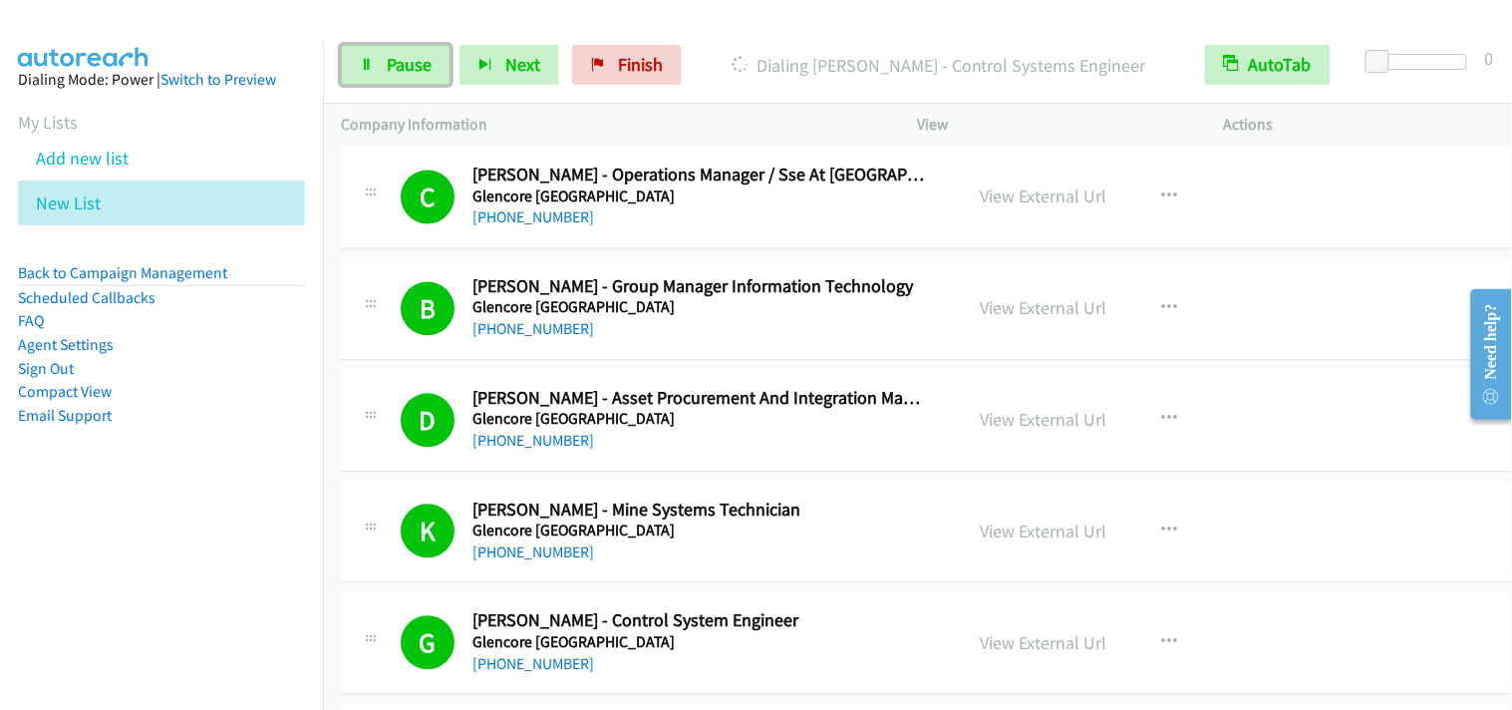
drag, startPoint x: 390, startPoint y: 64, endPoint x: 598, endPoint y: 416, distance: 408.9
click at [389, 64] on span "Pause" at bounding box center [409, 64] width 45 height 23
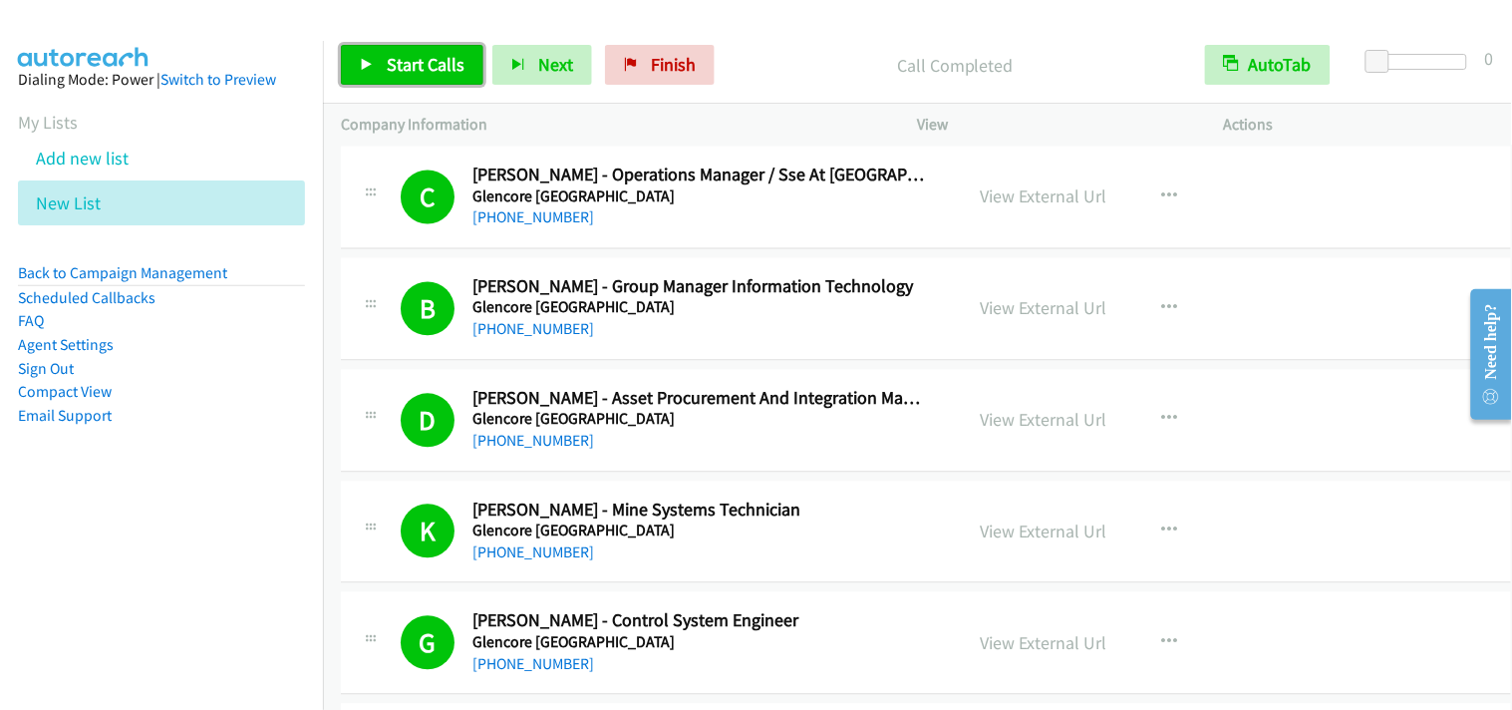
click at [407, 63] on span "Start Calls" at bounding box center [426, 64] width 78 height 23
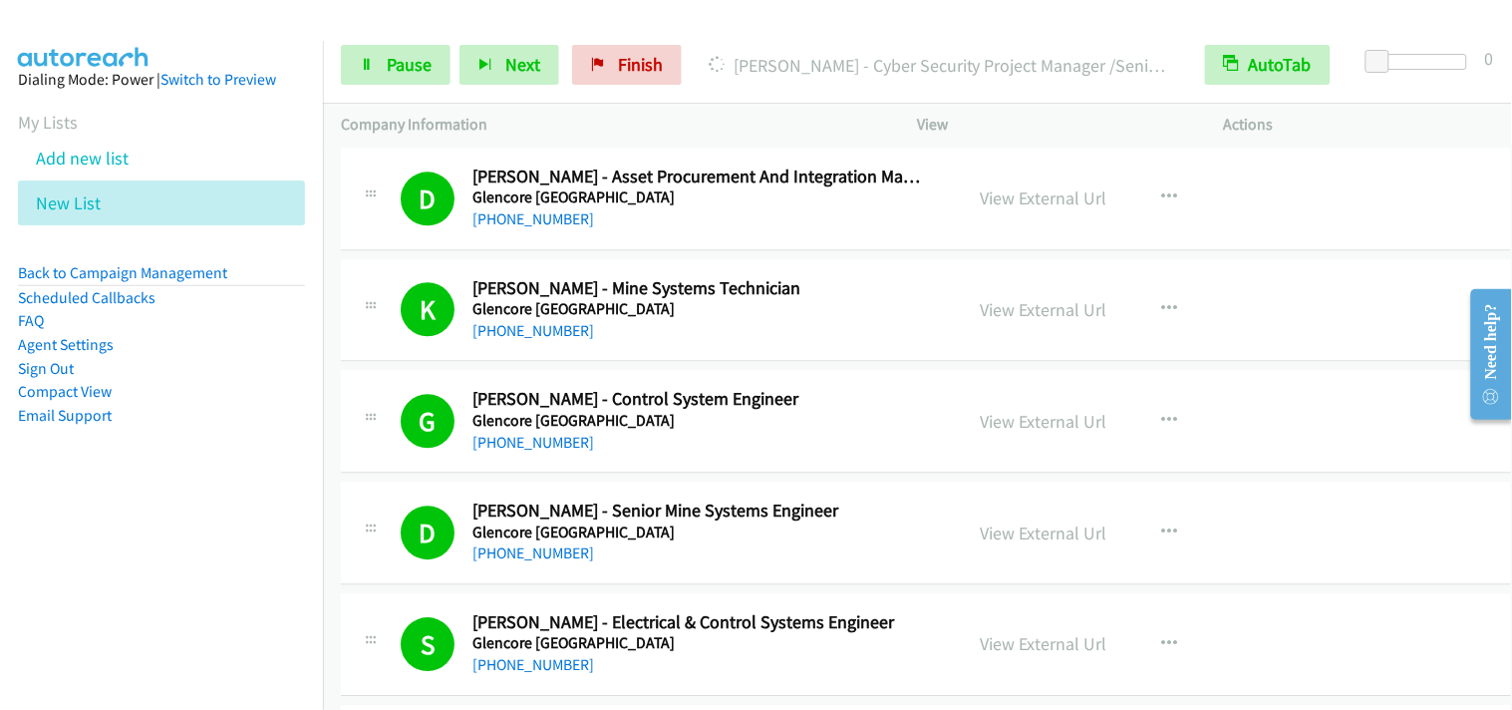
scroll to position [7198, 0]
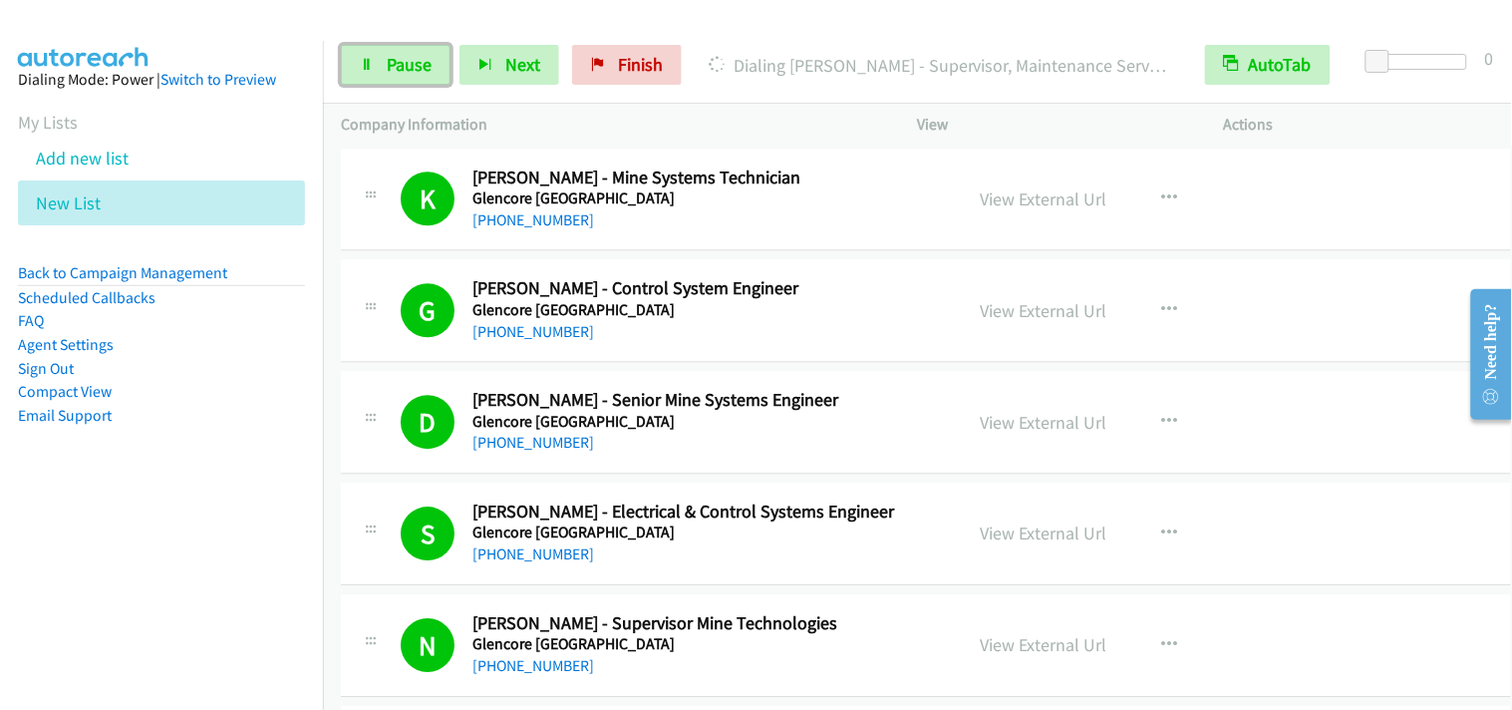
drag, startPoint x: 392, startPoint y: 51, endPoint x: 620, endPoint y: 381, distance: 401.1
click at [394, 51] on link "Pause" at bounding box center [396, 65] width 110 height 40
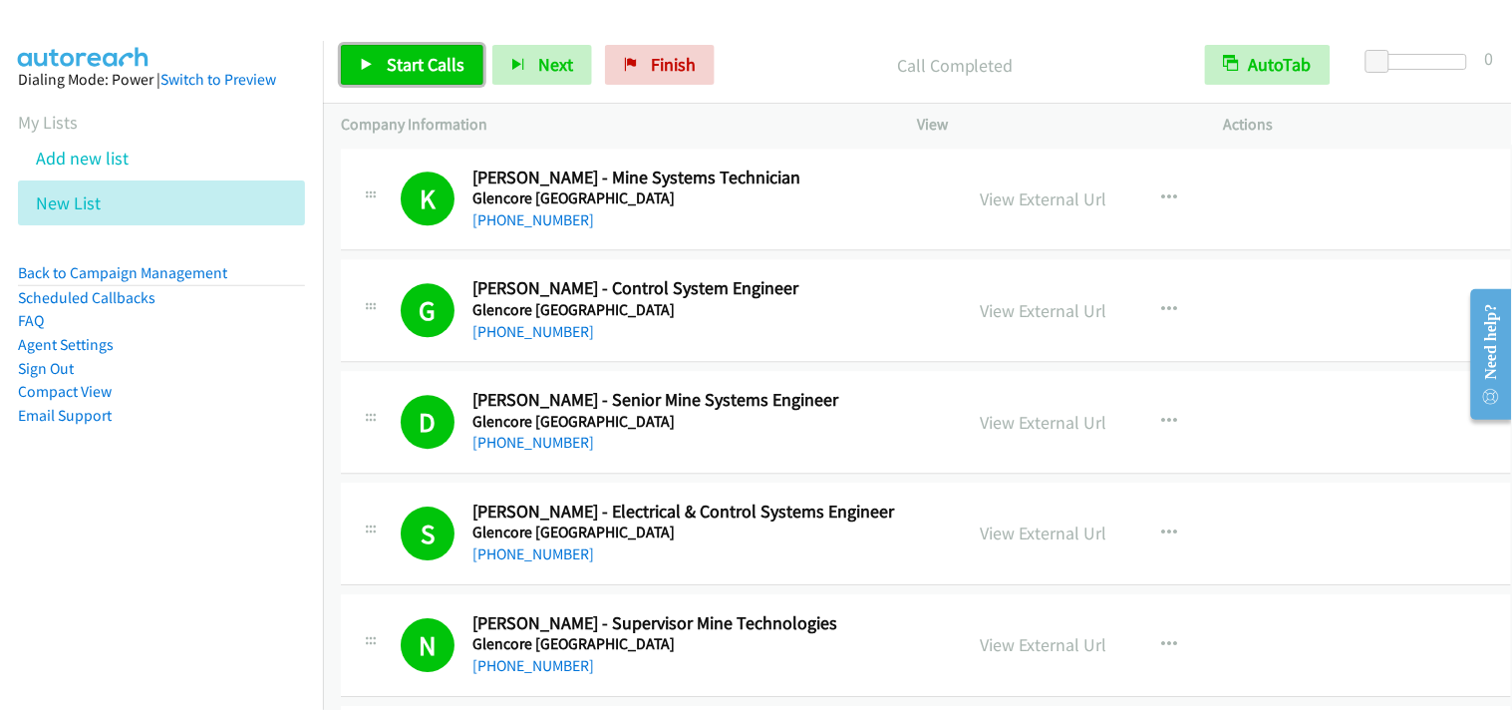
click at [401, 67] on span "Start Calls" at bounding box center [426, 64] width 78 height 23
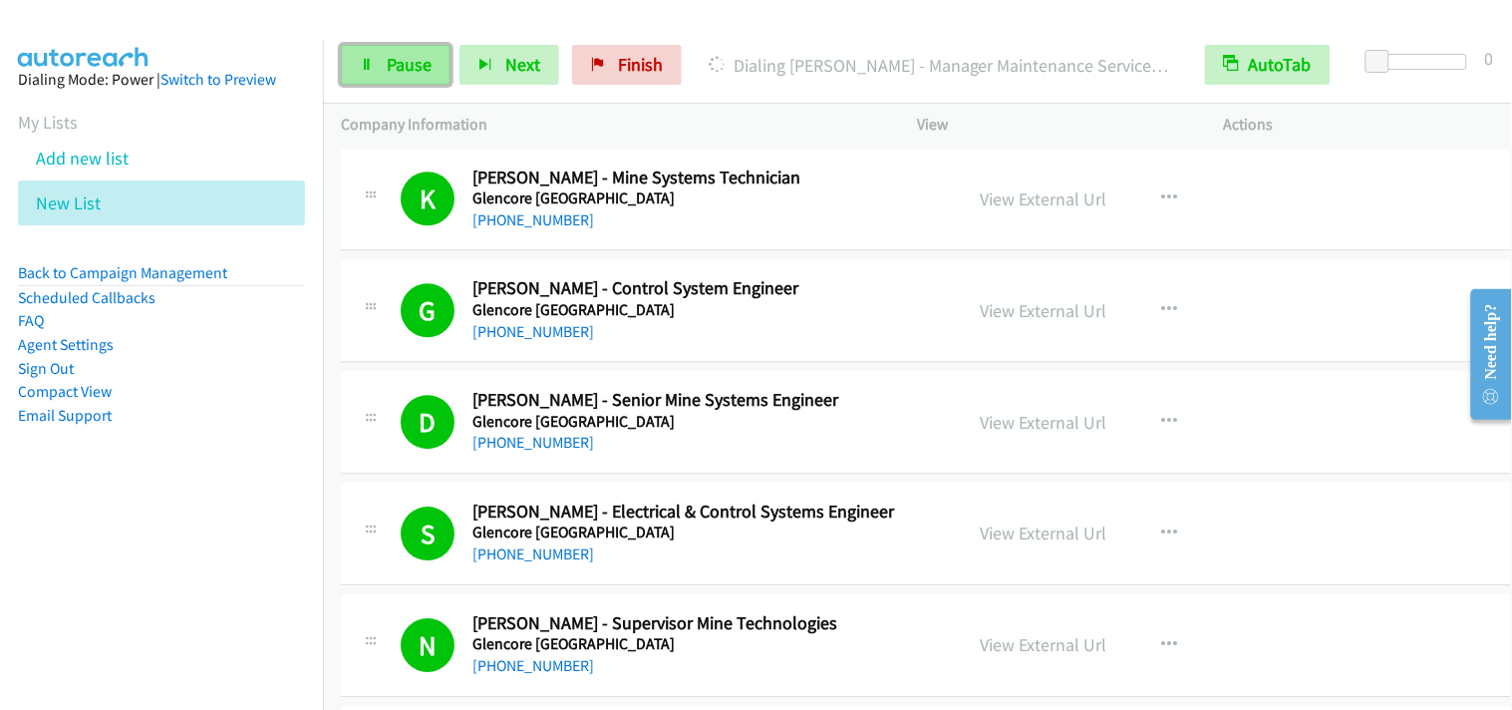
click at [360, 82] on link "Pause" at bounding box center [396, 65] width 110 height 40
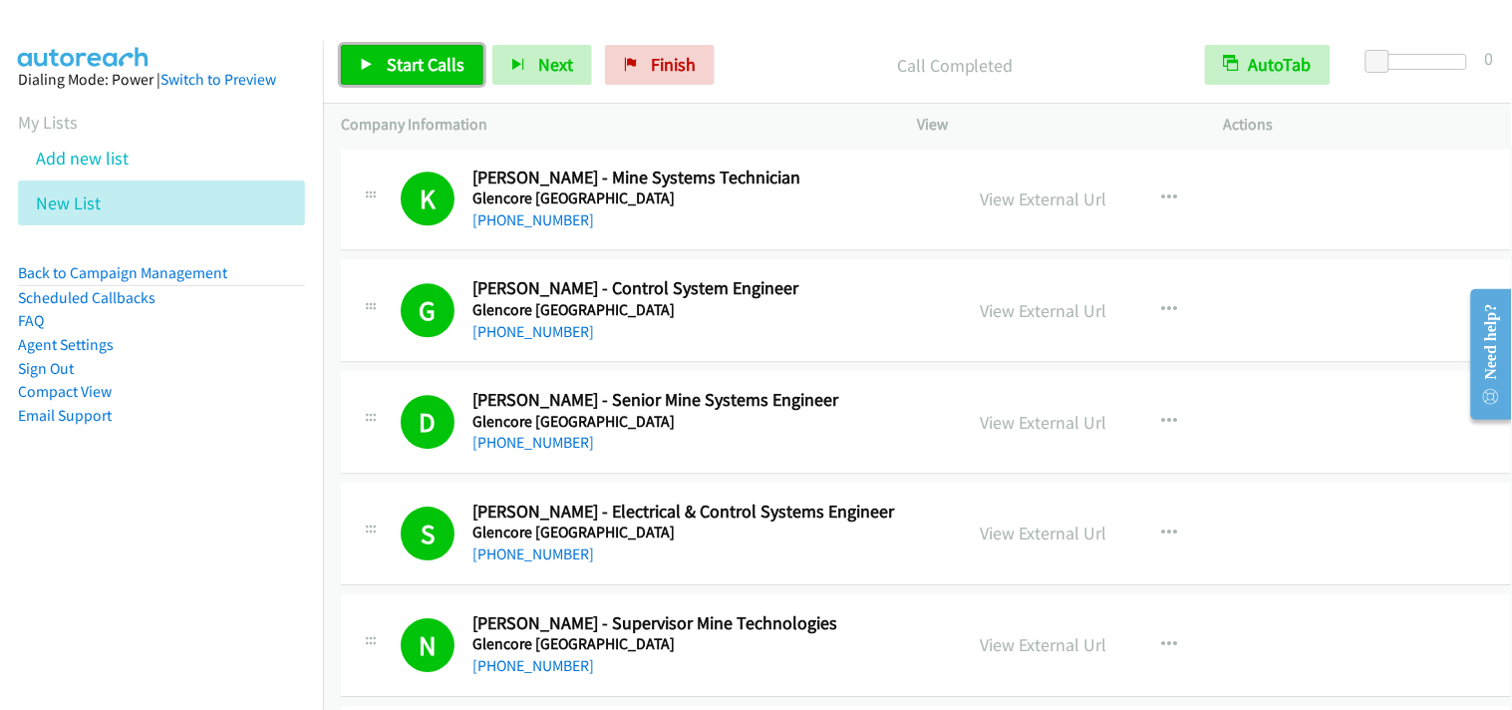
click at [416, 56] on span "Start Calls" at bounding box center [426, 64] width 78 height 23
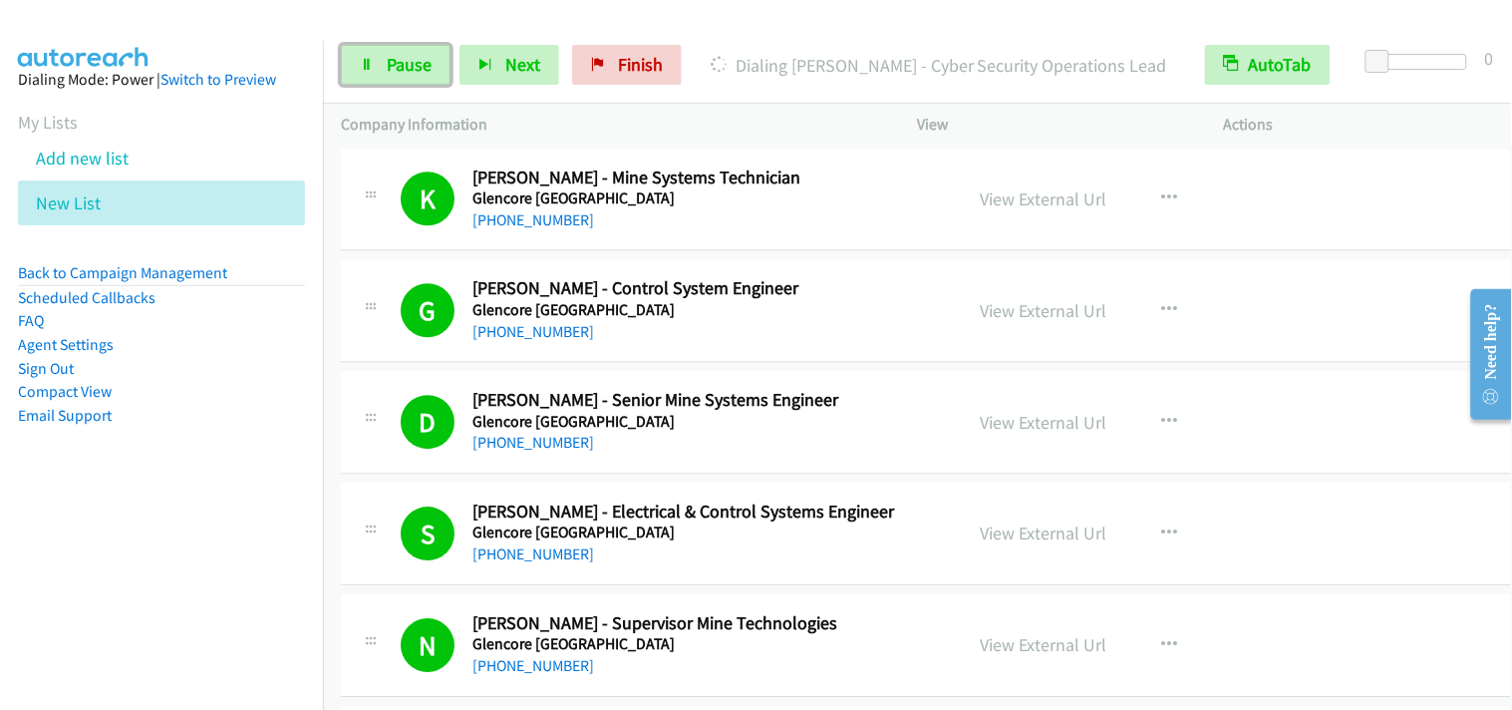
drag, startPoint x: 375, startPoint y: 57, endPoint x: 822, endPoint y: 167, distance: 461.0
click at [377, 57] on link "Pause" at bounding box center [396, 65] width 110 height 40
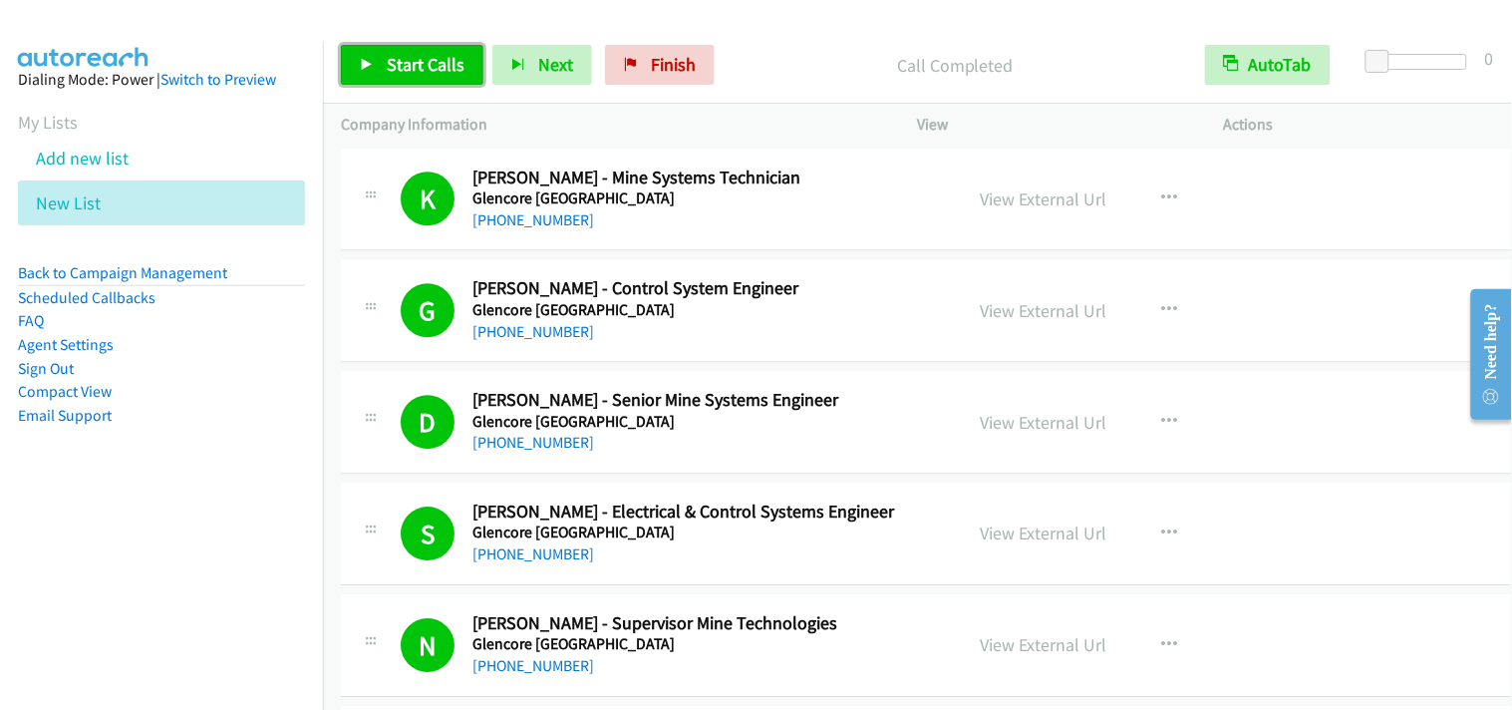
click at [469, 65] on link "Start Calls" at bounding box center [412, 65] width 143 height 40
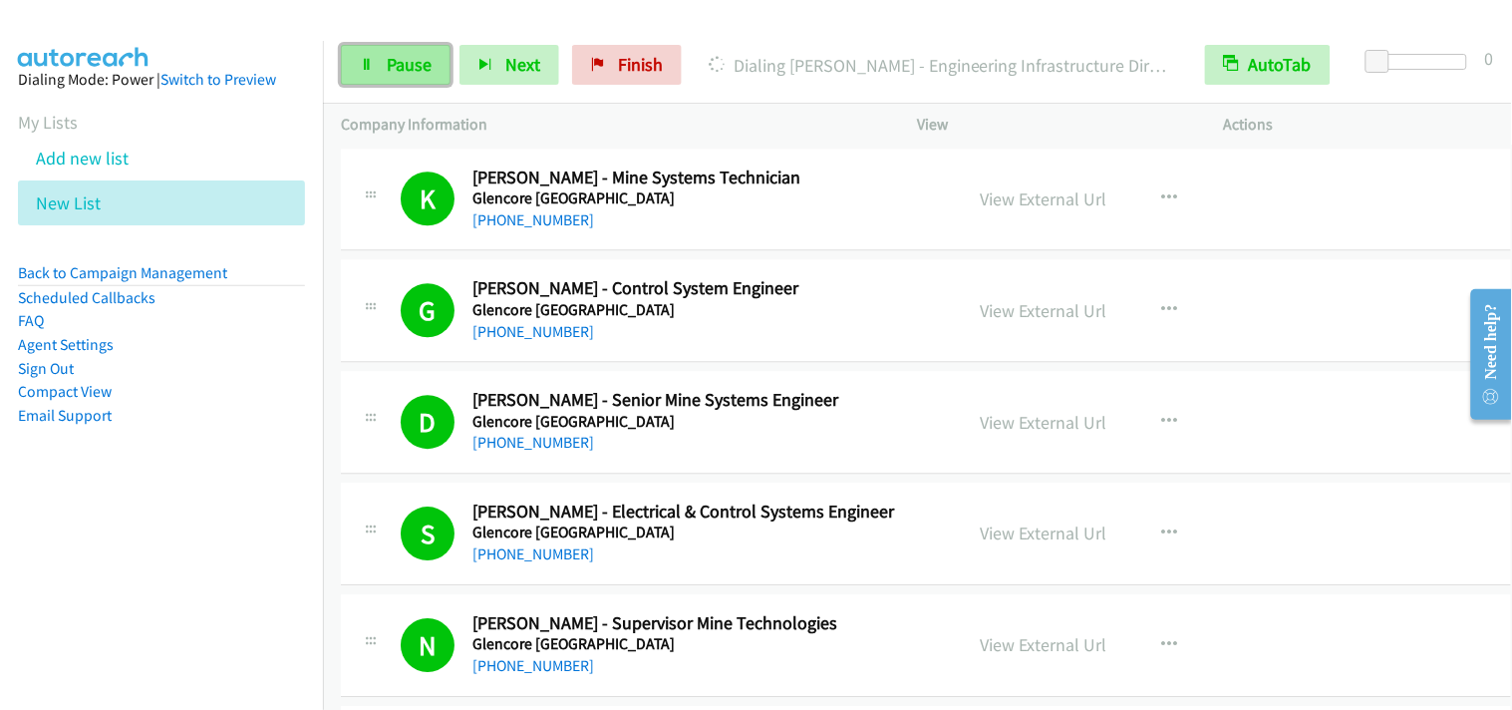
click at [392, 62] on span "Pause" at bounding box center [409, 64] width 45 height 23
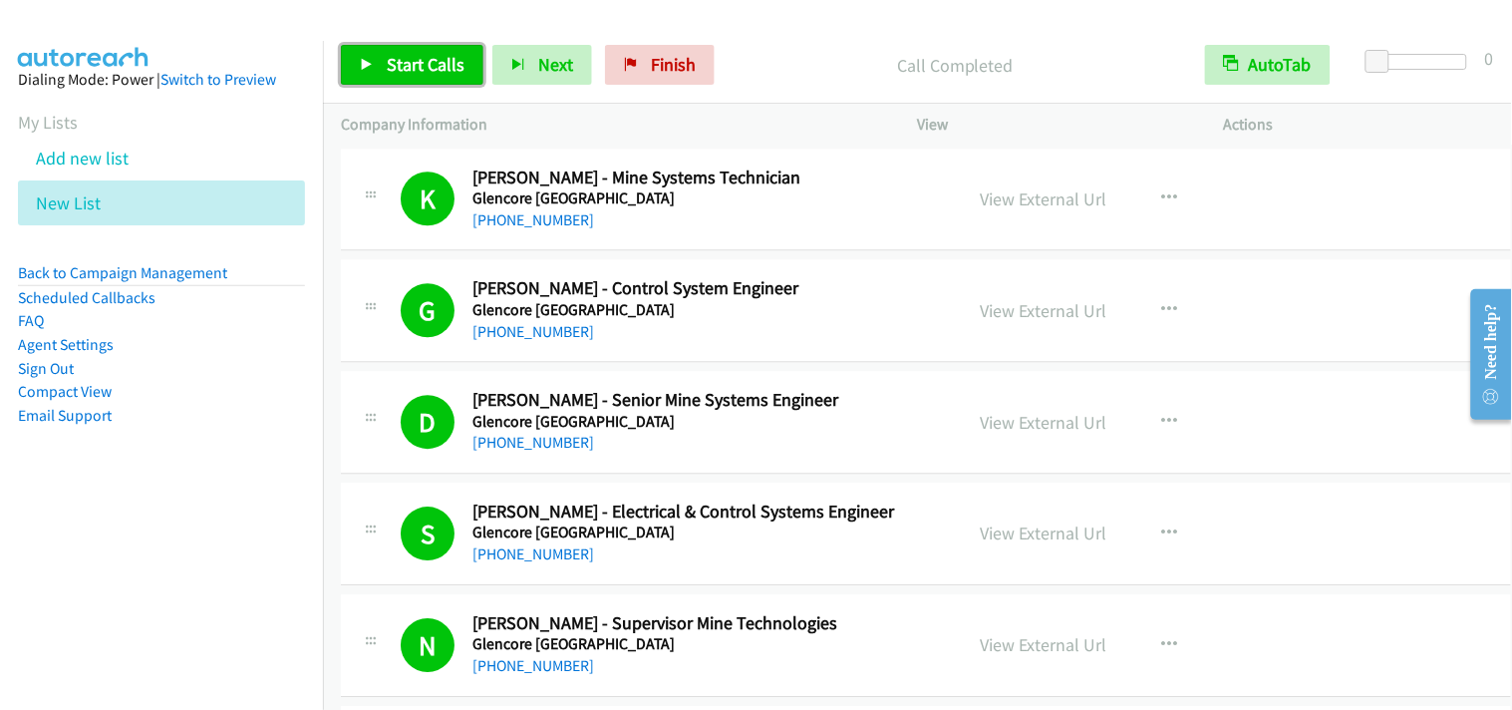
drag, startPoint x: 396, startPoint y: 76, endPoint x: 616, endPoint y: 323, distance: 331.1
click at [396, 75] on link "Start Calls" at bounding box center [412, 65] width 143 height 40
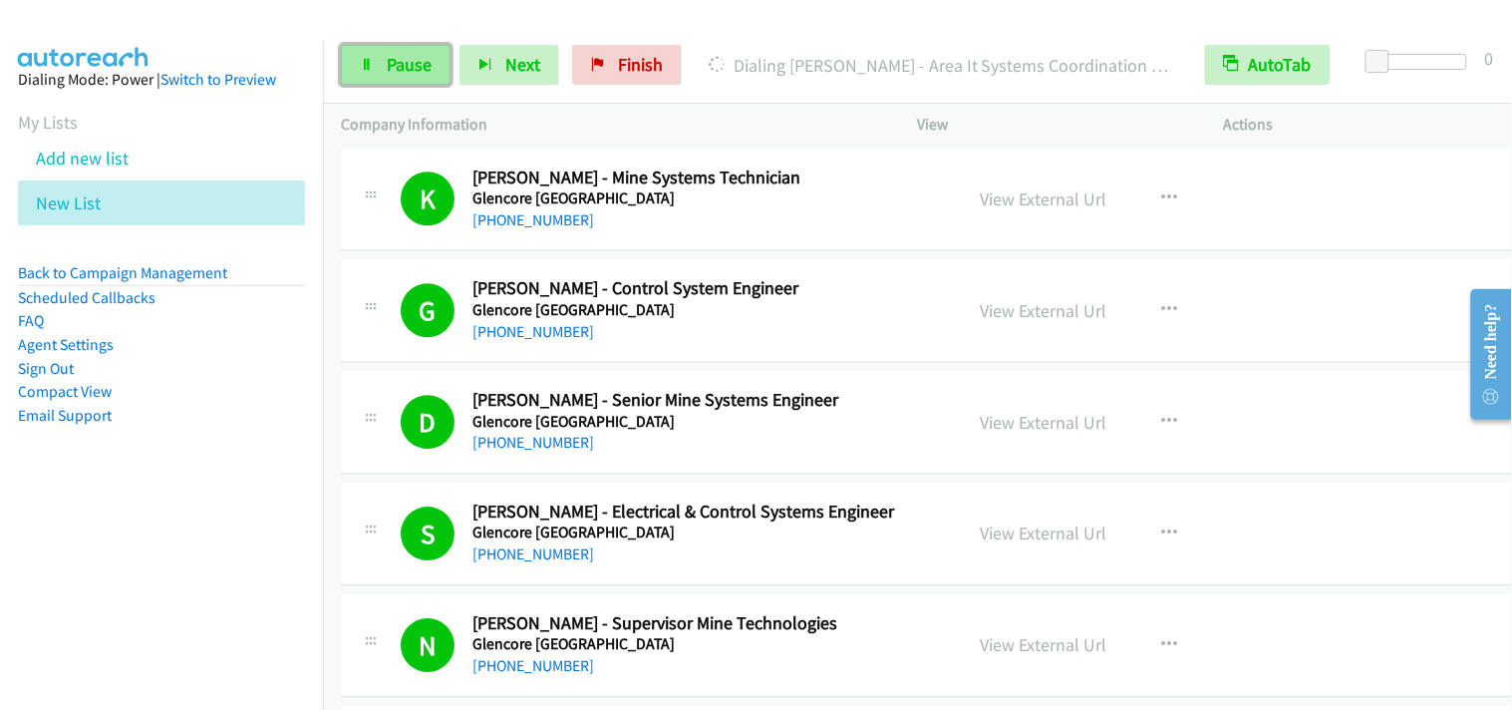
click at [417, 64] on span "Pause" at bounding box center [409, 64] width 45 height 23
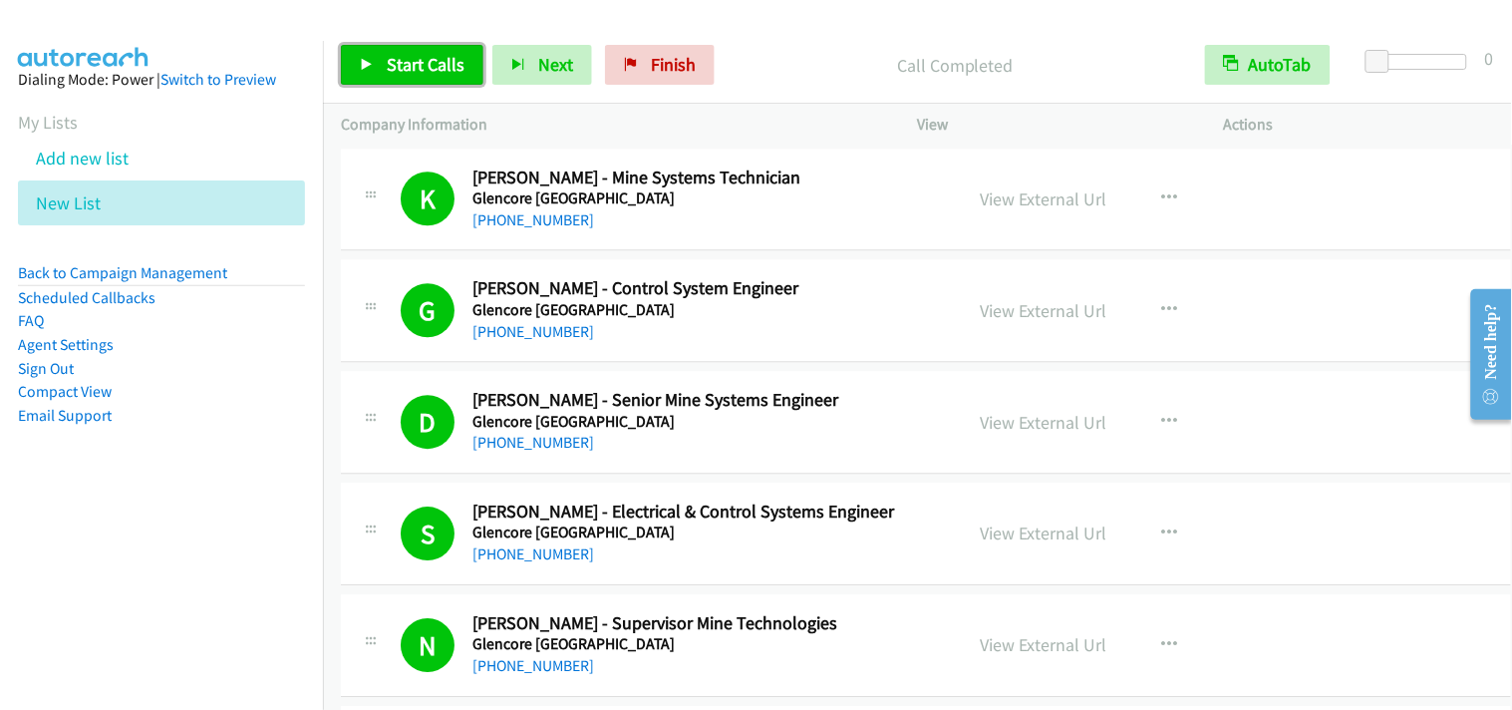
click at [446, 64] on span "Start Calls" at bounding box center [426, 64] width 78 height 23
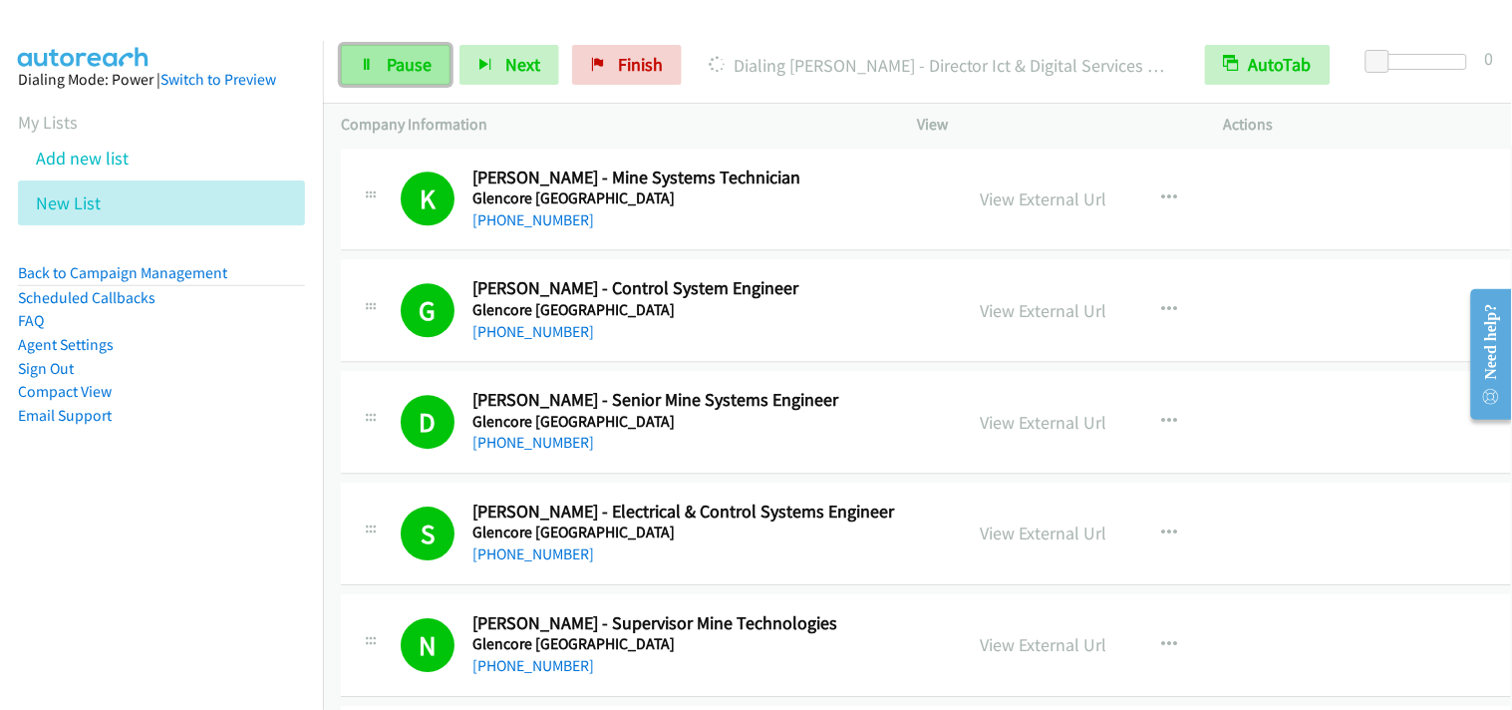
click at [387, 67] on span "Pause" at bounding box center [409, 64] width 45 height 23
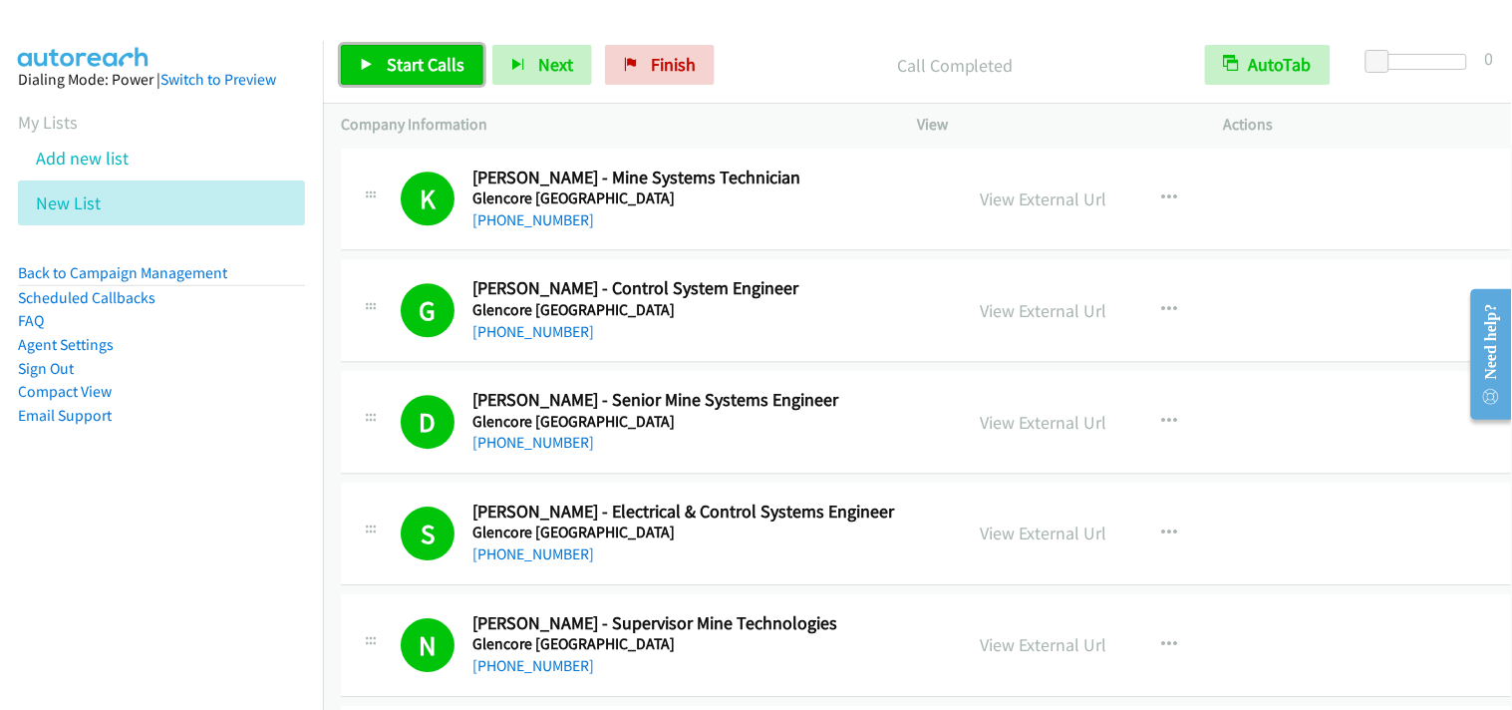
click at [434, 50] on link "Start Calls" at bounding box center [412, 65] width 143 height 40
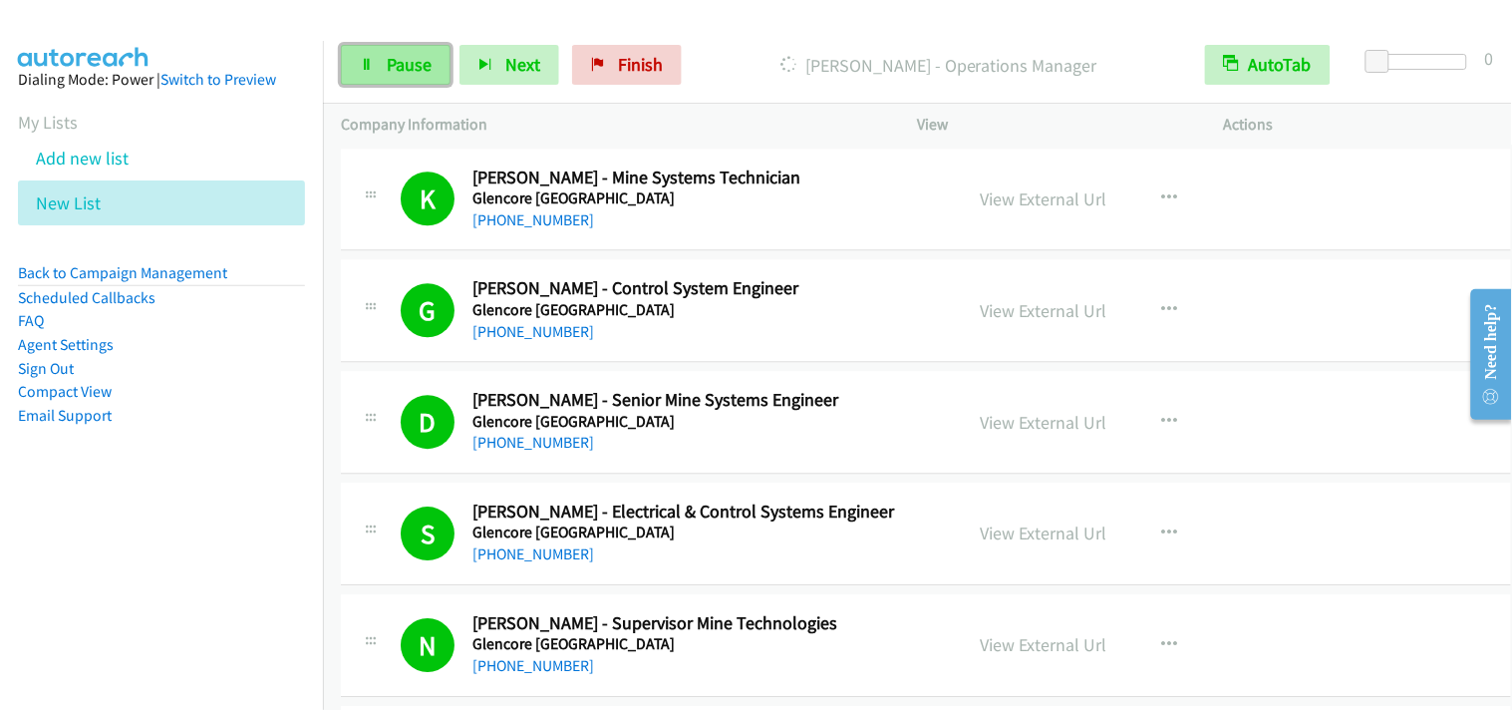
click at [423, 65] on span "Pause" at bounding box center [409, 64] width 45 height 23
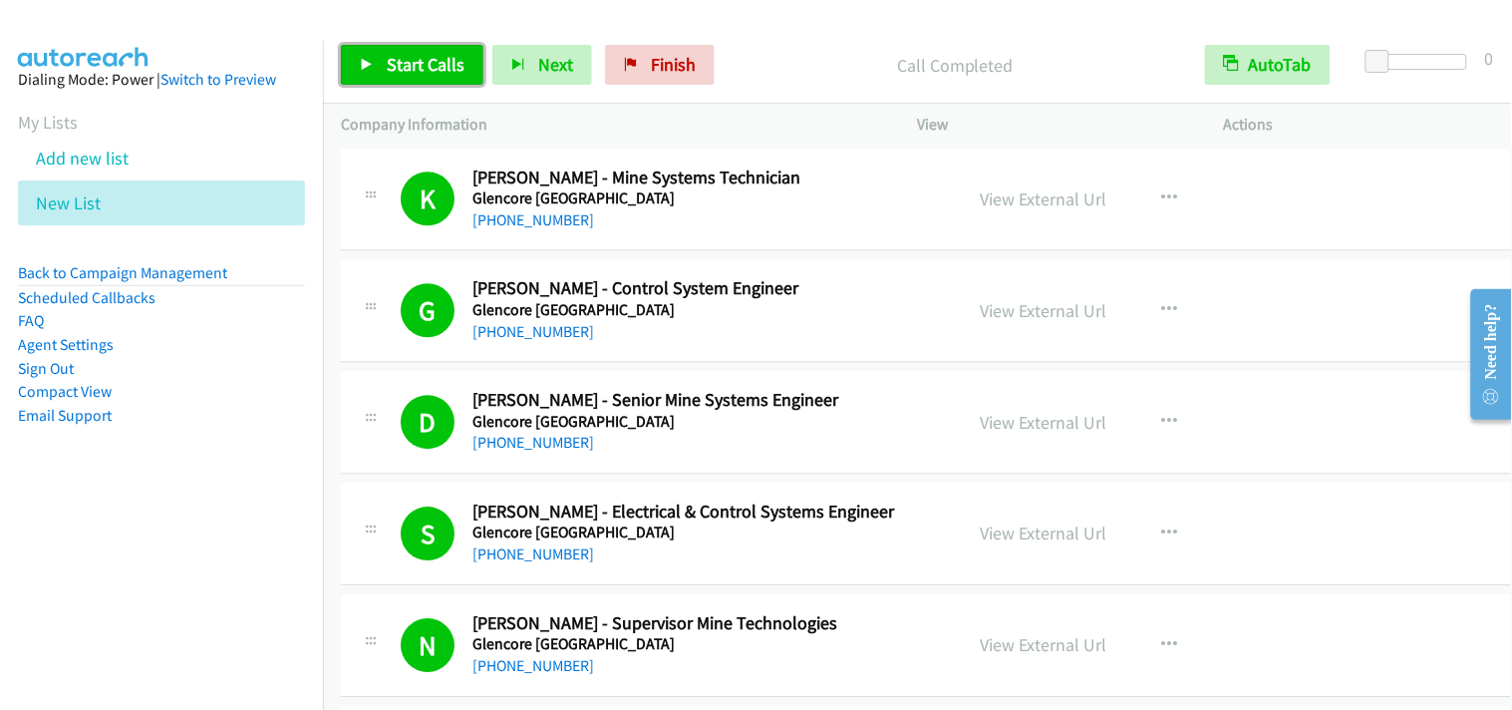
click at [456, 65] on span "Start Calls" at bounding box center [426, 64] width 78 height 23
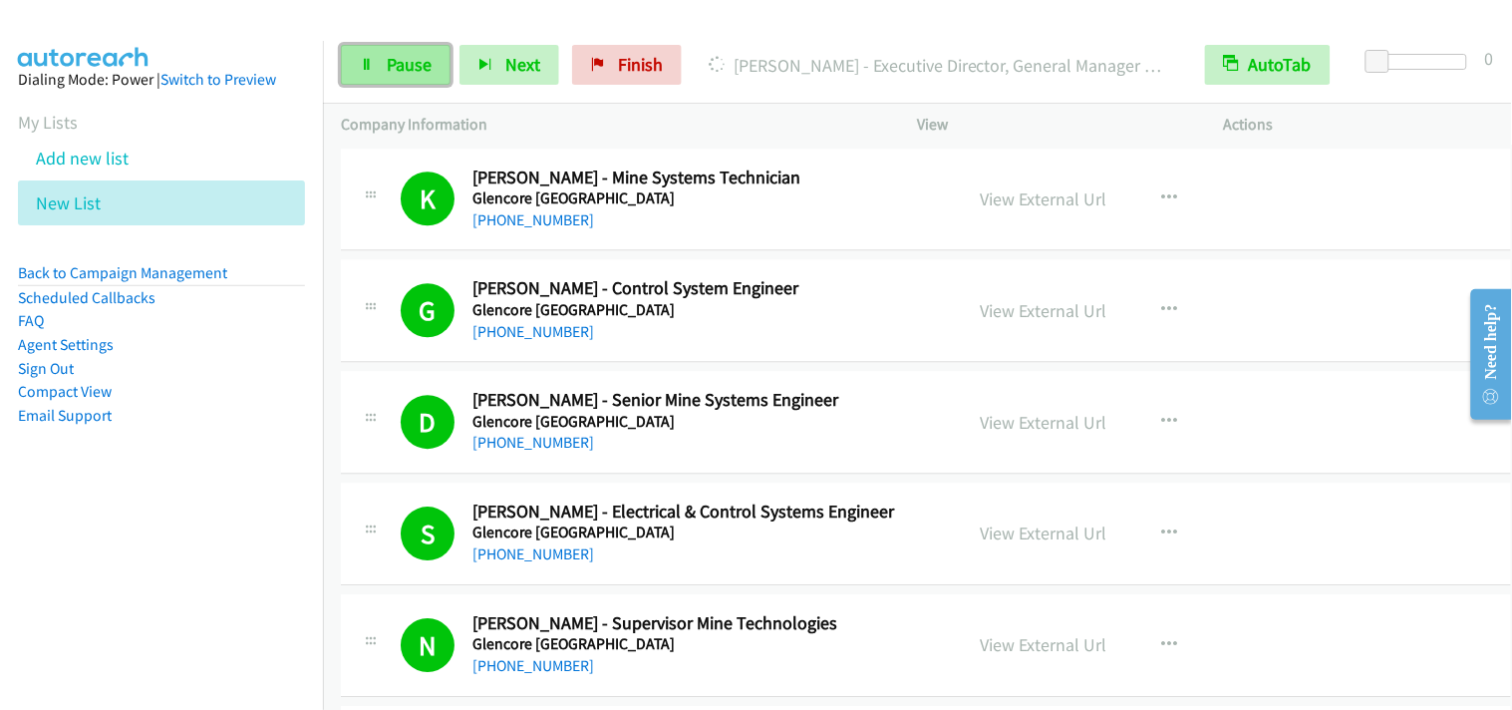
click at [387, 66] on span "Pause" at bounding box center [409, 64] width 45 height 23
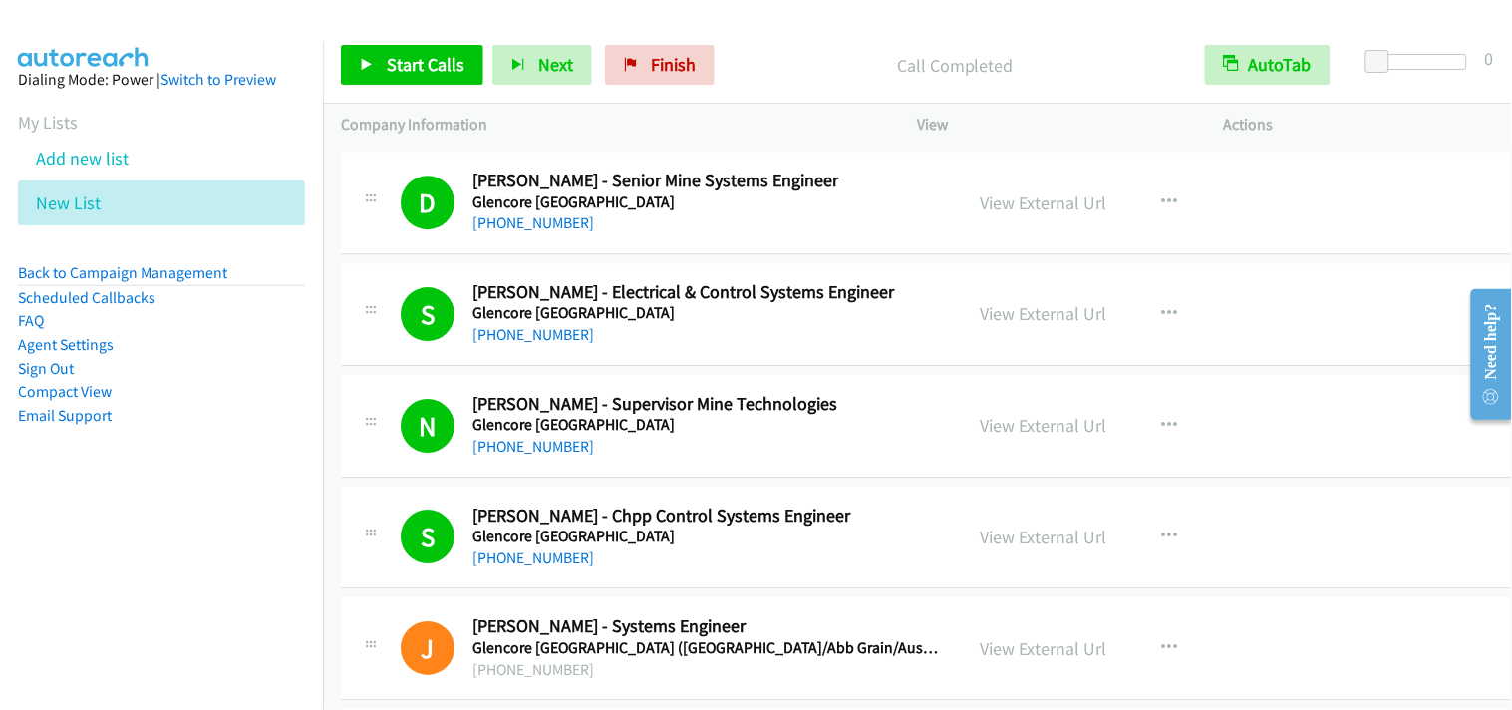
scroll to position [7419, 0]
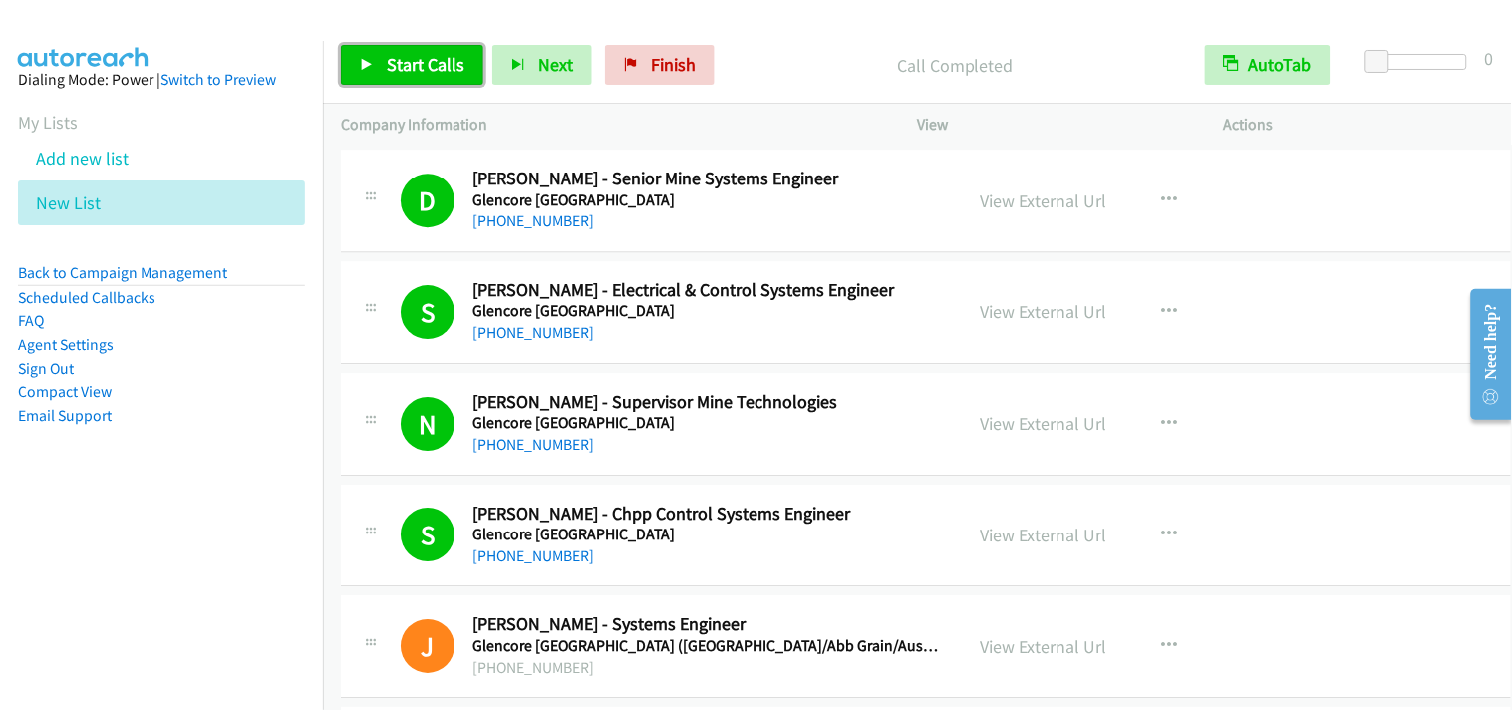
click at [435, 73] on span "Start Calls" at bounding box center [426, 64] width 78 height 23
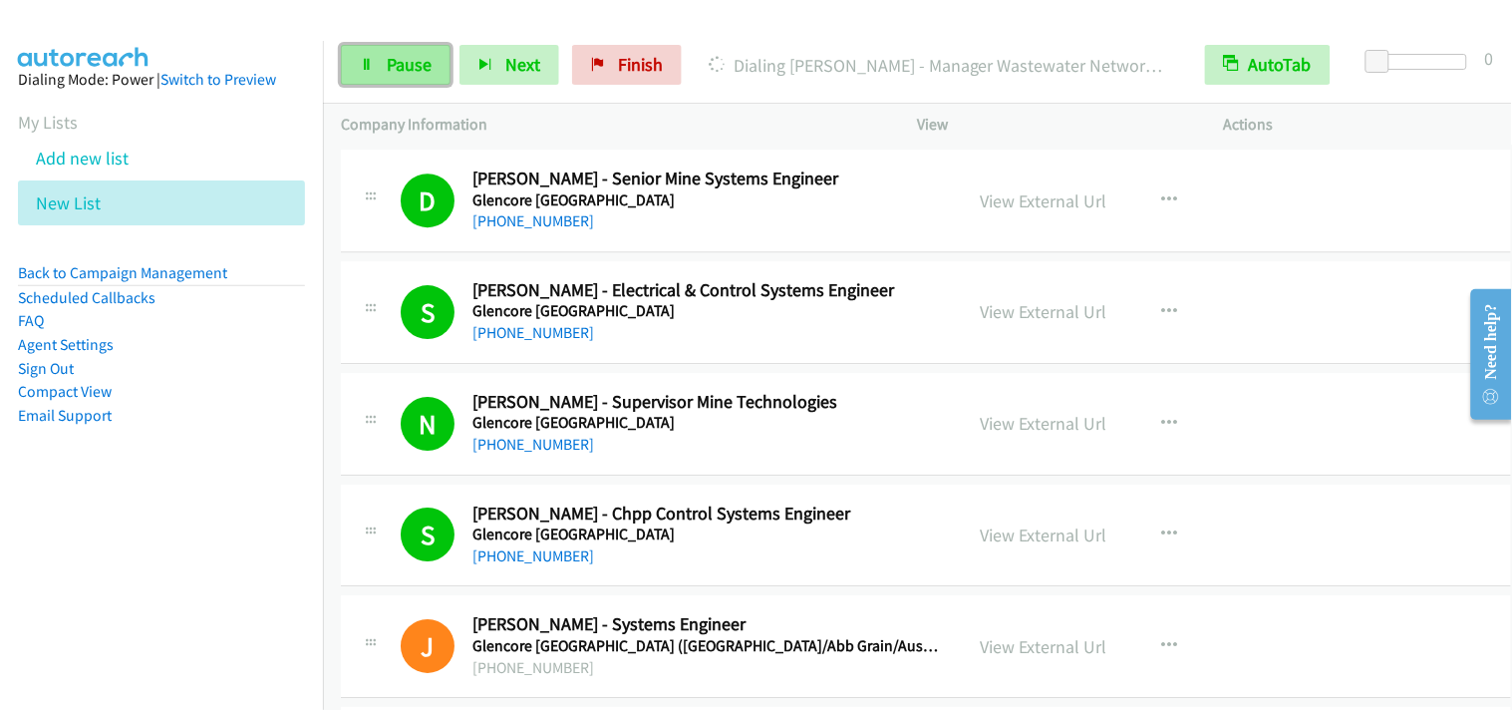
click at [407, 61] on span "Pause" at bounding box center [409, 64] width 45 height 23
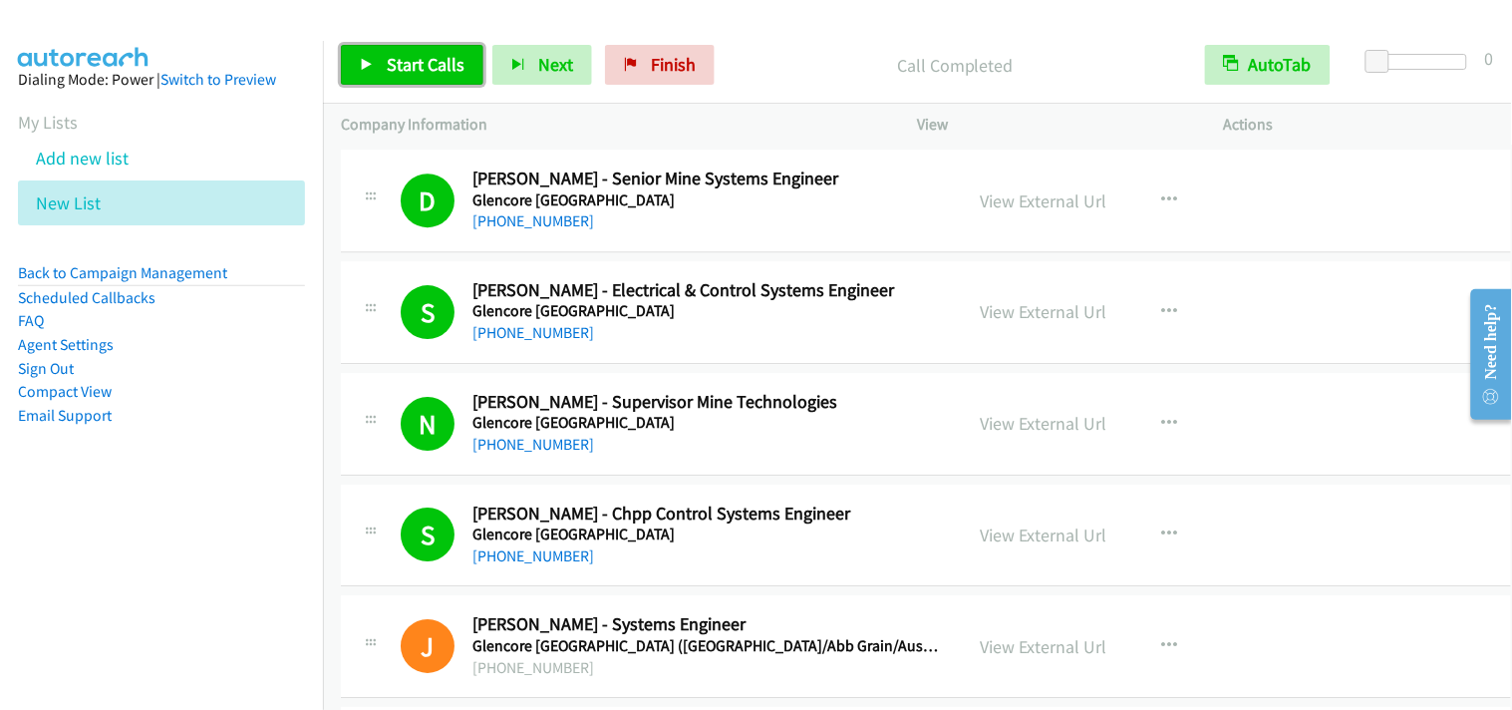
click at [396, 68] on span "Start Calls" at bounding box center [426, 64] width 78 height 23
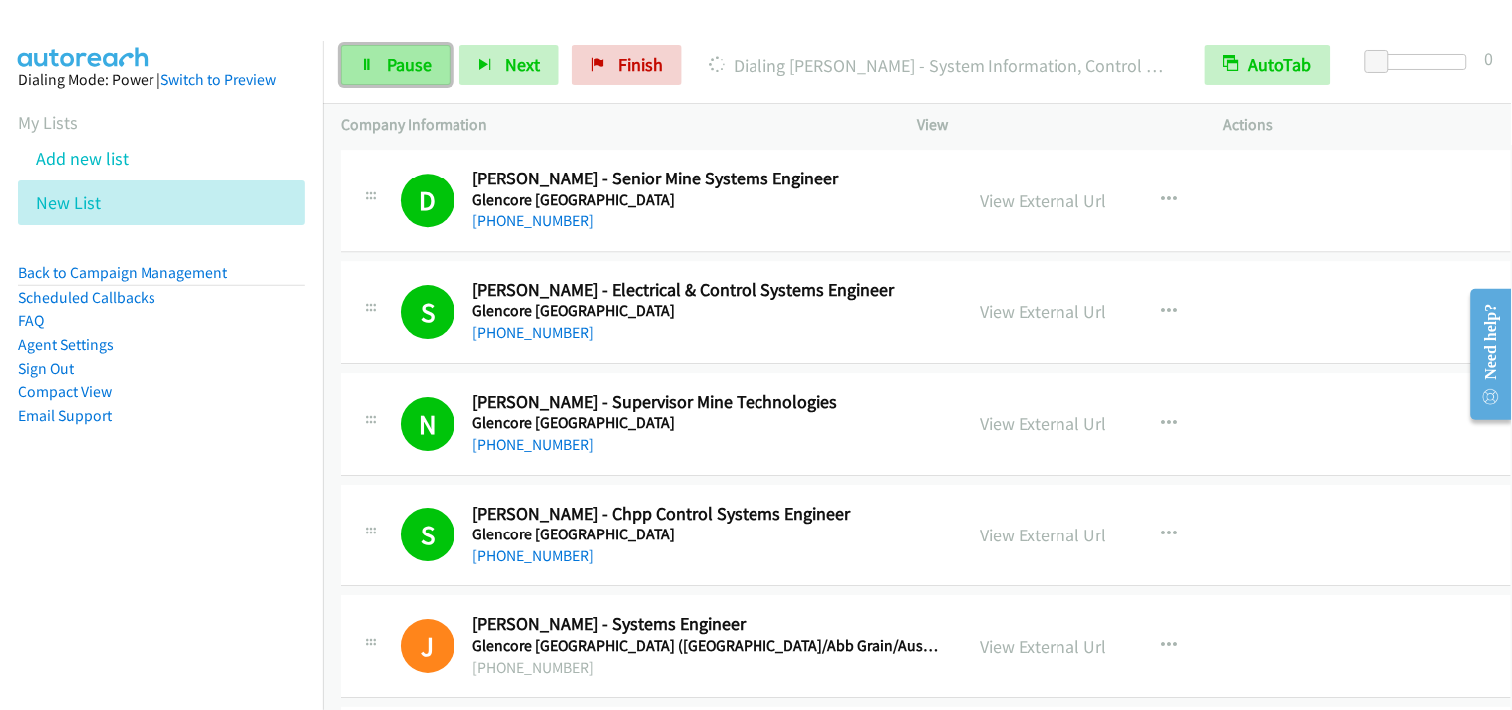
click at [440, 64] on link "Pause" at bounding box center [396, 65] width 110 height 40
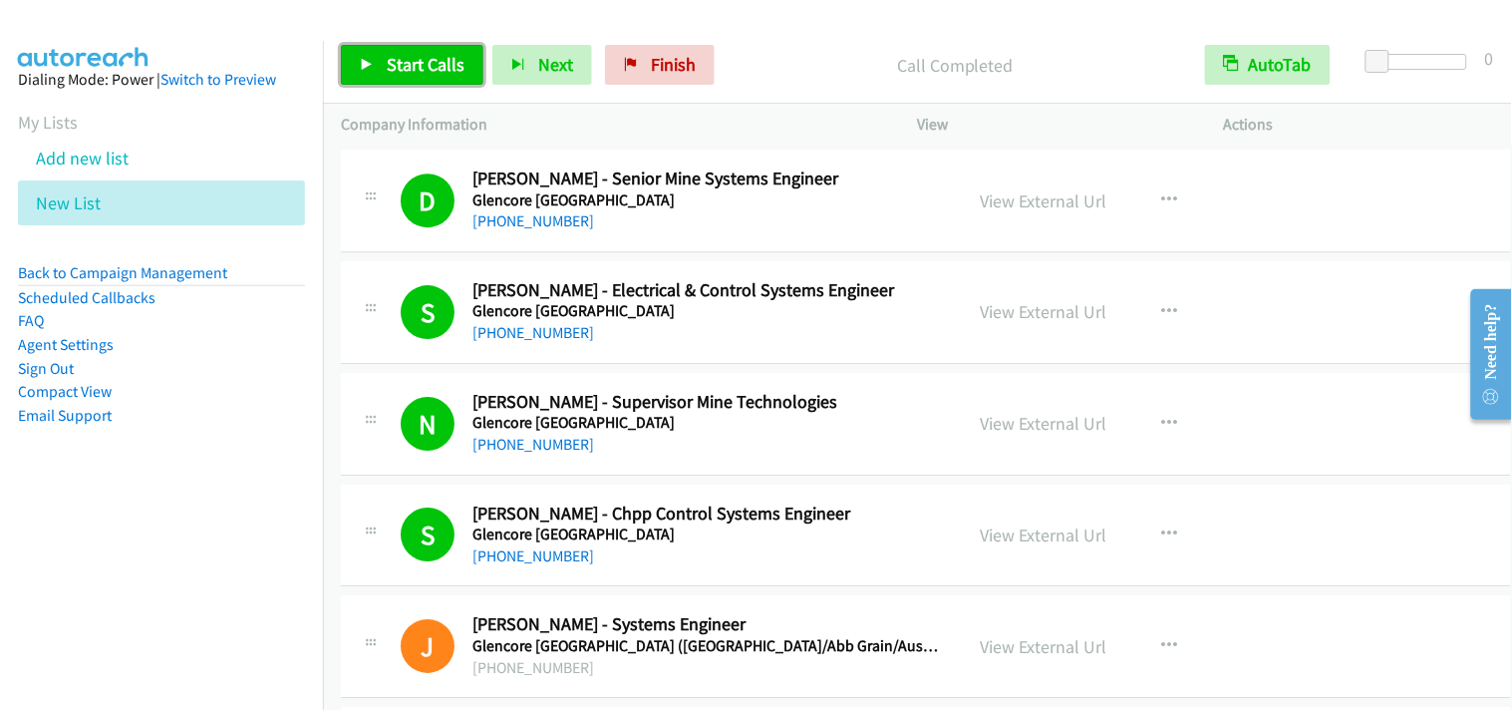
click at [414, 68] on span "Start Calls" at bounding box center [426, 64] width 78 height 23
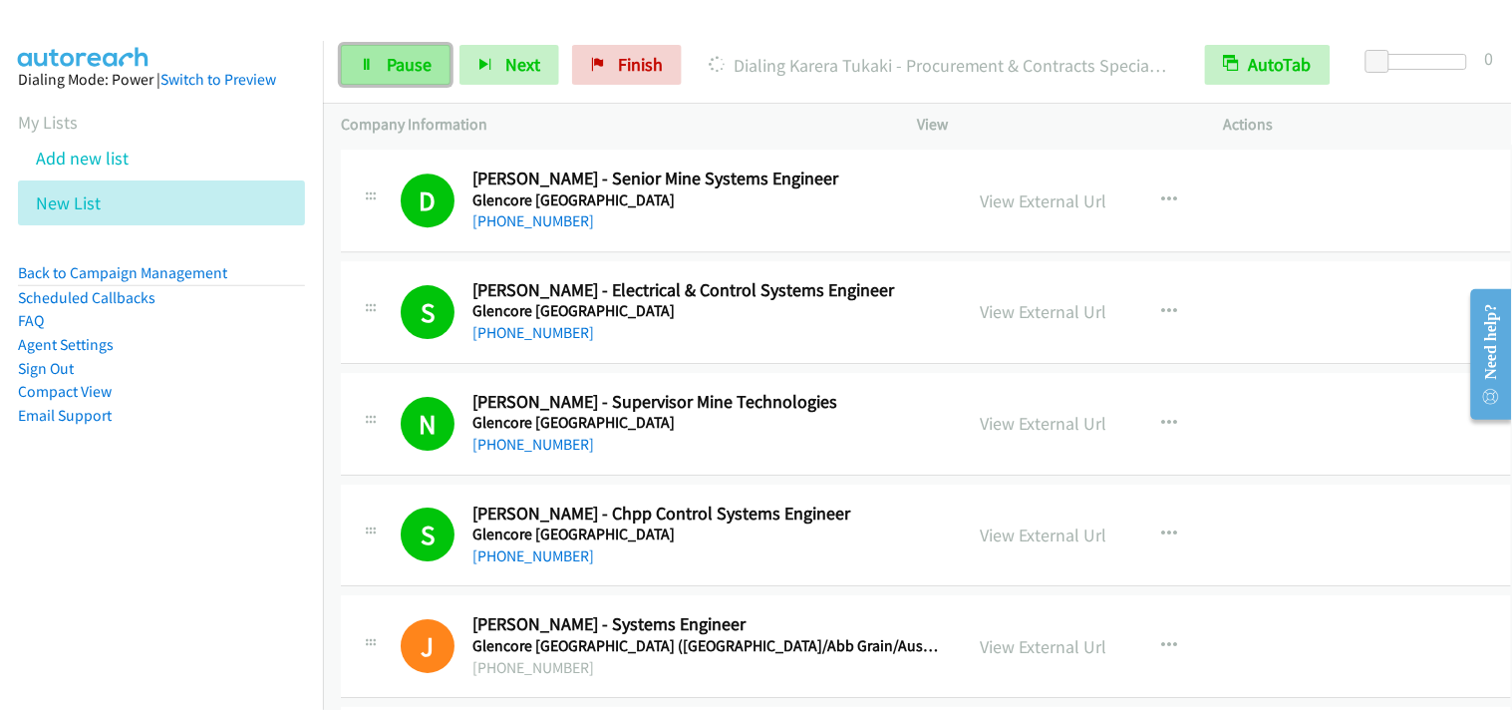
click at [404, 67] on span "Pause" at bounding box center [409, 64] width 45 height 23
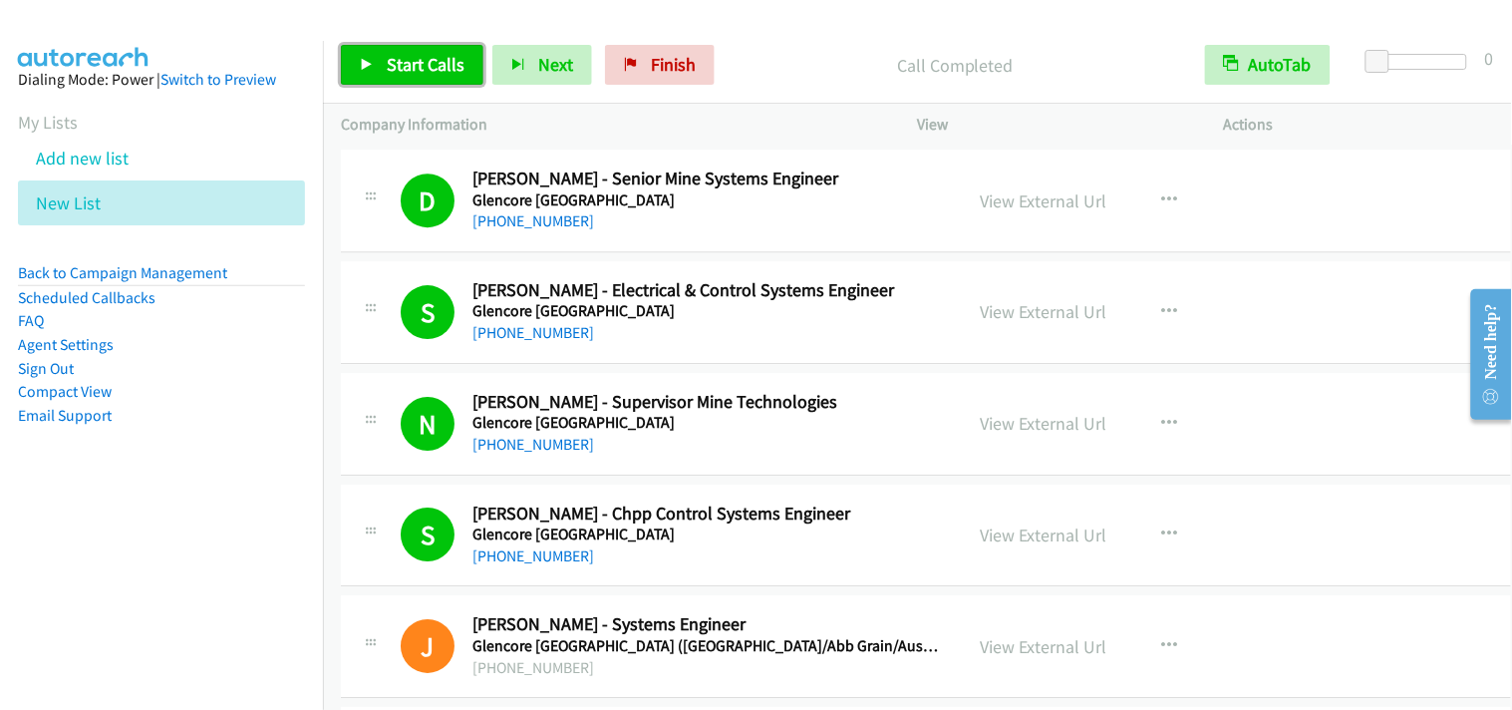
click at [427, 60] on span "Start Calls" at bounding box center [426, 64] width 78 height 23
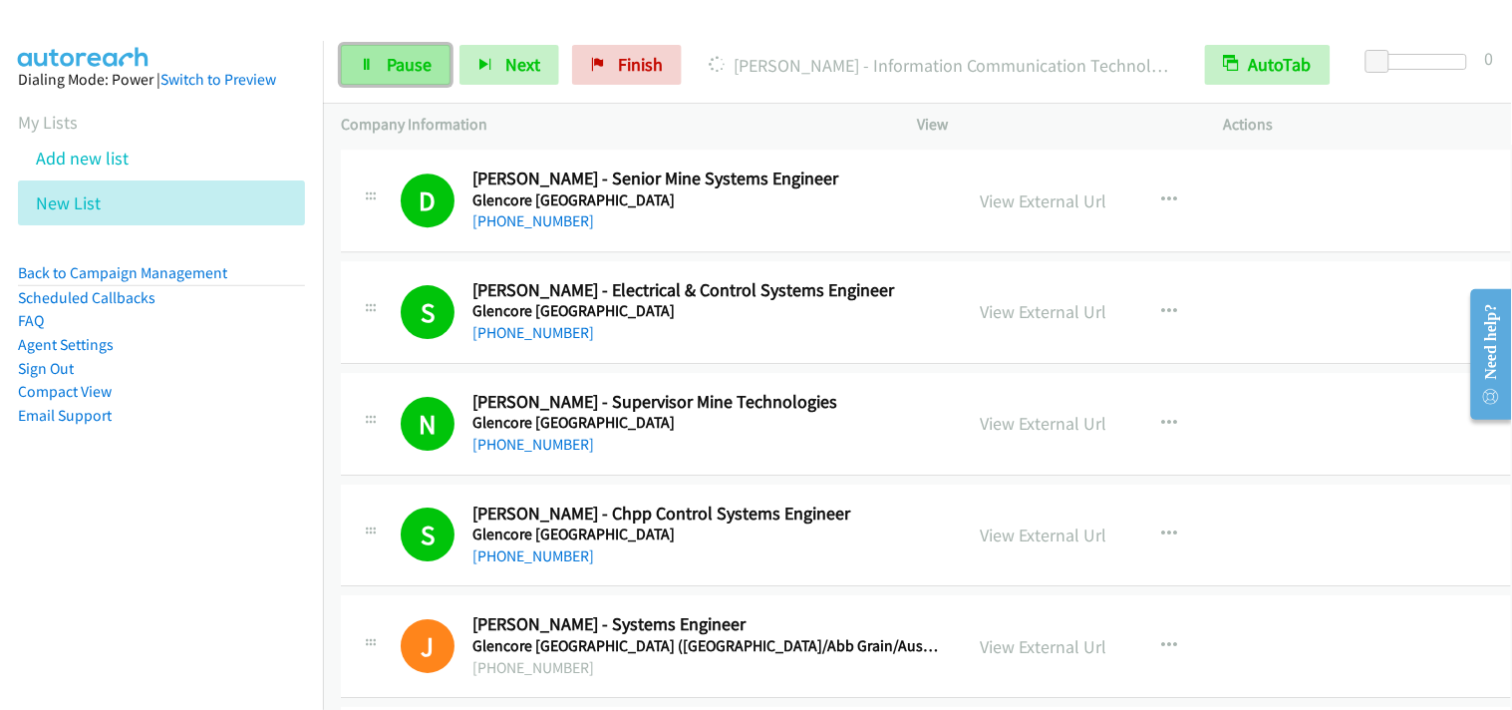
click at [387, 62] on span "Pause" at bounding box center [409, 64] width 45 height 23
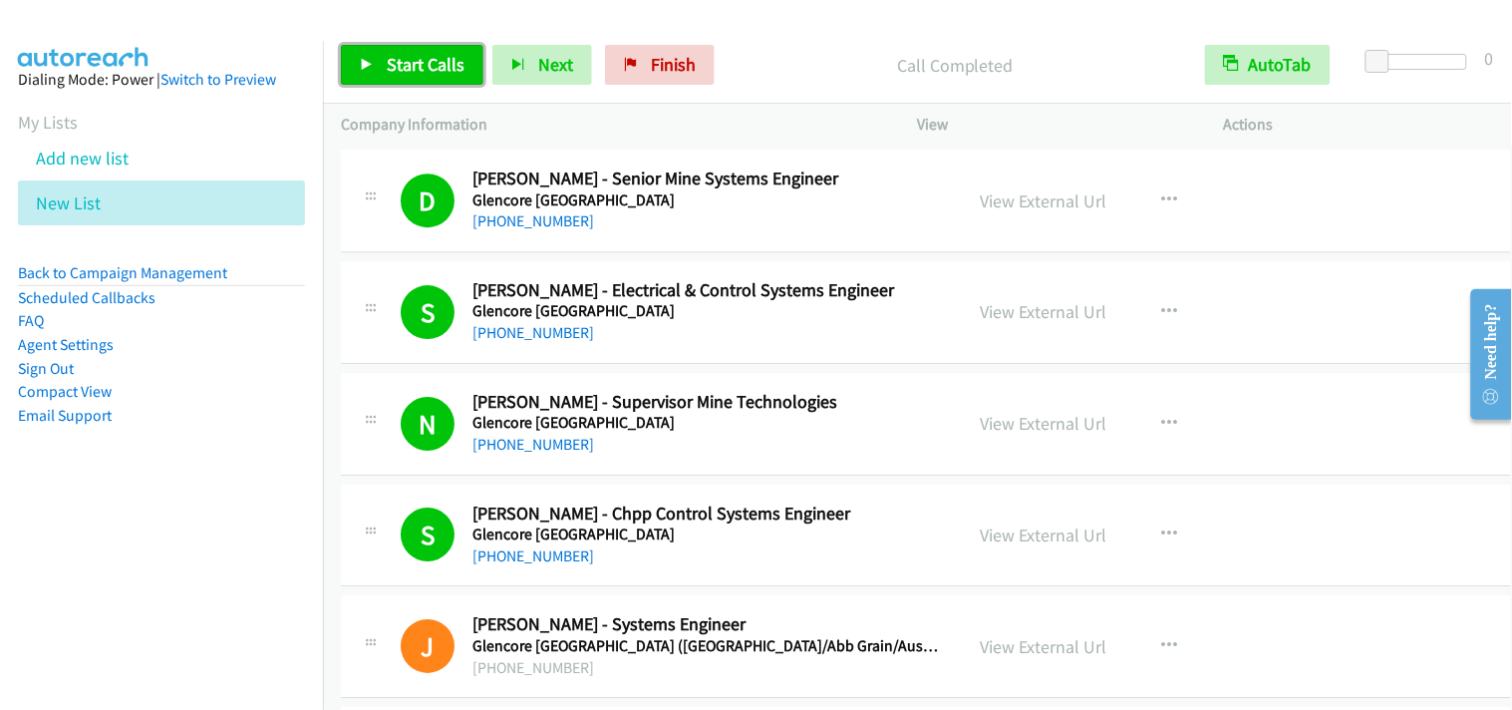
click at [425, 66] on span "Start Calls" at bounding box center [426, 64] width 78 height 23
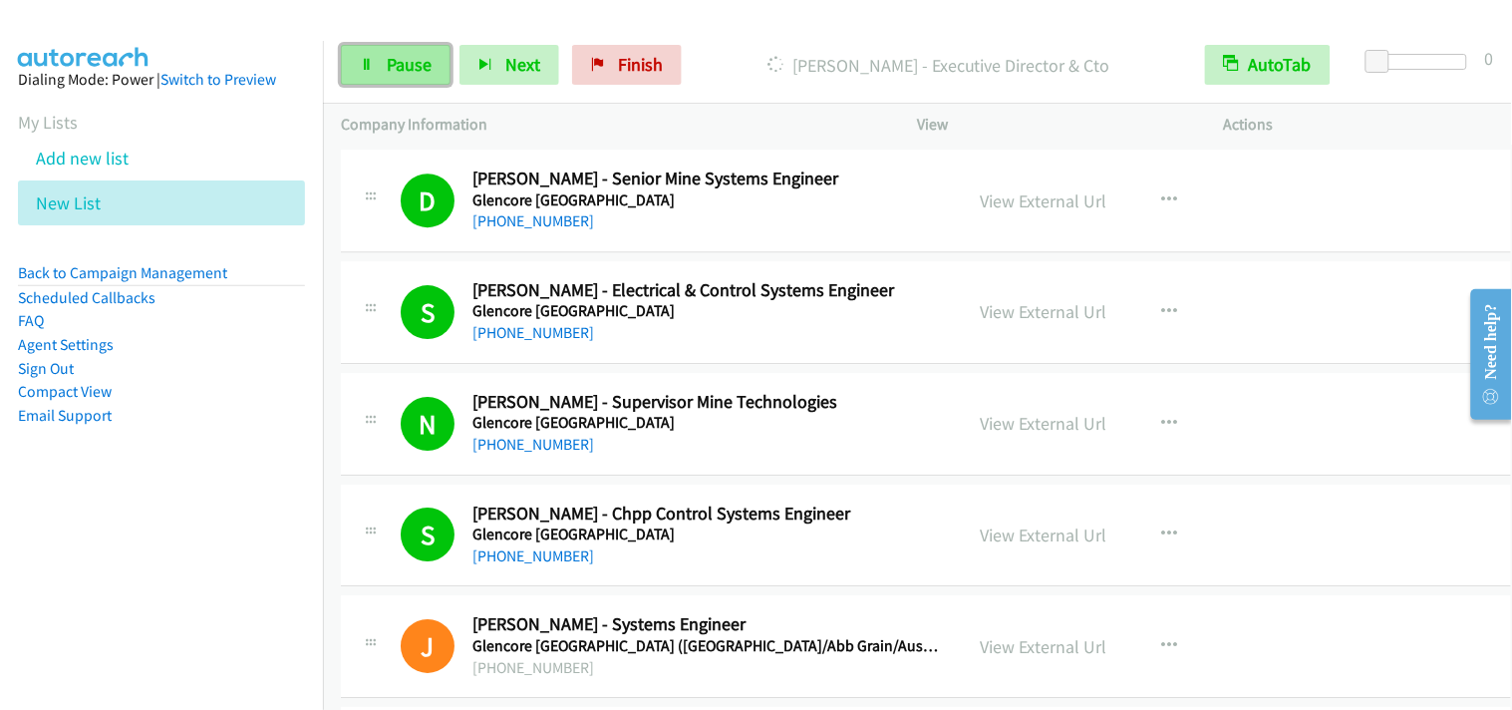
click at [369, 65] on icon at bounding box center [367, 66] width 14 height 14
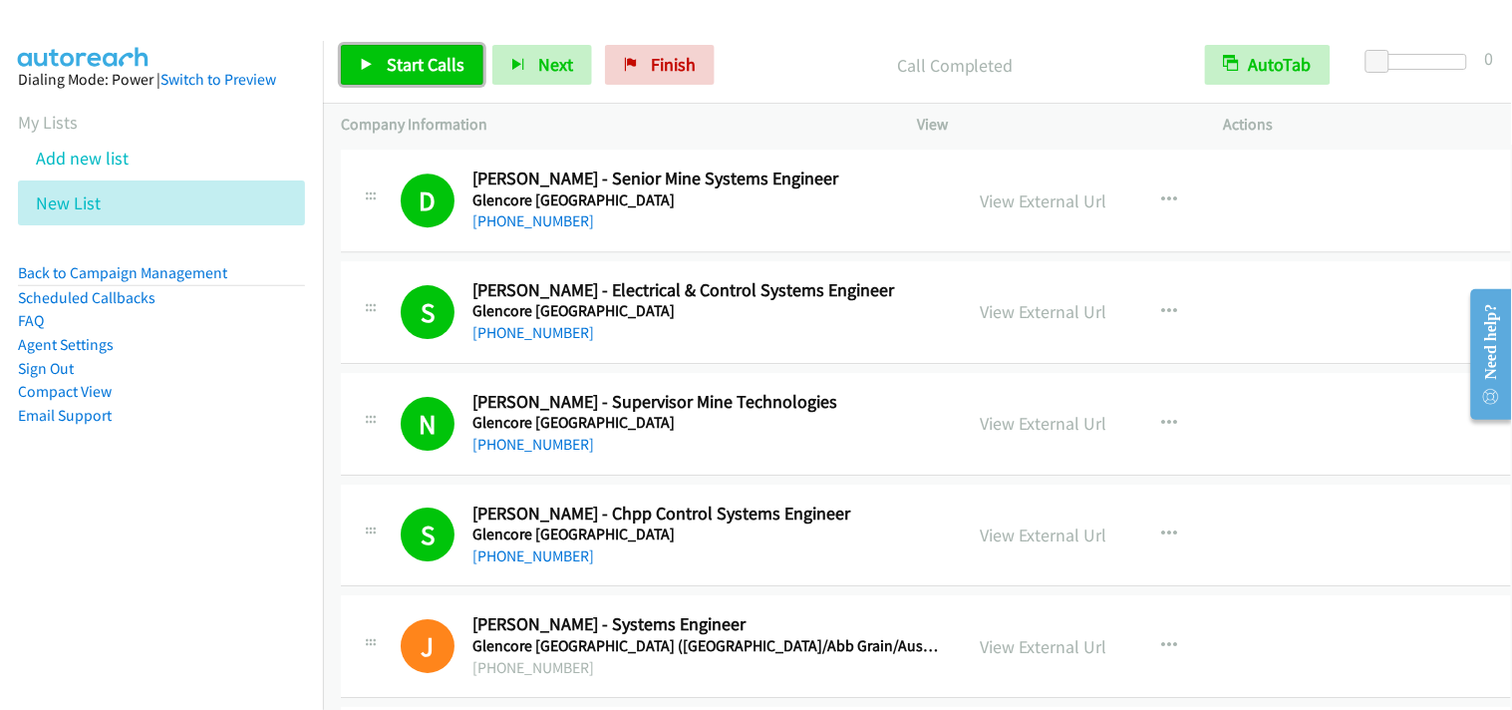
click at [424, 83] on link "Start Calls" at bounding box center [412, 65] width 143 height 40
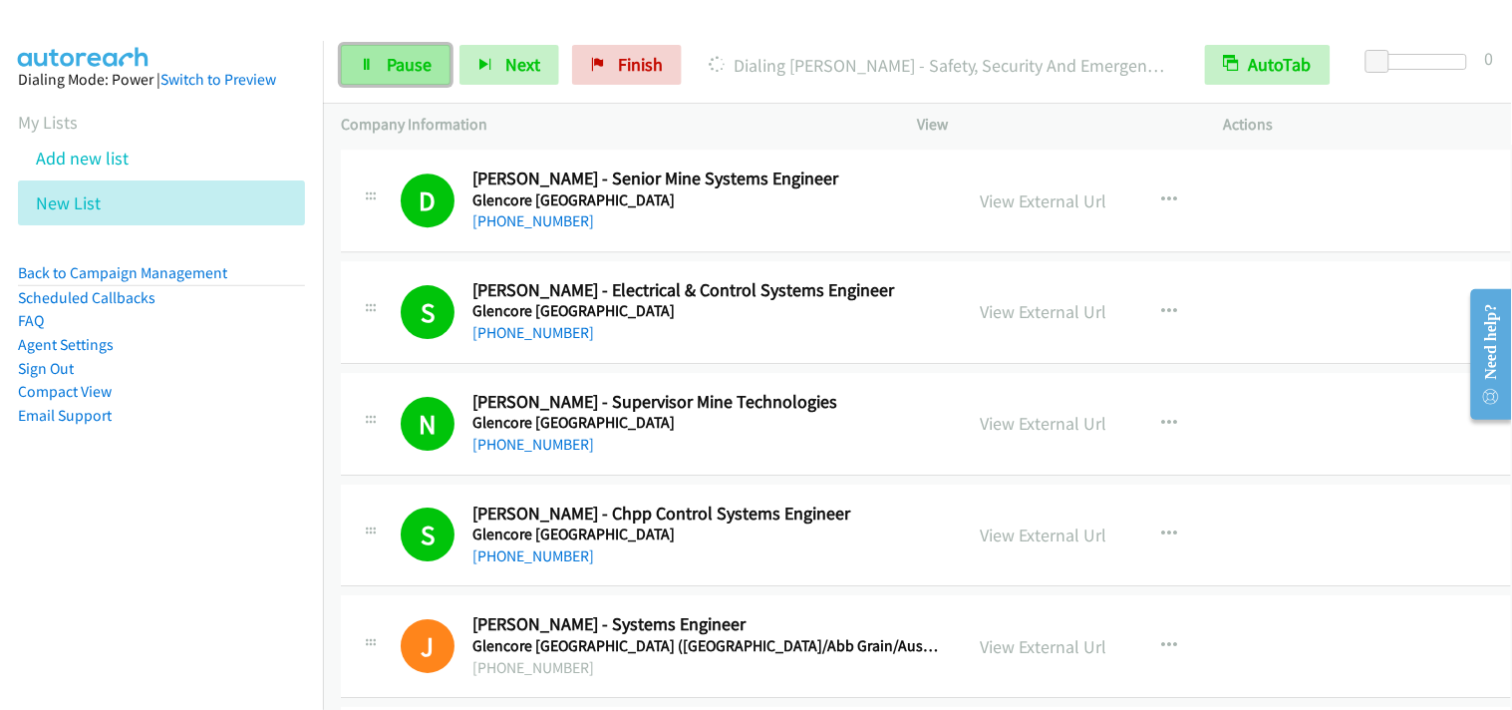
click at [394, 73] on span "Pause" at bounding box center [409, 64] width 45 height 23
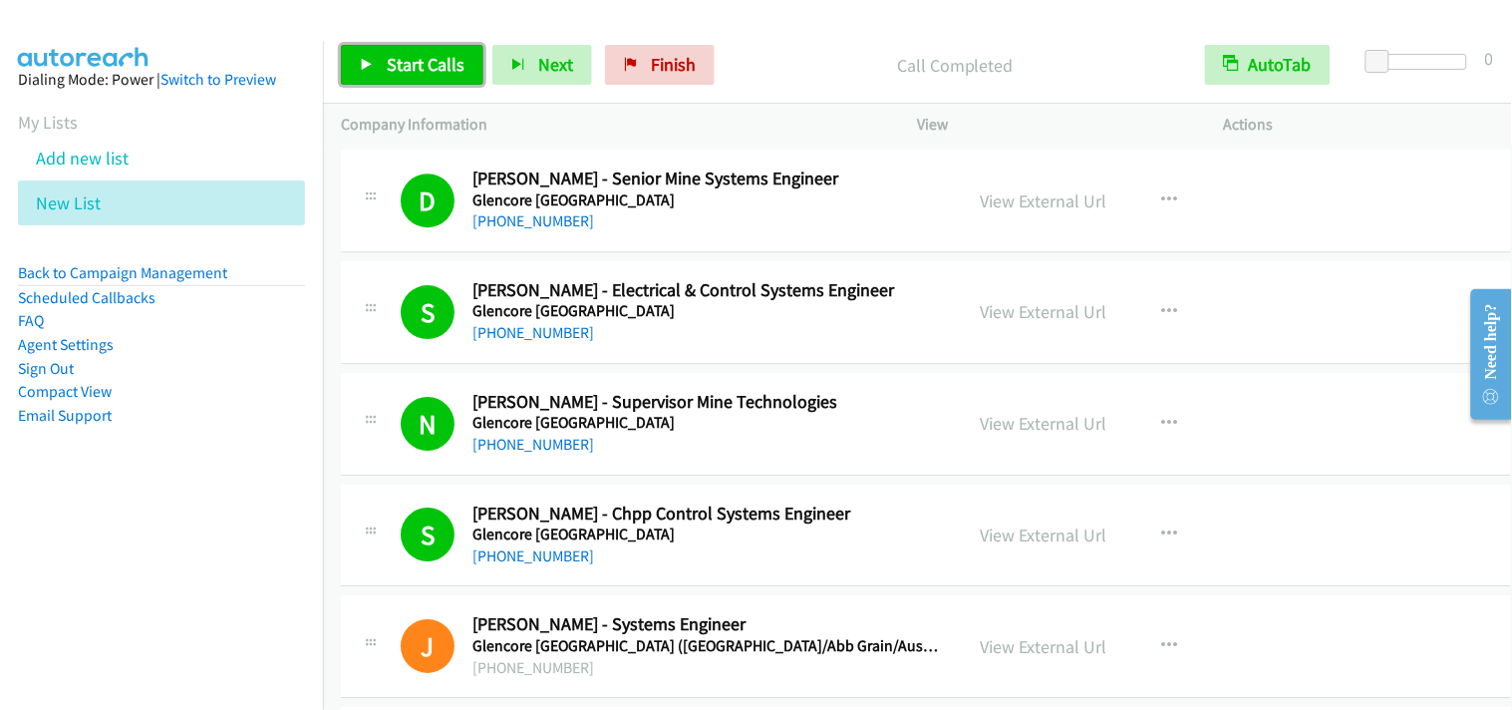
click at [432, 51] on link "Start Calls" at bounding box center [412, 65] width 143 height 40
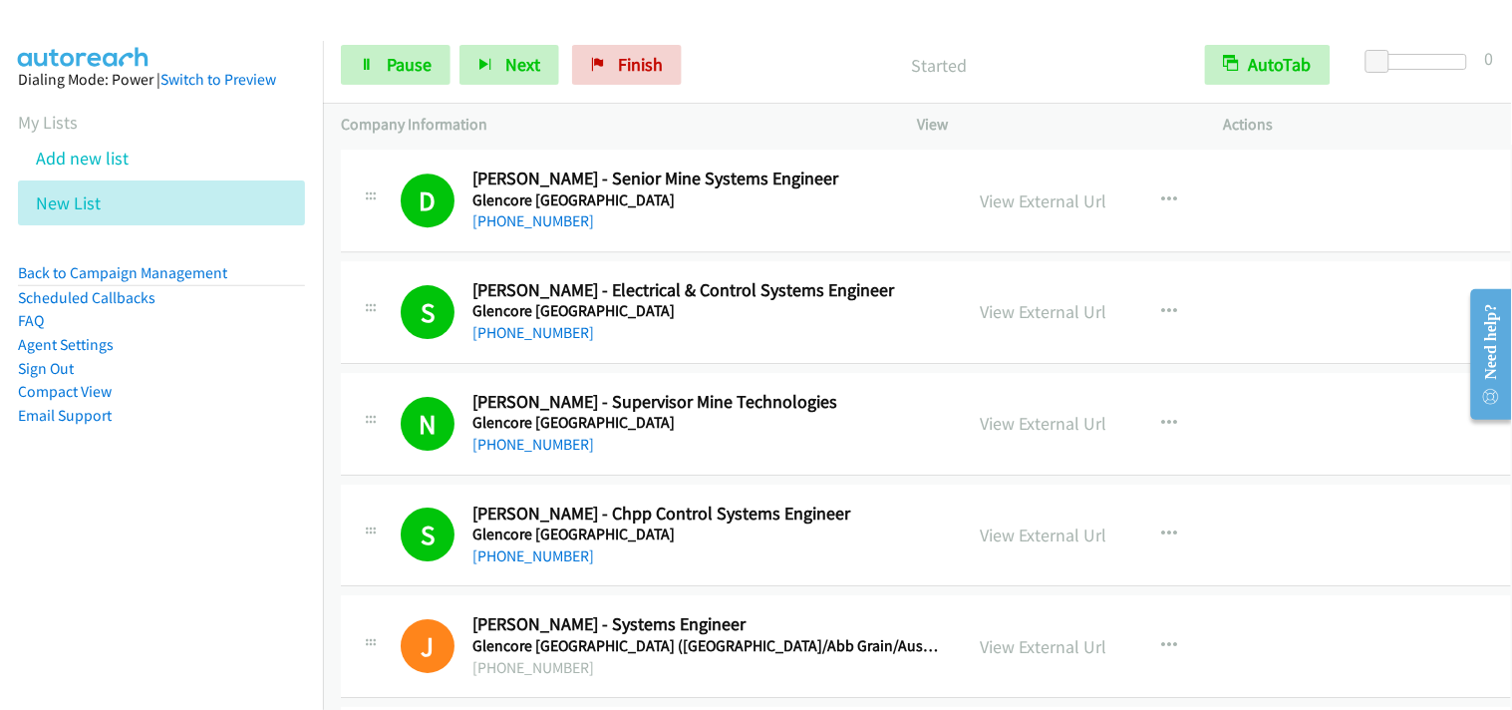
click at [875, 643] on h5 "Glencore Australia (Viterra/Abb Grain/Ausbulk)" at bounding box center [707, 646] width 471 height 20
click at [432, 68] on link "Pause" at bounding box center [396, 65] width 110 height 40
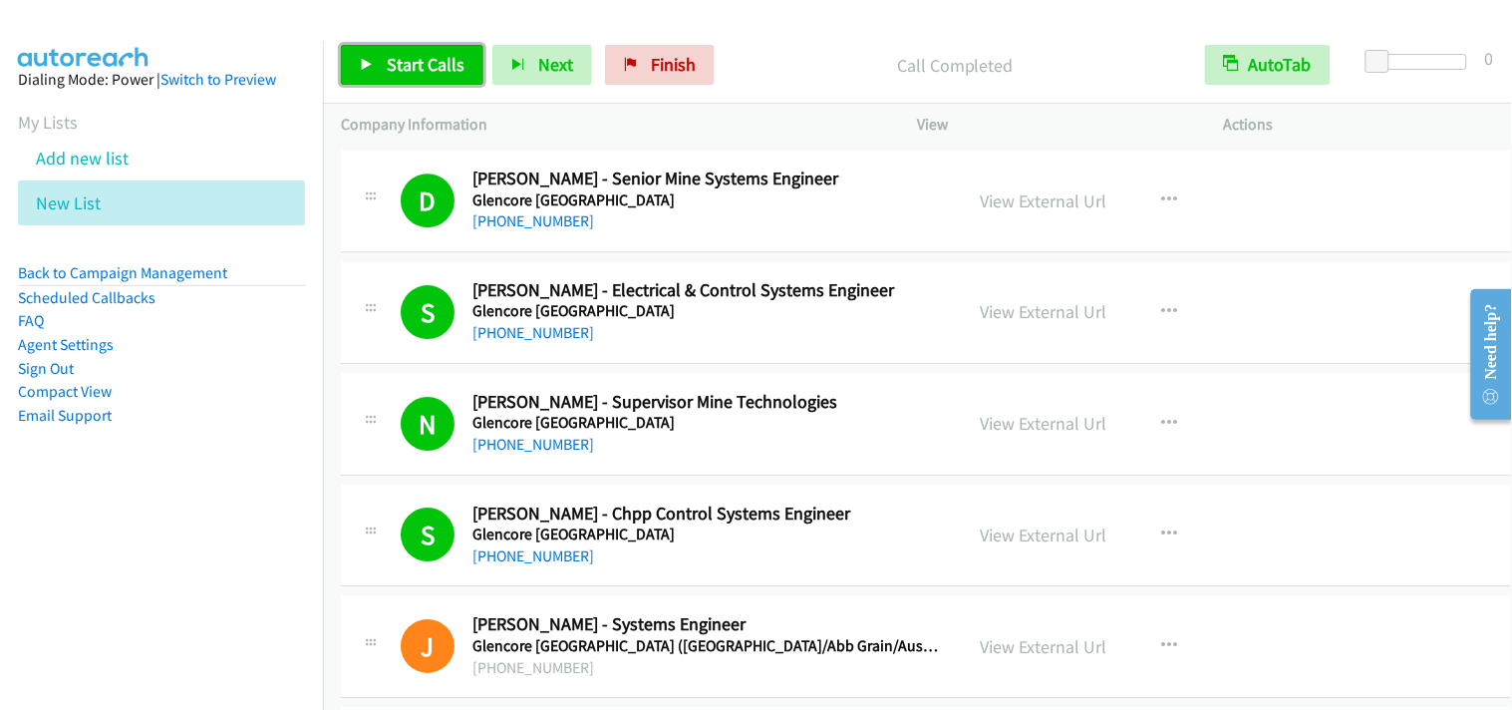
drag, startPoint x: 461, startPoint y: 68, endPoint x: 694, endPoint y: 454, distance: 451.1
click at [462, 68] on link "Start Calls" at bounding box center [412, 65] width 143 height 40
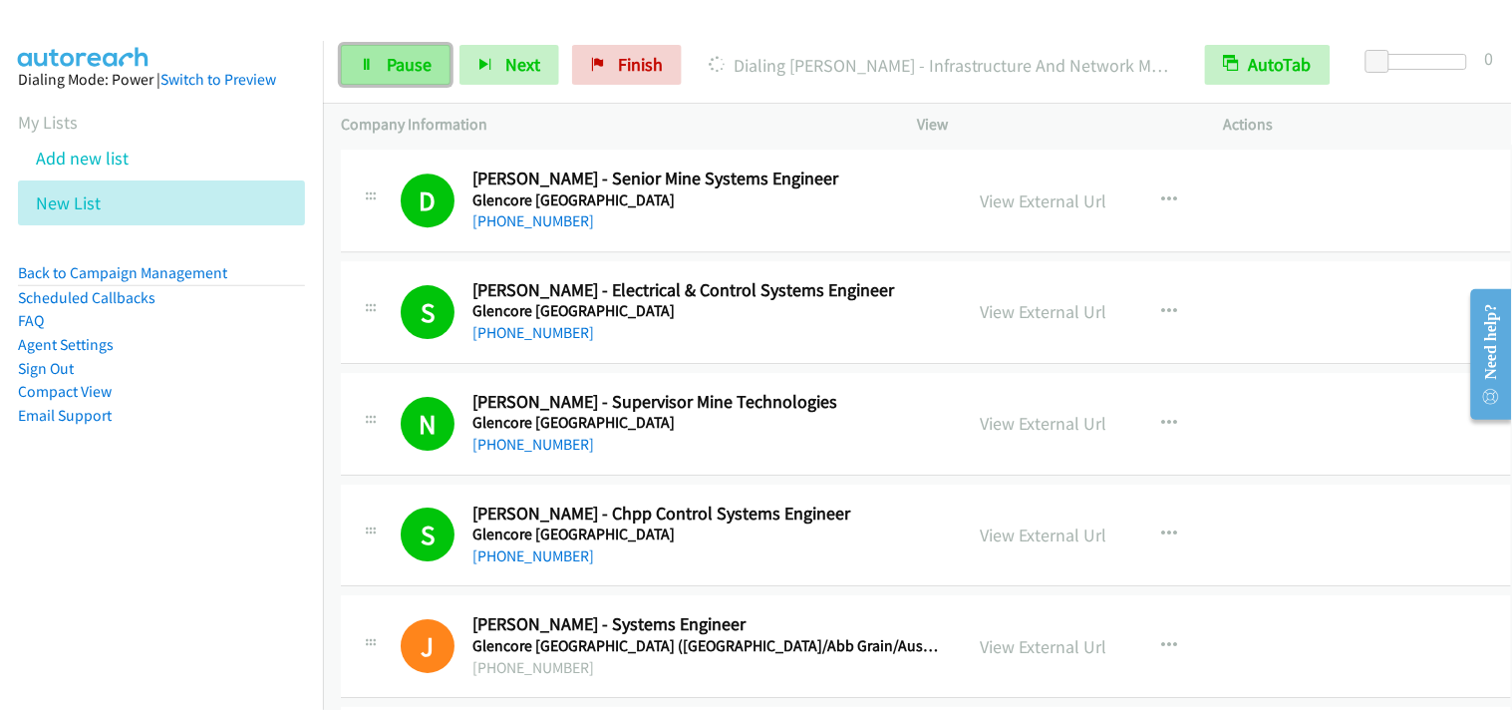
click at [391, 67] on span "Pause" at bounding box center [409, 64] width 45 height 23
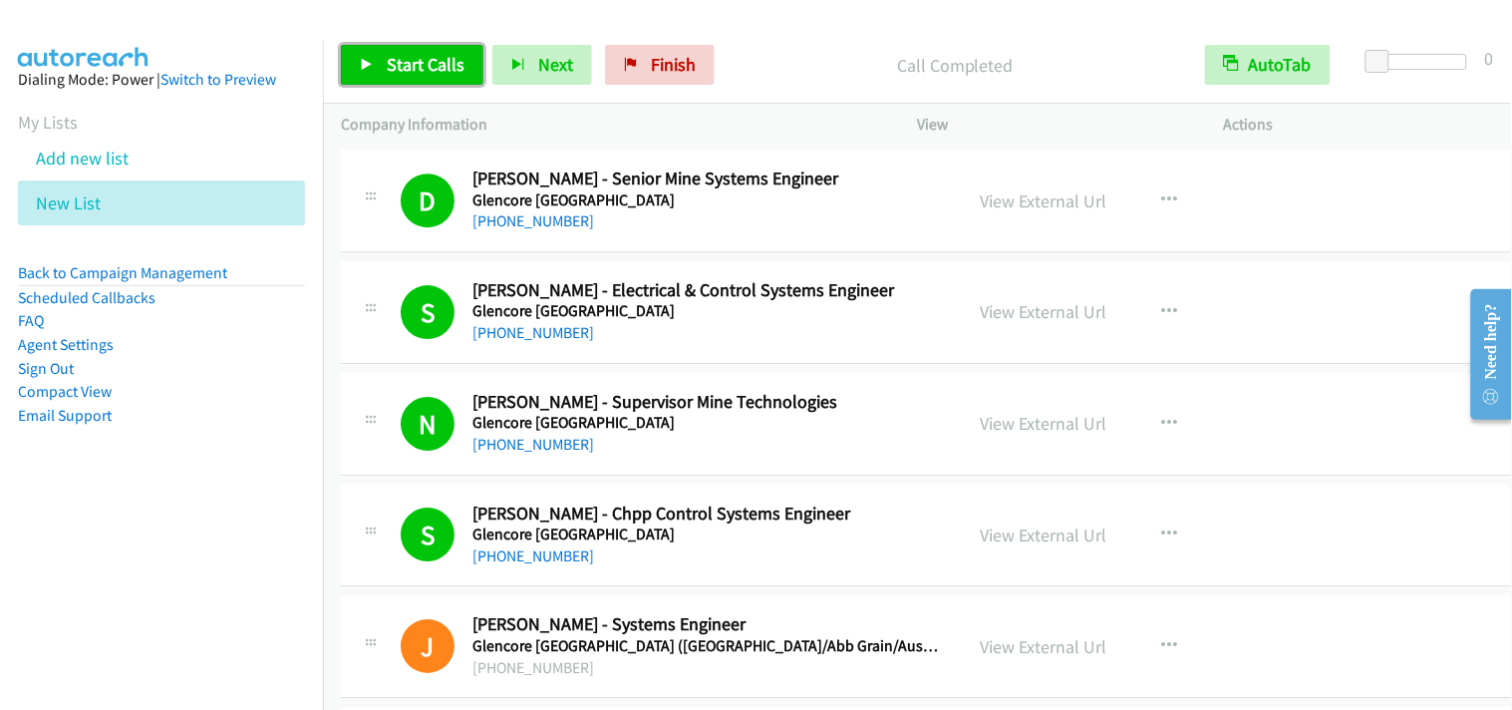
drag, startPoint x: 424, startPoint y: 62, endPoint x: 640, endPoint y: 329, distance: 343.7
click at [424, 64] on span "Start Calls" at bounding box center [426, 64] width 78 height 23
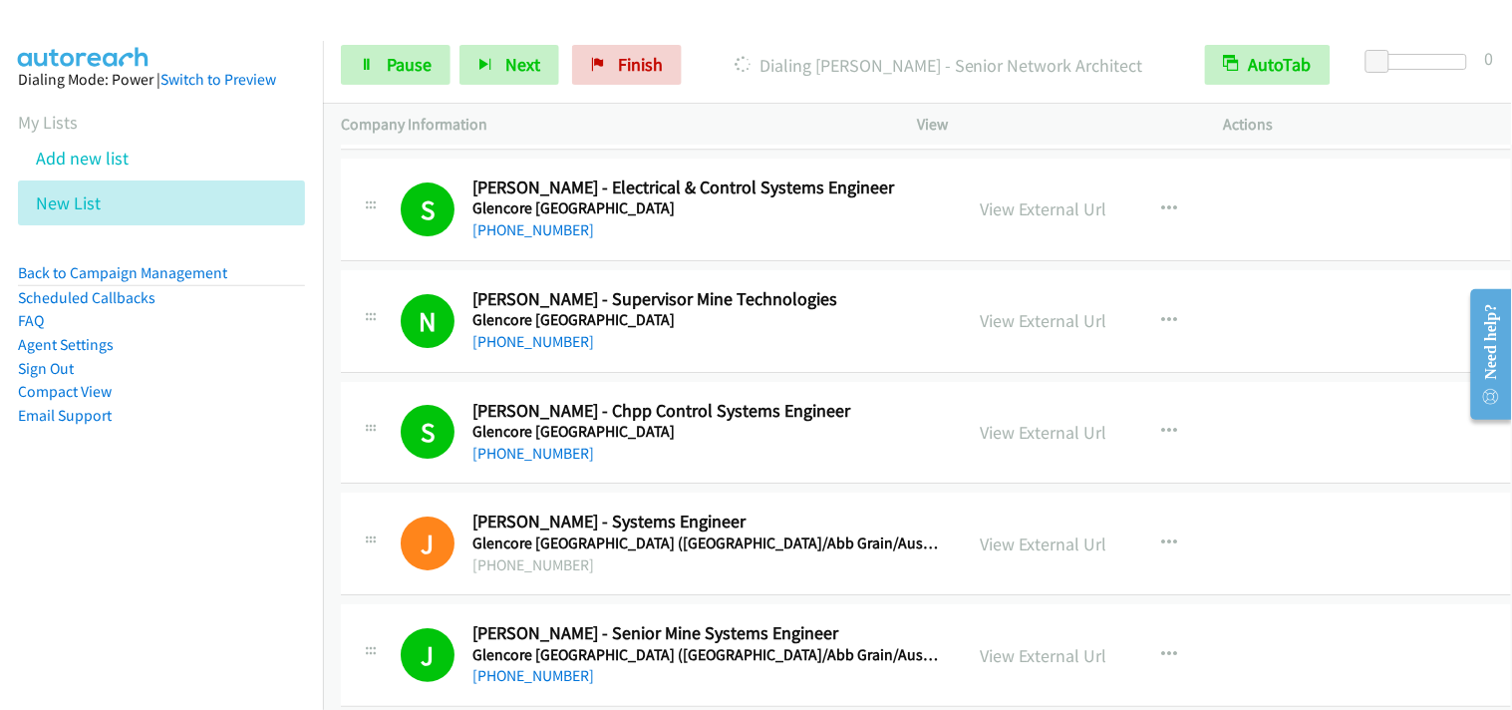
scroll to position [7530, 0]
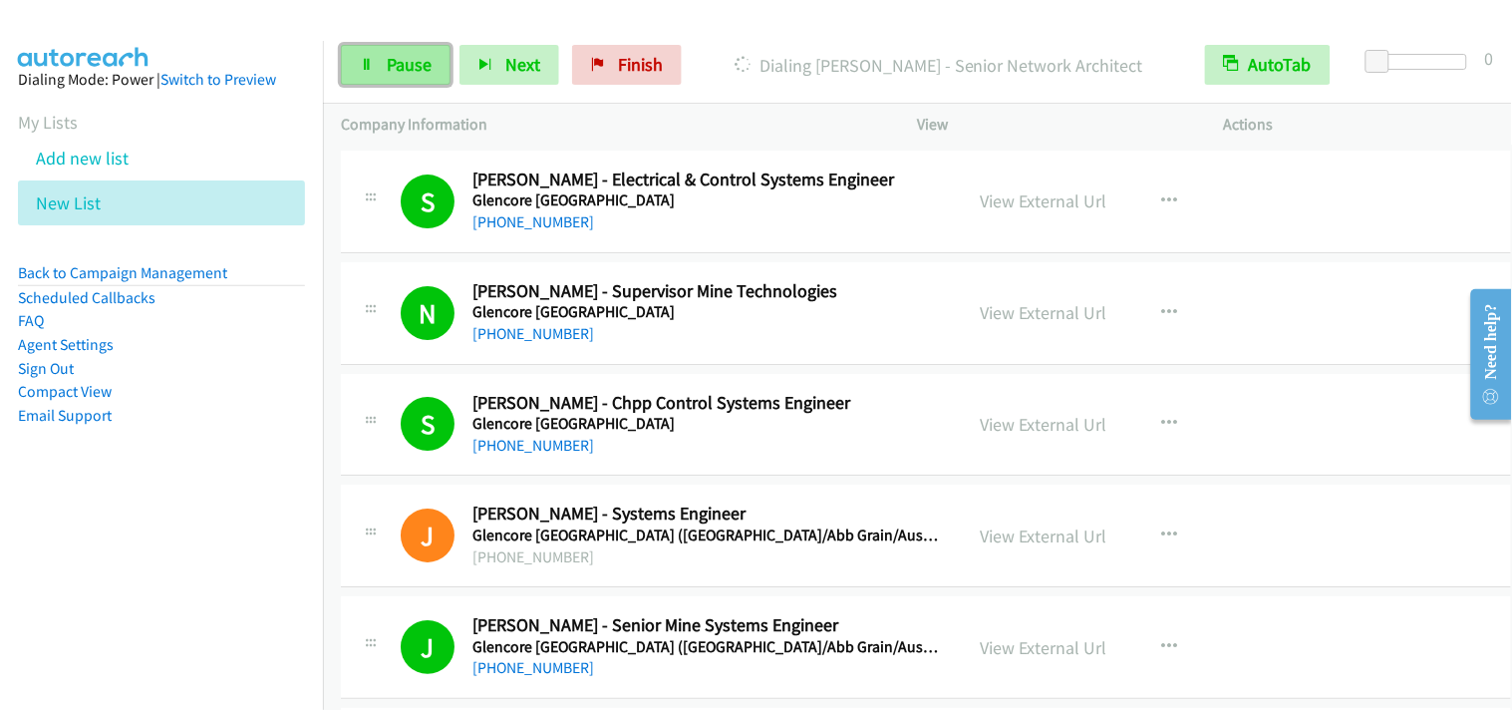
click at [403, 71] on span "Pause" at bounding box center [409, 64] width 45 height 23
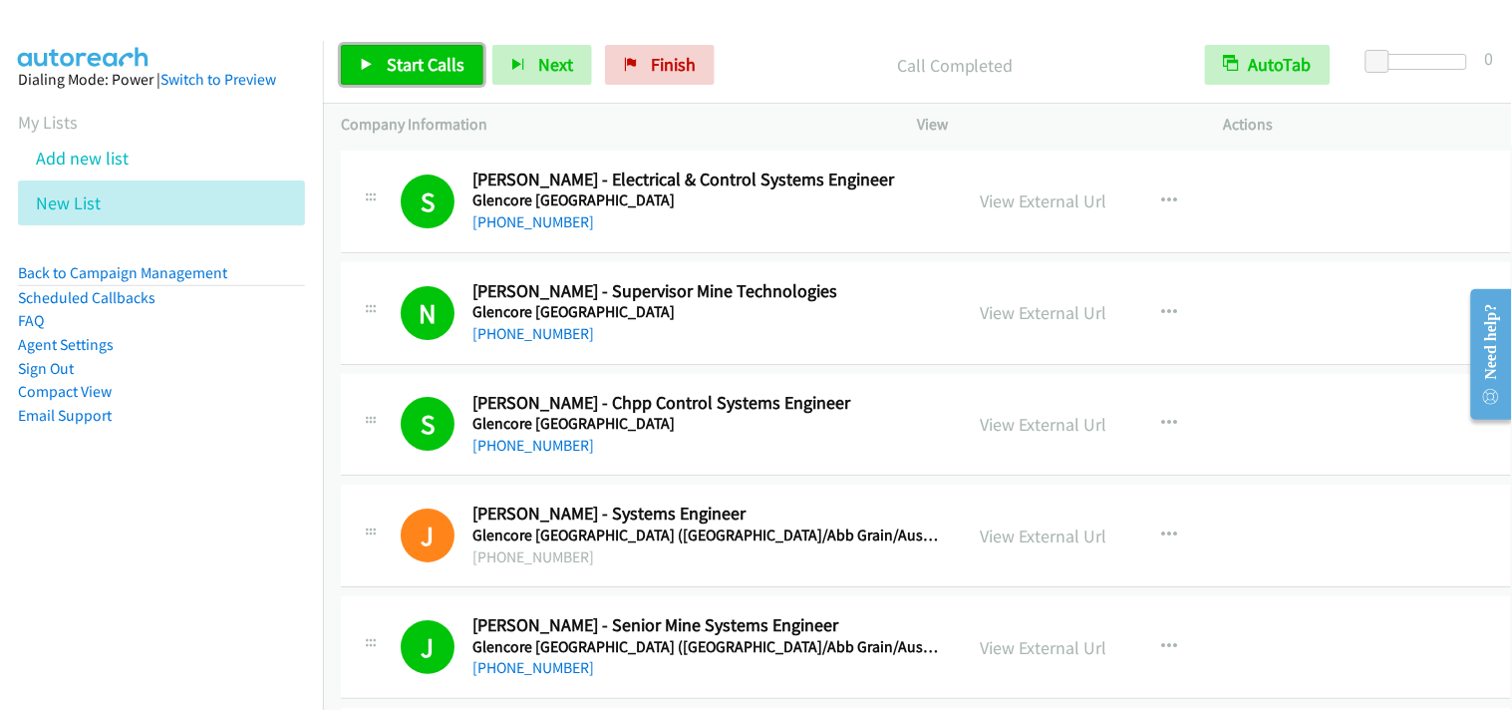
click at [442, 67] on span "Start Calls" at bounding box center [426, 64] width 78 height 23
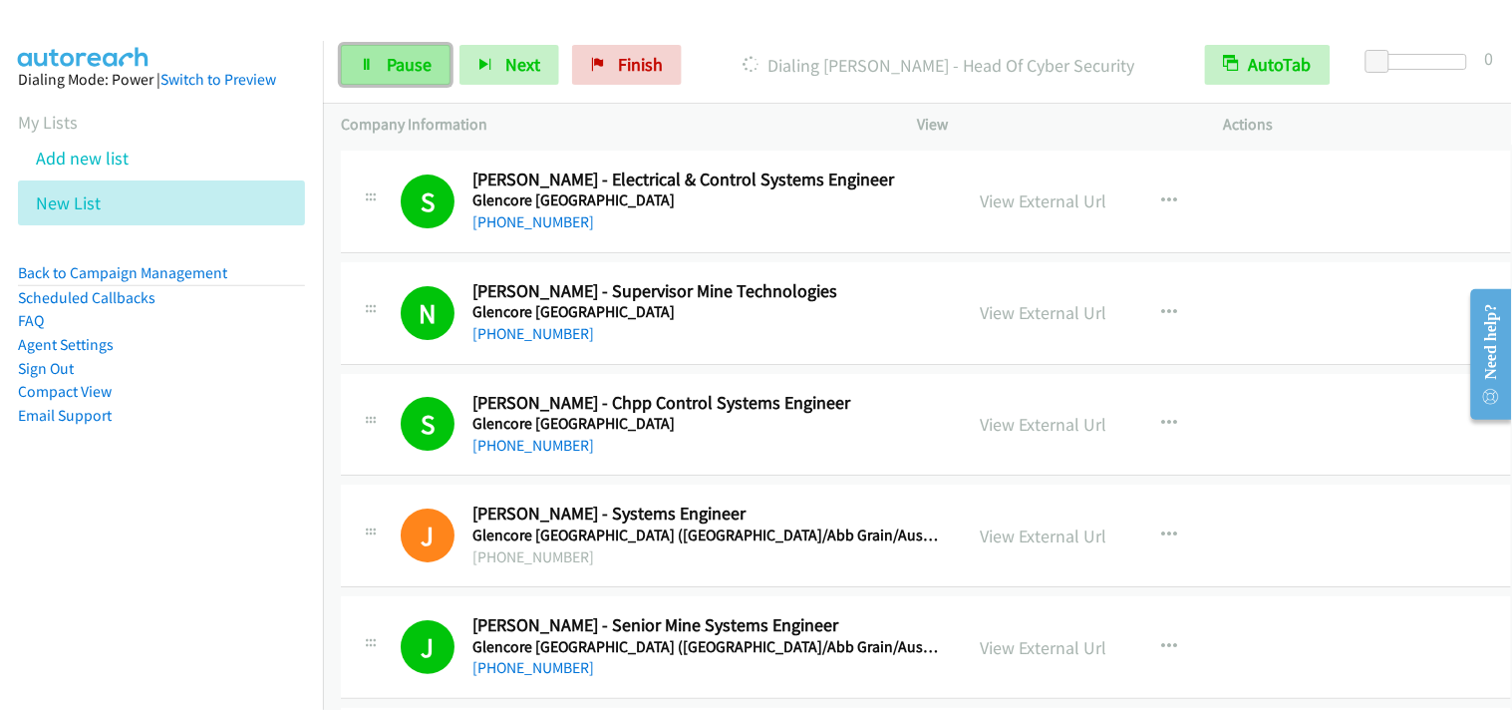
click at [430, 64] on span "Pause" at bounding box center [409, 64] width 45 height 23
